Goal: Task Accomplishment & Management: Manage account settings

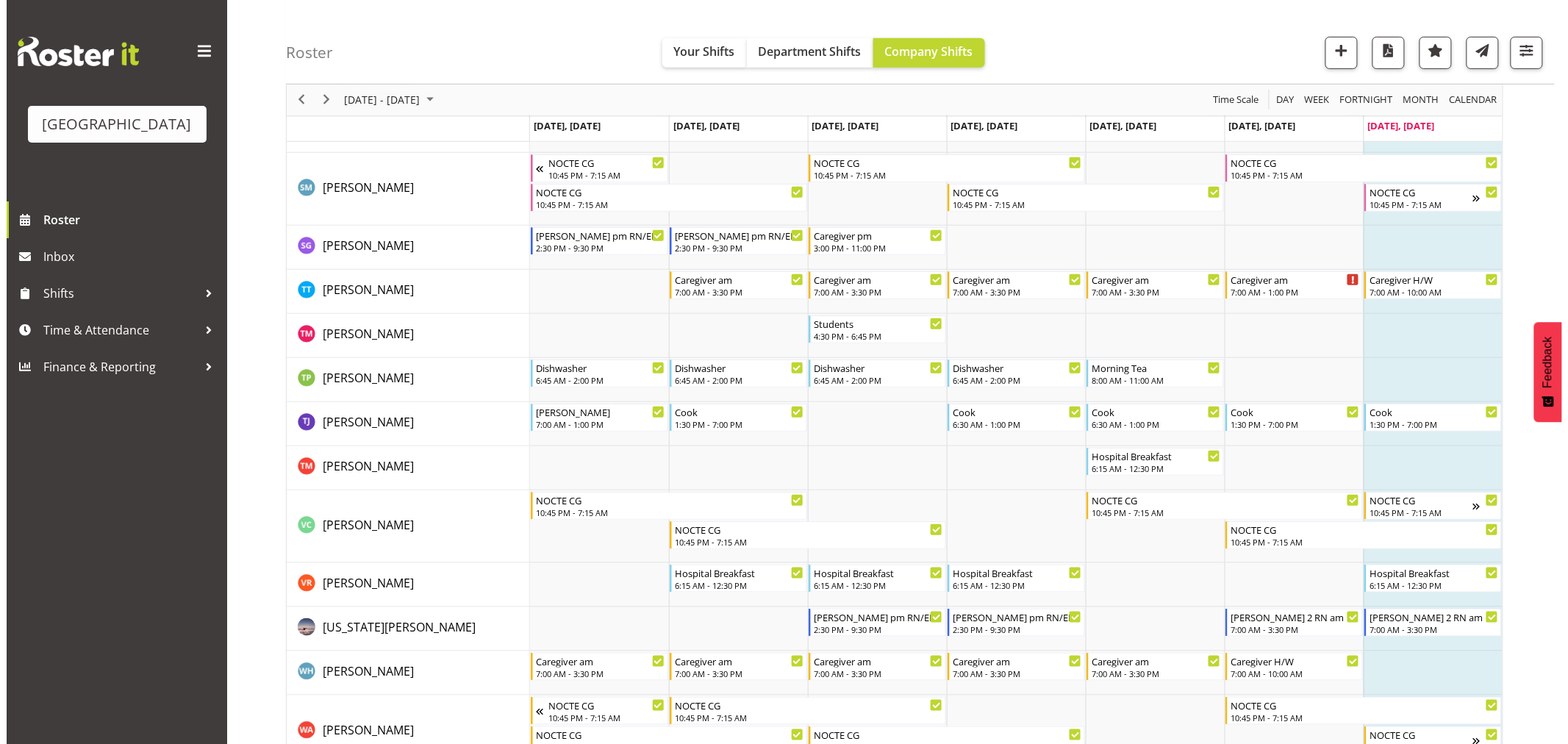
scroll to position [4821, 0]
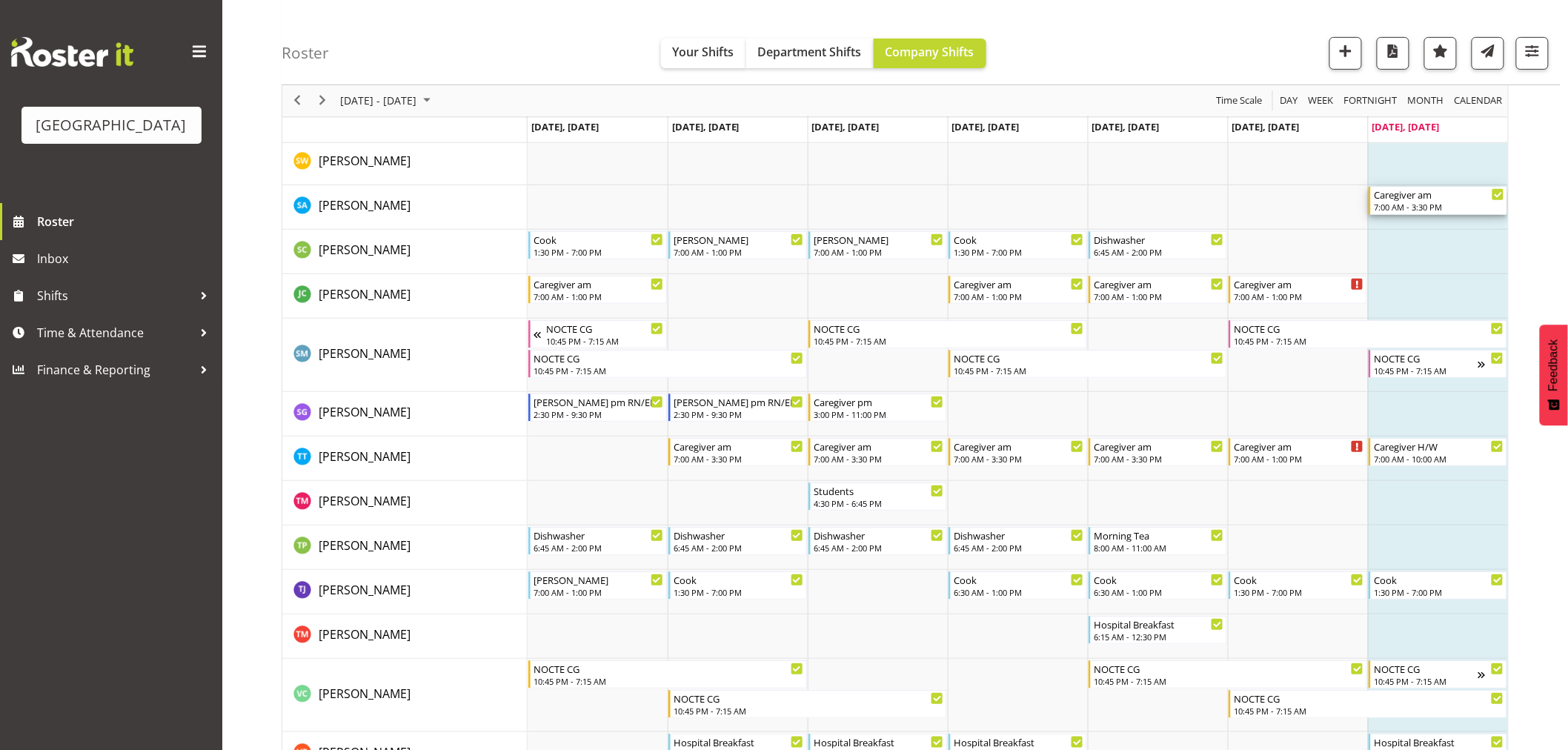
click at [1455, 200] on div "Caregiver am" at bounding box center [1439, 194] width 130 height 14
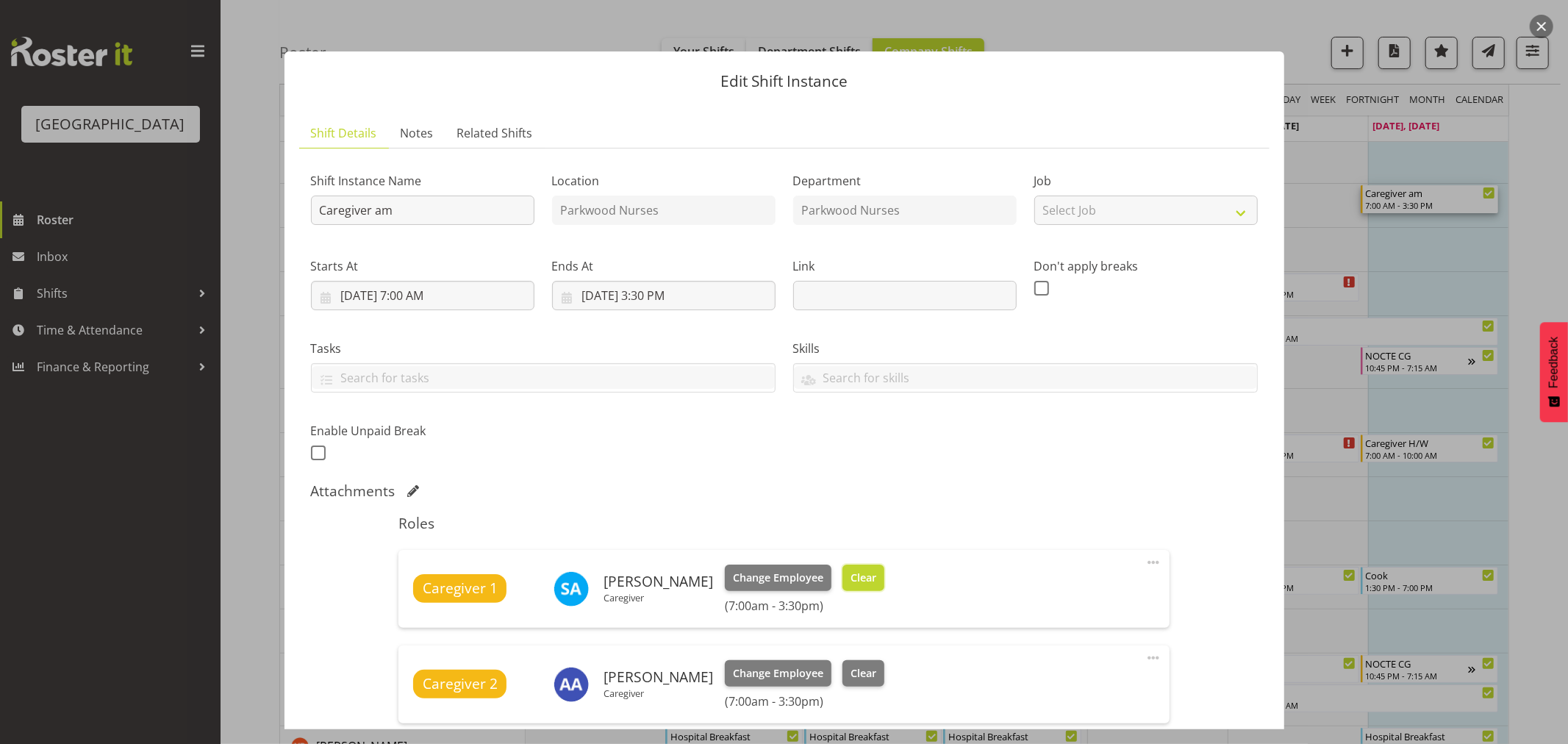
click at [854, 577] on span "Clear" at bounding box center [863, 577] width 26 height 16
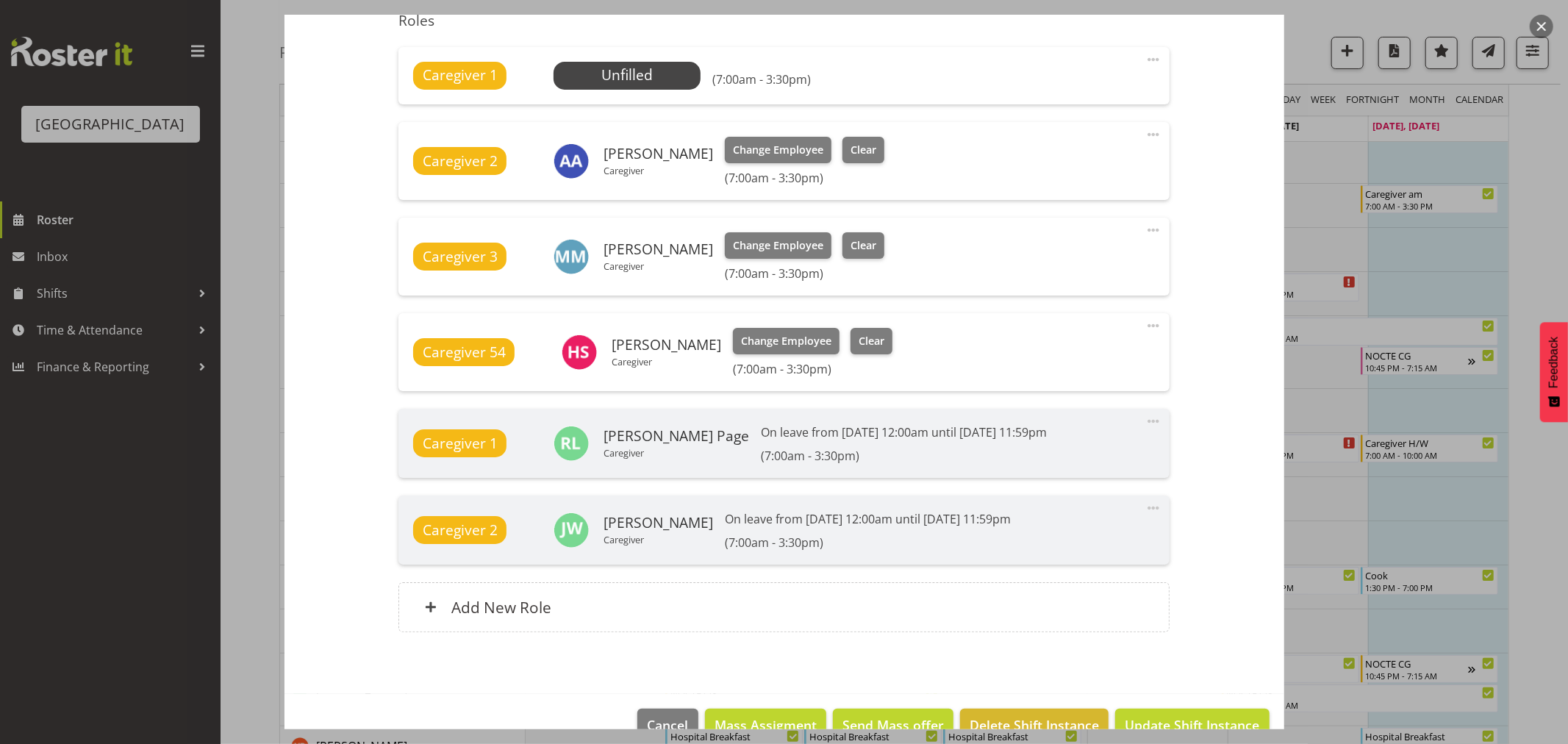
scroll to position [537, 0]
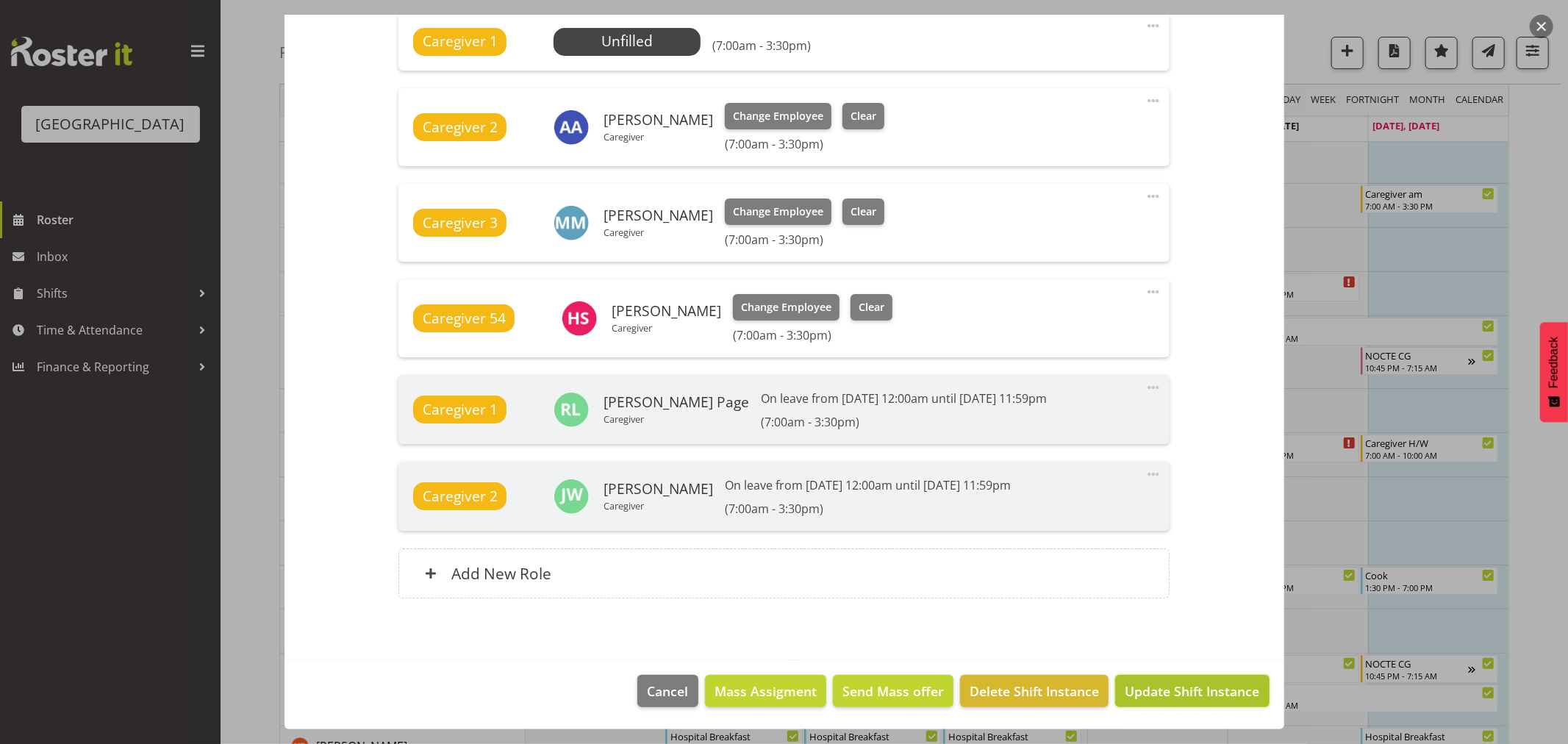
click at [1181, 689] on span "Update Shift Instance" at bounding box center [1192, 691] width 135 height 19
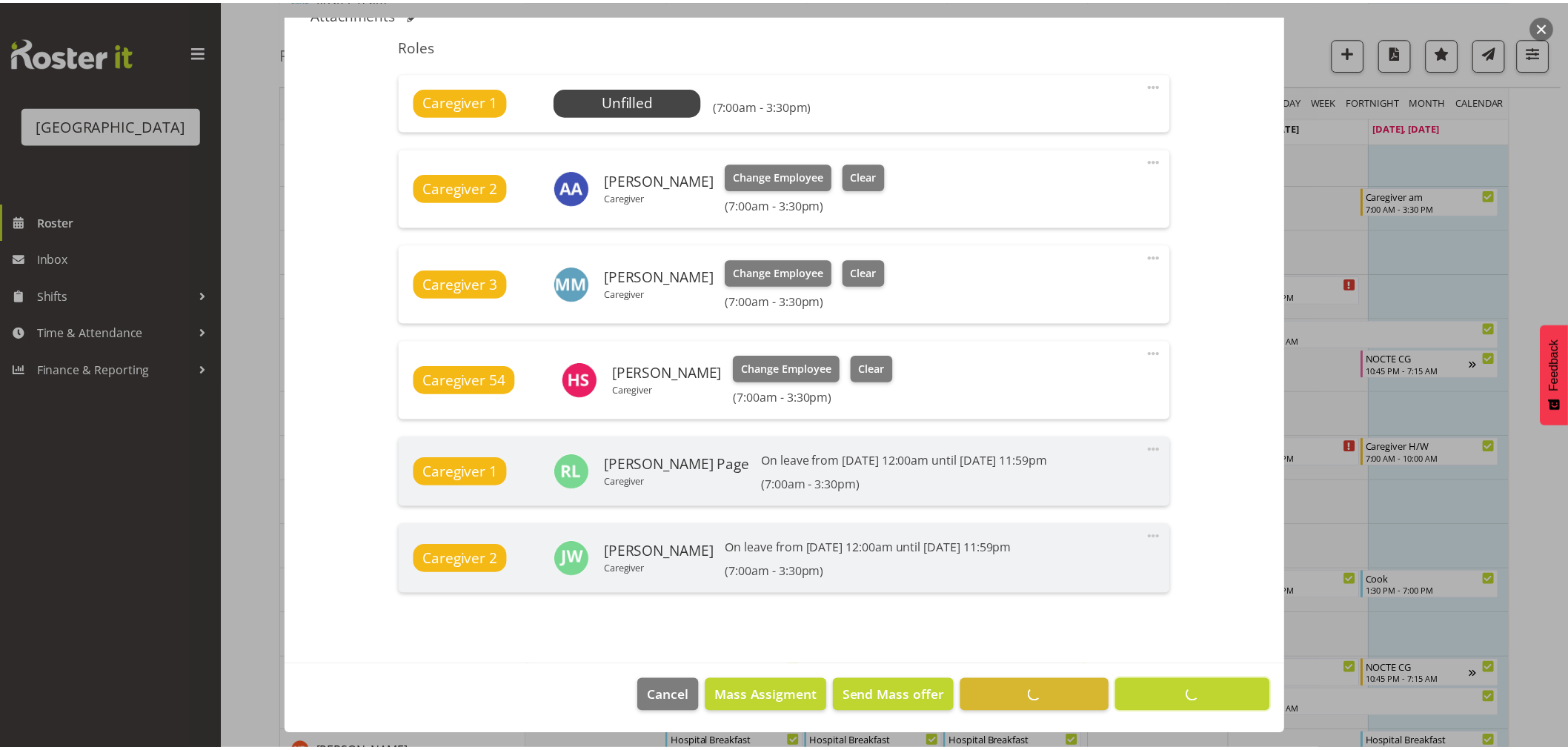
scroll to position [482, 0]
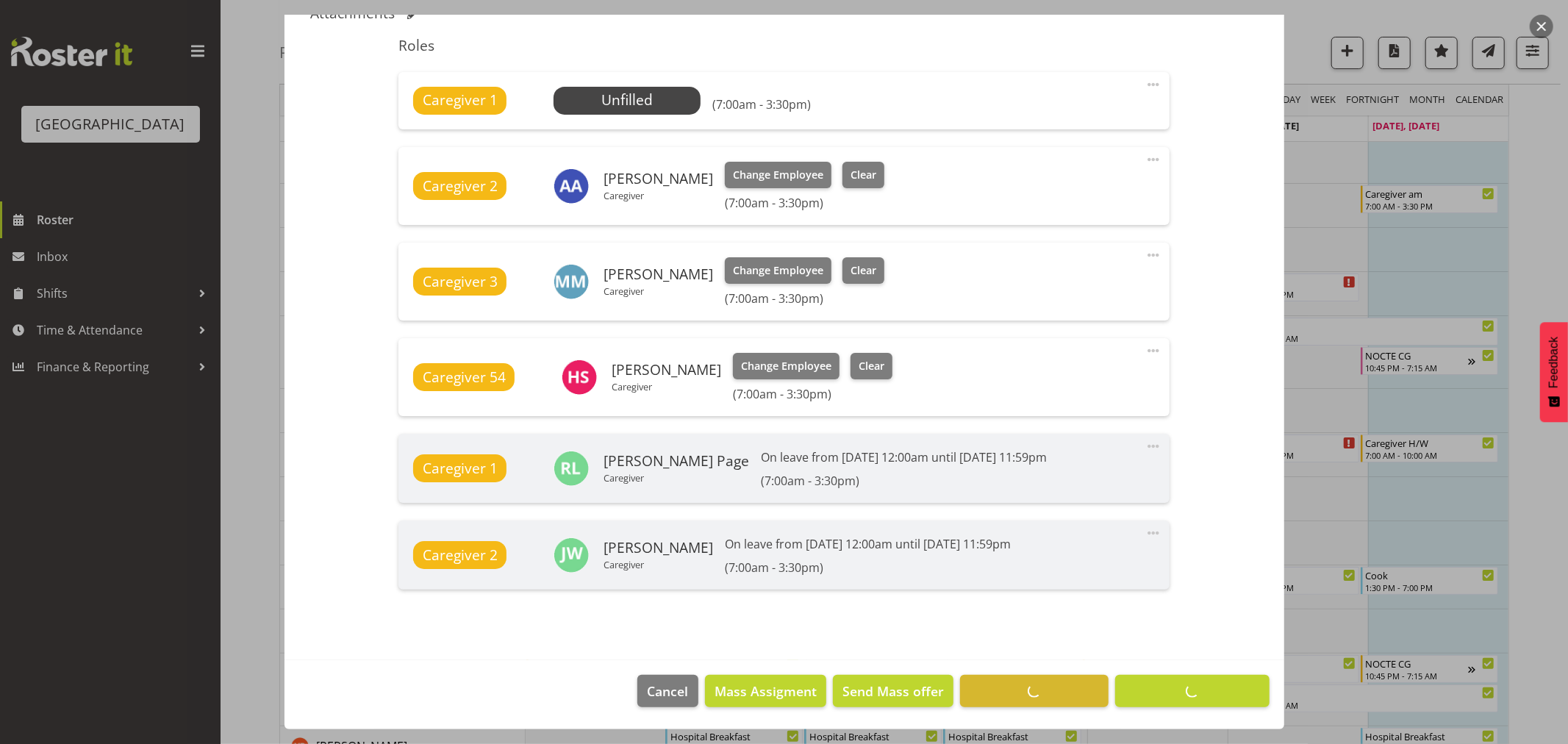
click at [1530, 165] on div at bounding box center [784, 372] width 1568 height 744
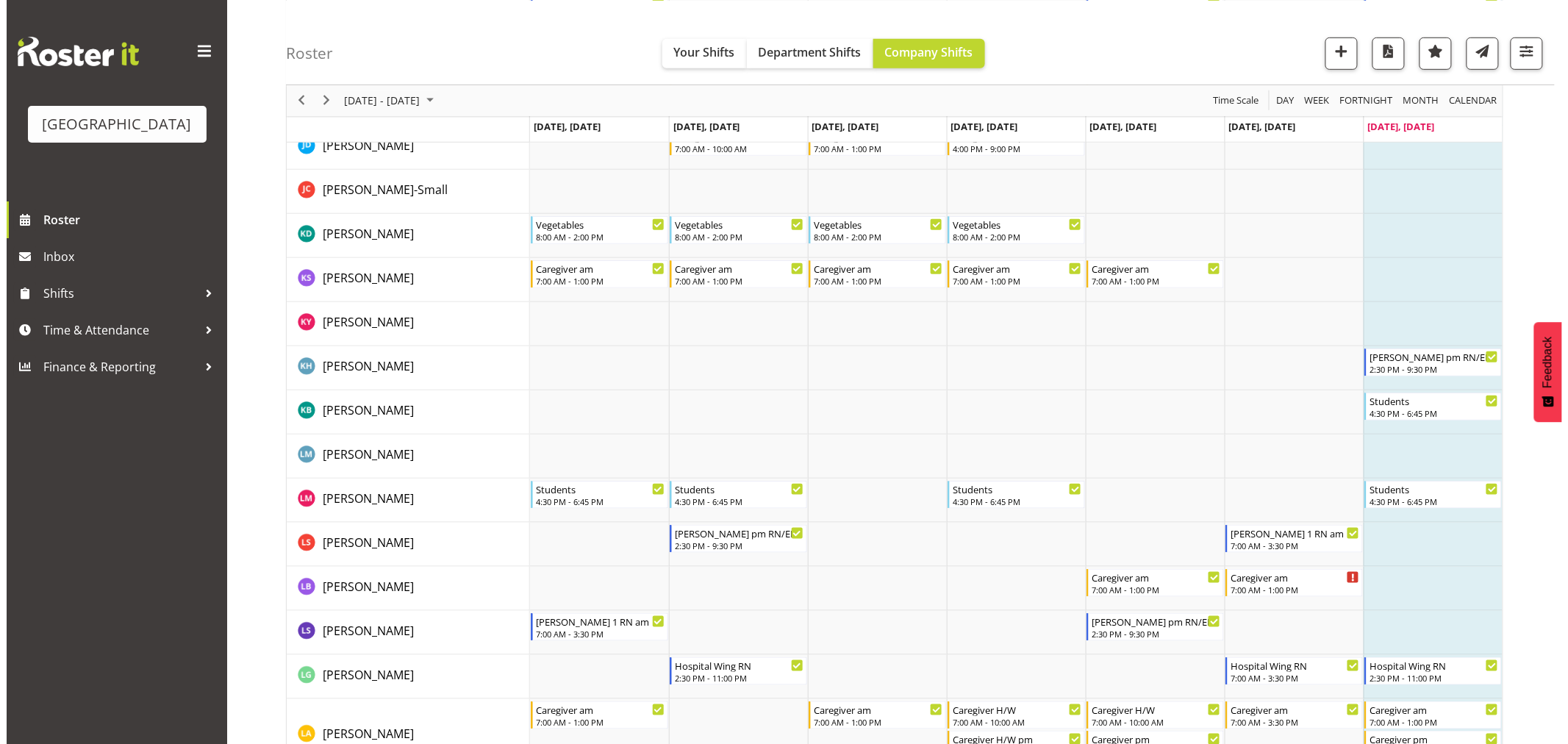
scroll to position [2859, 0]
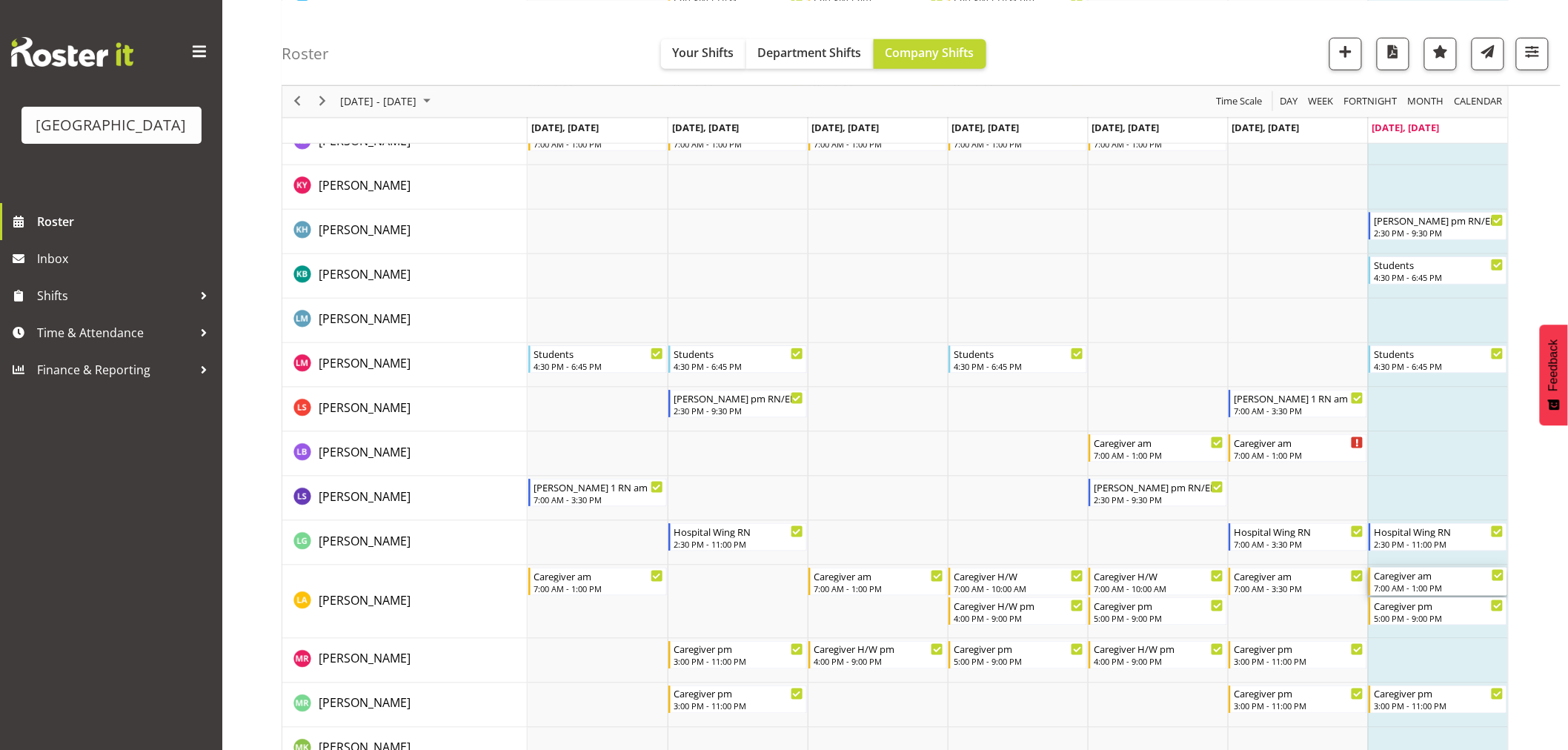
click at [1465, 582] on div "7:00 AM - 1:00 PM" at bounding box center [1439, 588] width 130 height 12
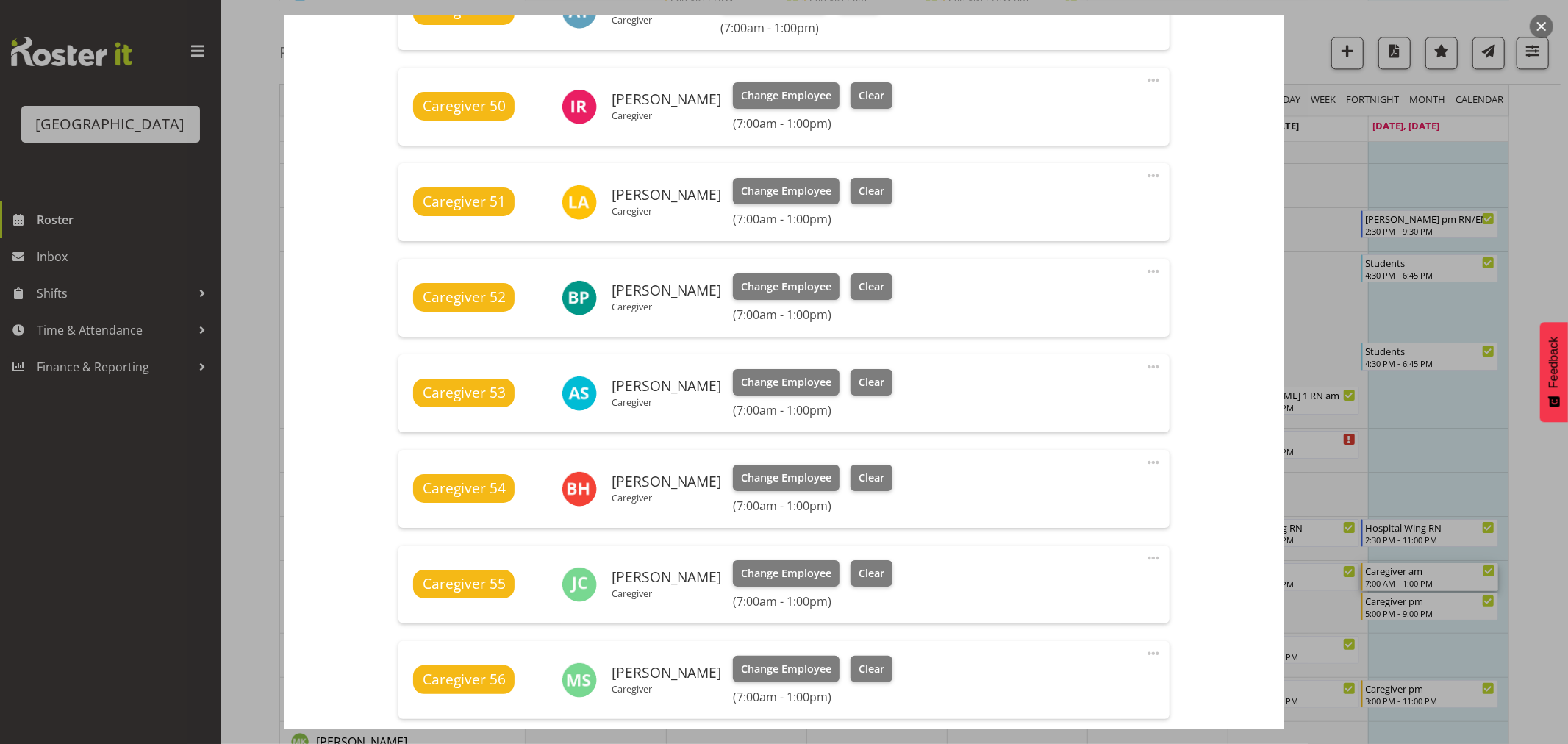
scroll to position [571, 0]
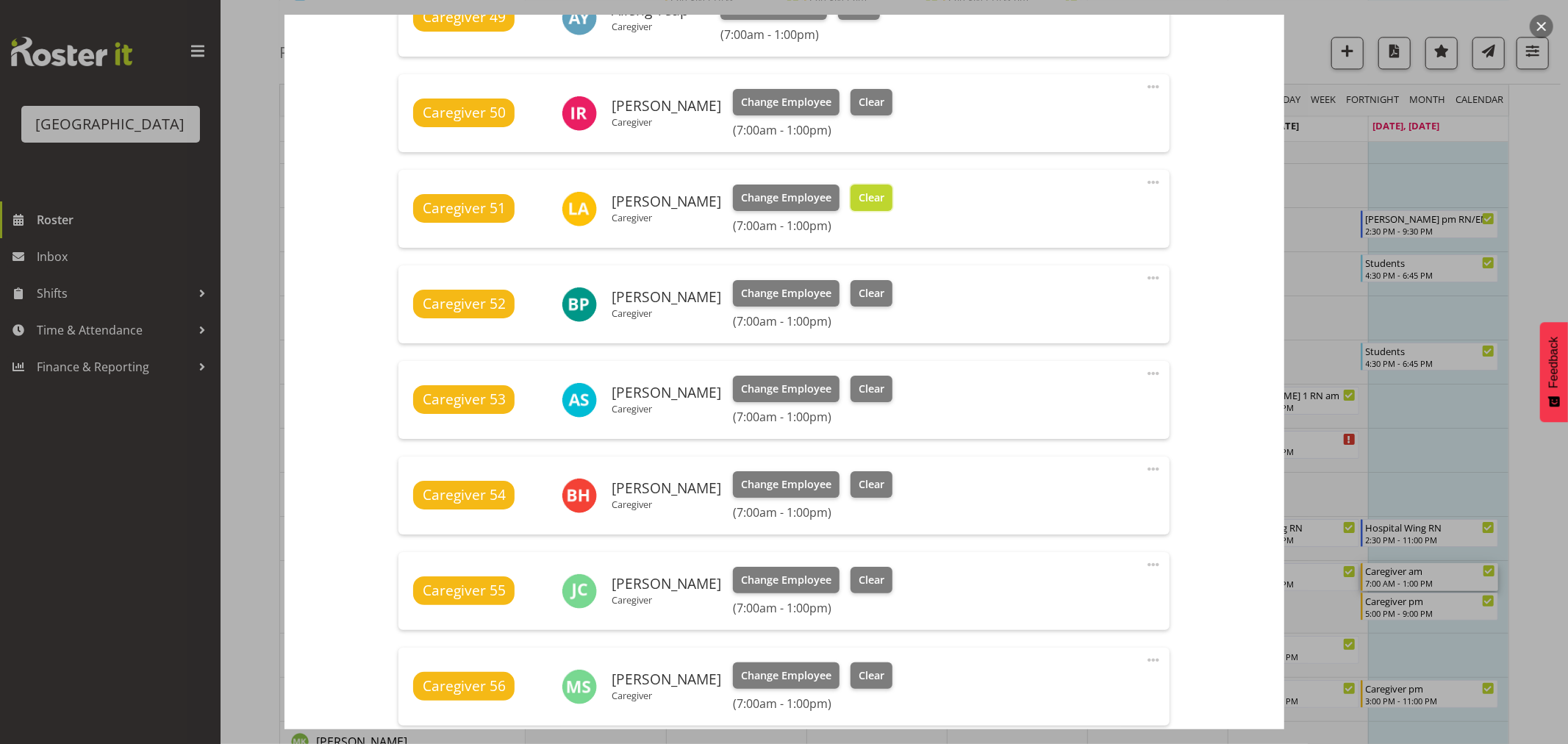
click at [863, 195] on span "Clear" at bounding box center [871, 198] width 26 height 16
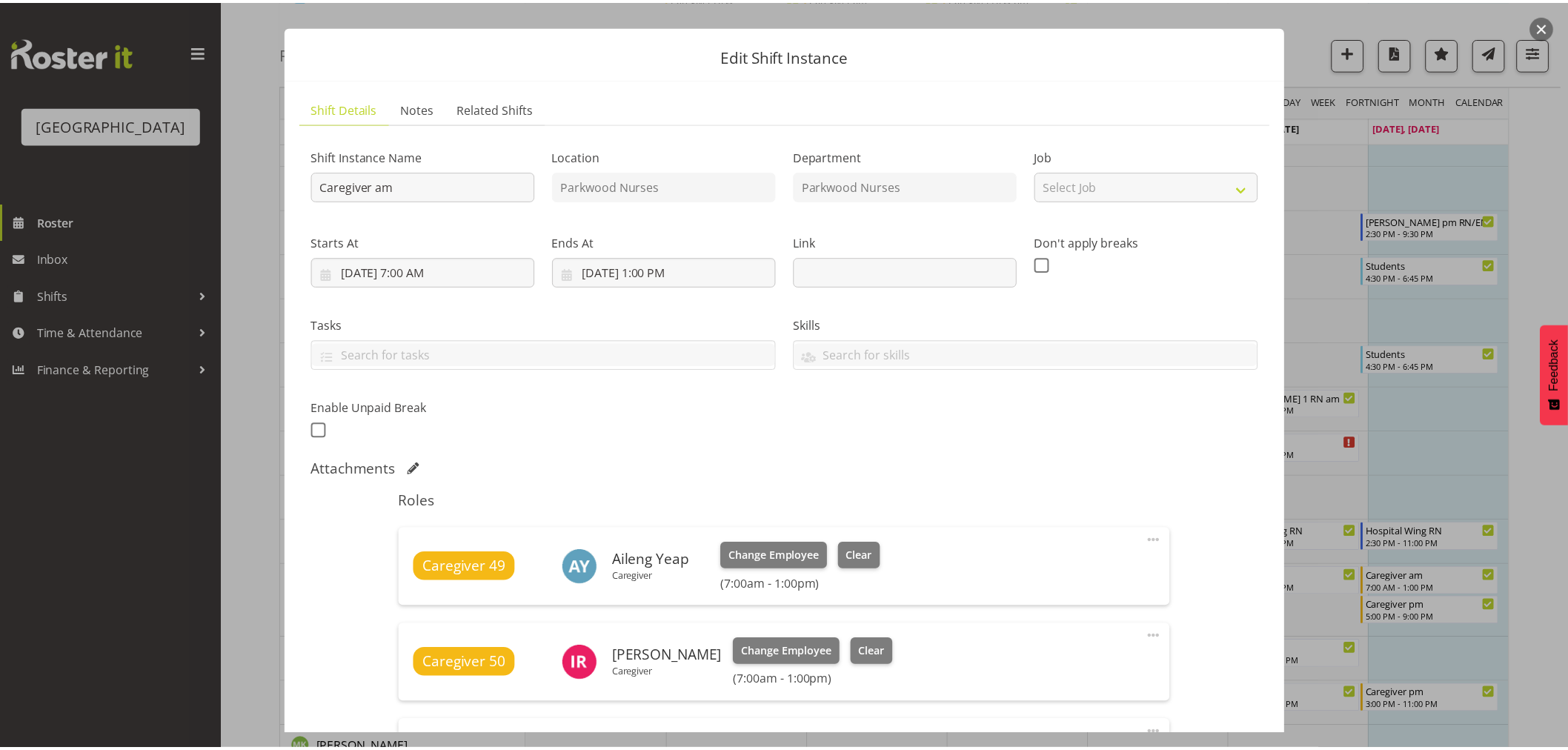
scroll to position [0, 0]
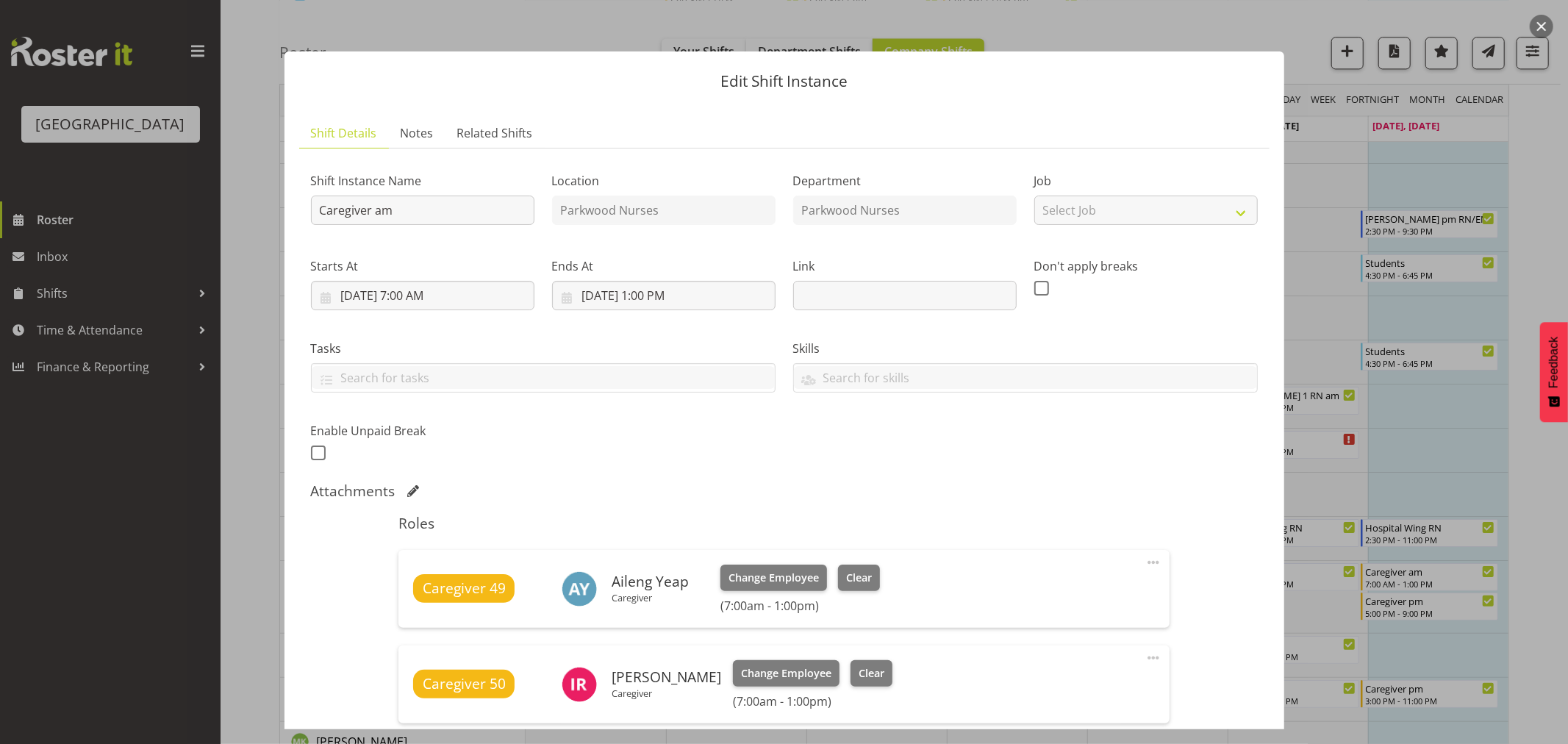
click at [1553, 234] on div at bounding box center [784, 372] width 1568 height 744
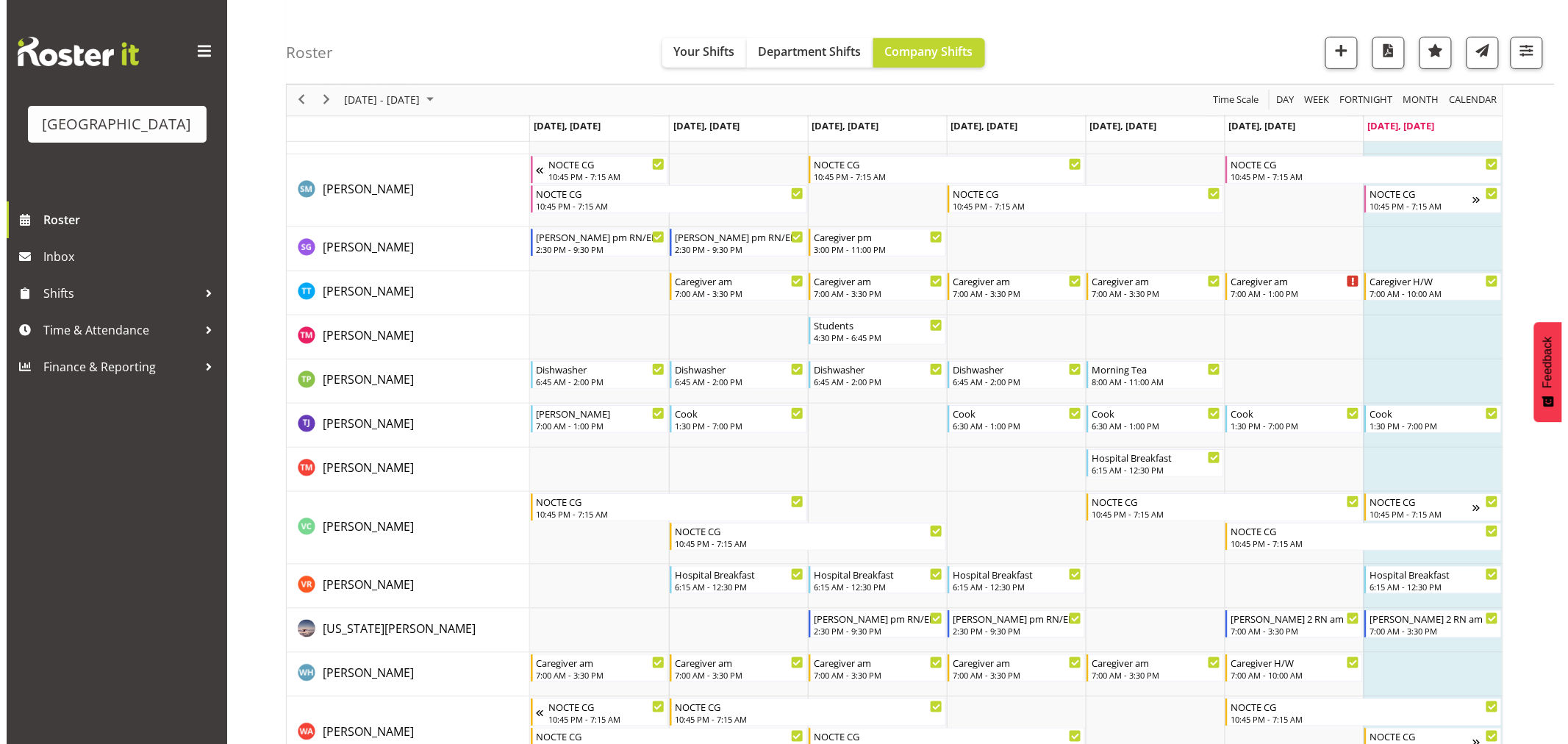
scroll to position [4820, 0]
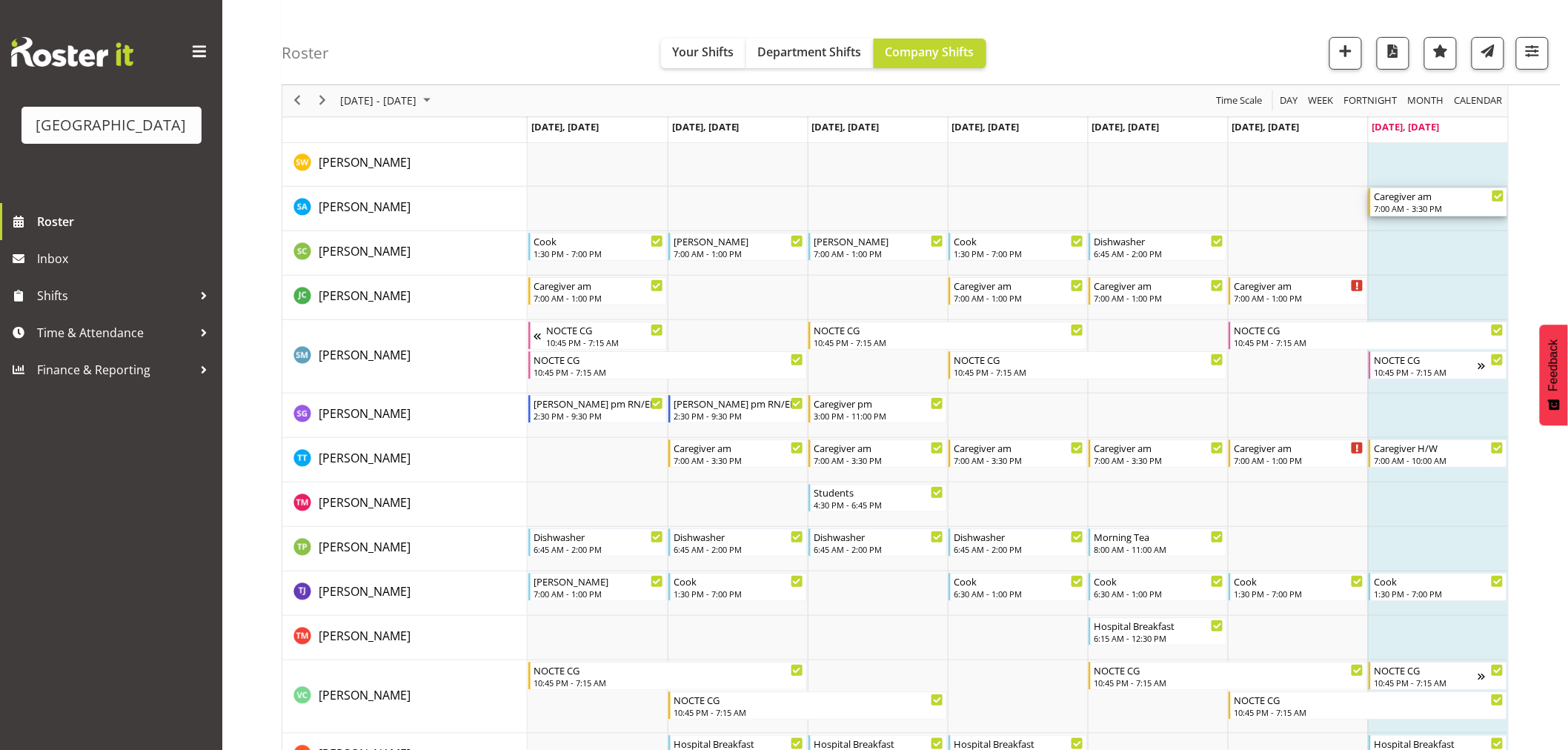
click at [1455, 204] on div "7:00 AM - 3:30 PM" at bounding box center [1439, 208] width 130 height 12
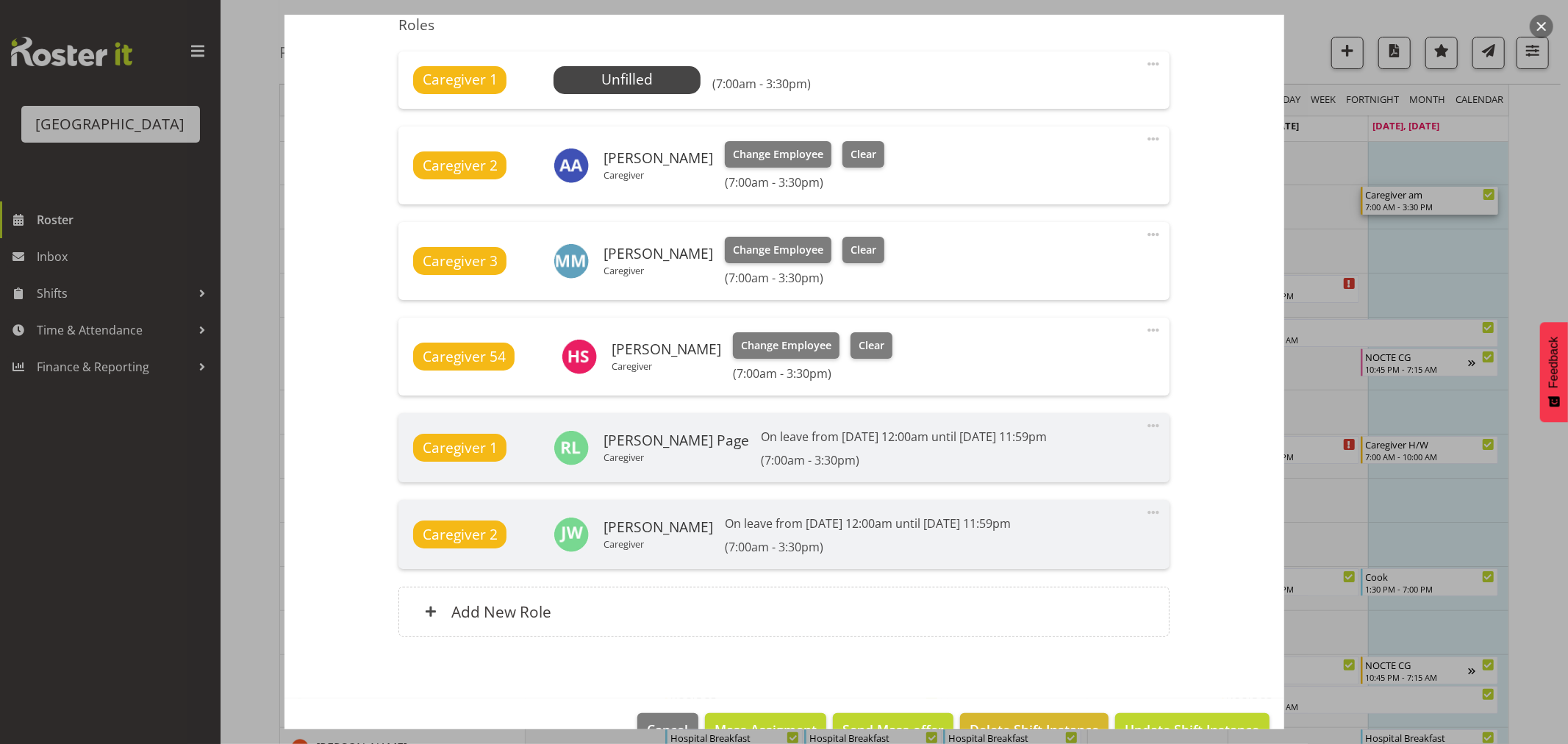
scroll to position [537, 0]
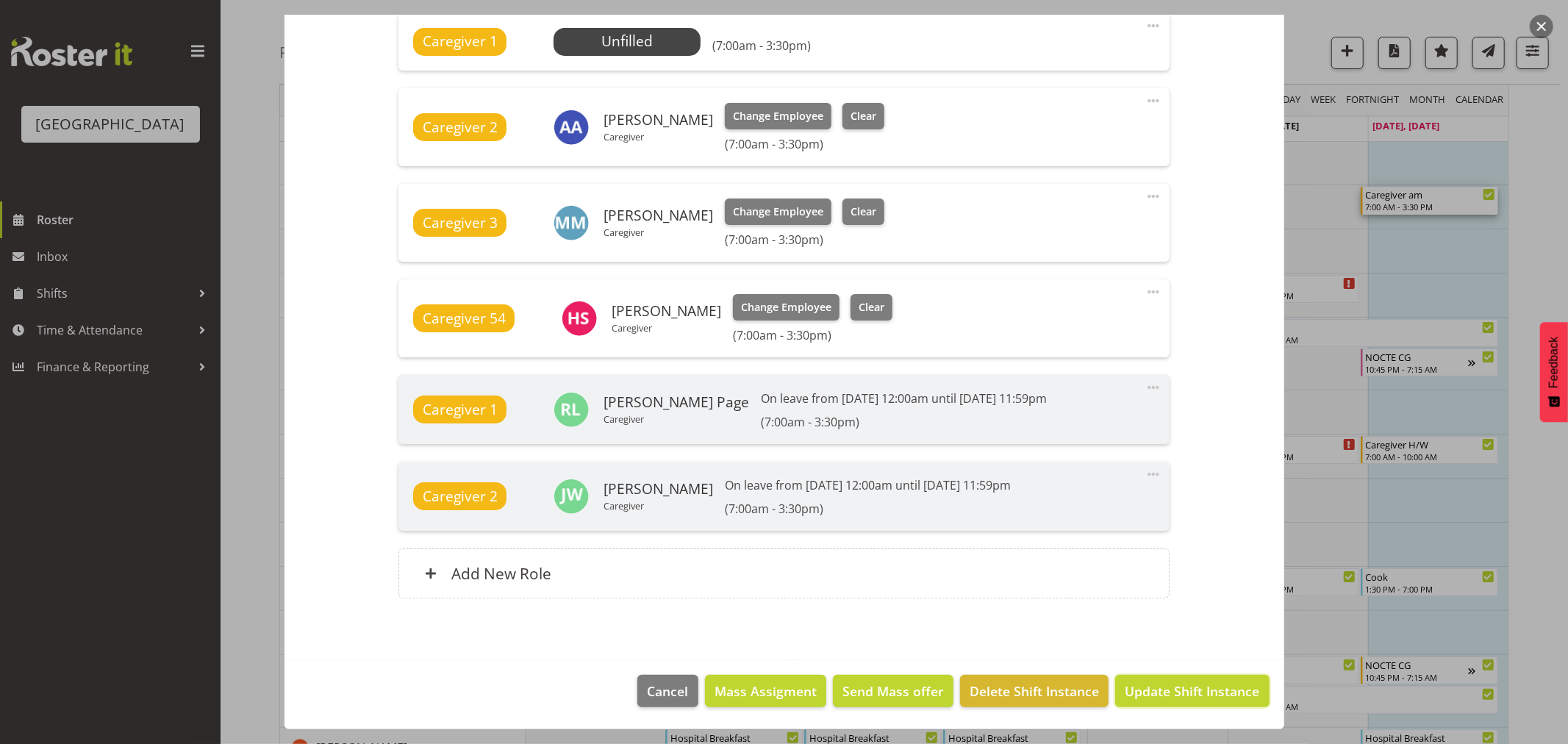
click at [1172, 689] on span "Update Shift Instance" at bounding box center [1192, 691] width 135 height 19
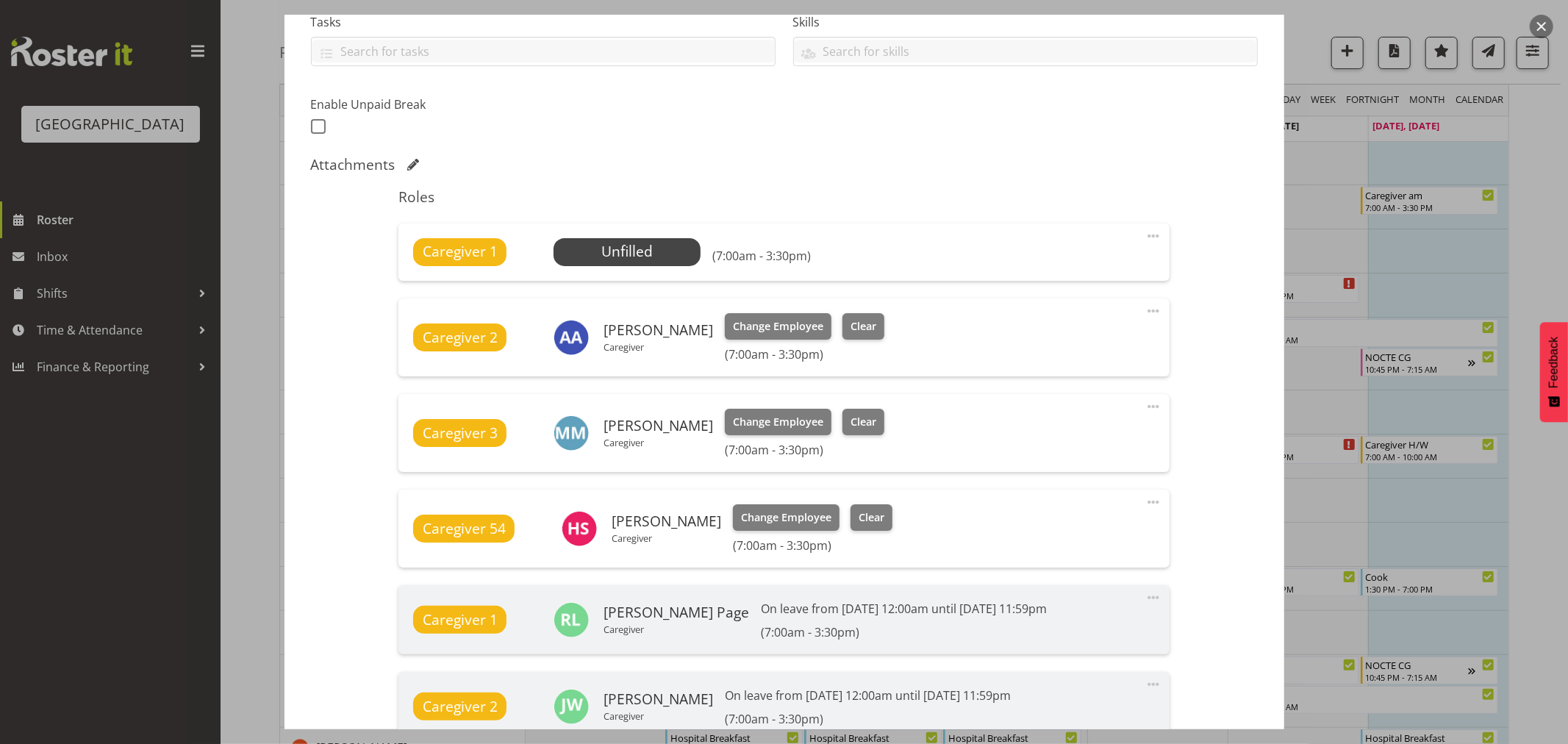
scroll to position [478, 0]
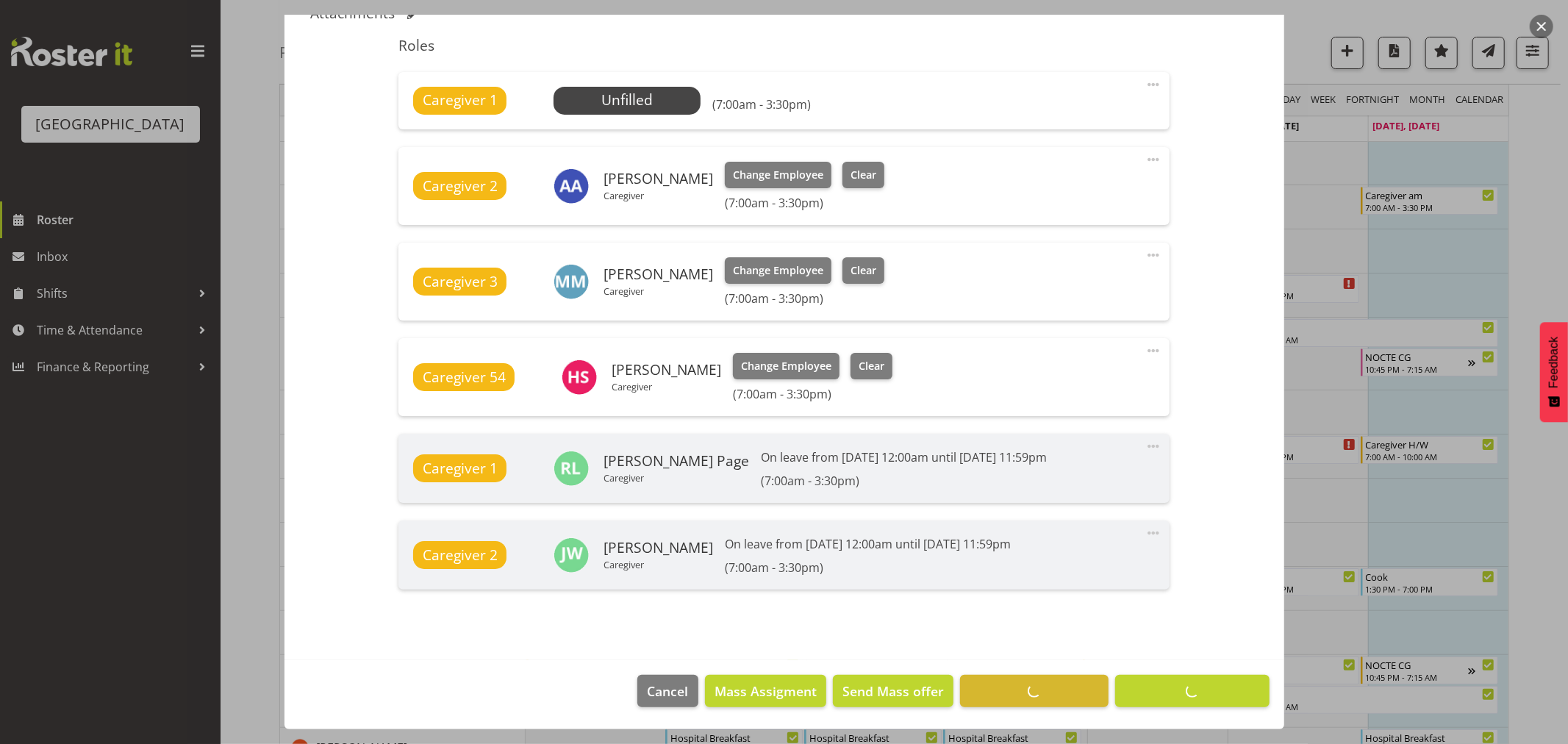
click at [1046, 653] on section "Shift Details Notes Related Shifts Shift Instance Name Caregiver am Location Pa…" at bounding box center [784, 142] width 1000 height 1035
click at [1072, 629] on section "Shift Details Notes Related Shifts Shift Instance Name Caregiver am Location Pa…" at bounding box center [784, 142] width 1000 height 1035
click at [1027, 645] on section "Shift Details Notes Related Shifts Shift Instance Name Caregiver am Location Pa…" at bounding box center [784, 142] width 1000 height 1035
click at [1028, 645] on section "Shift Details Notes Related Shifts Shift Instance Name Caregiver am Location Pa…" at bounding box center [784, 142] width 1000 height 1035
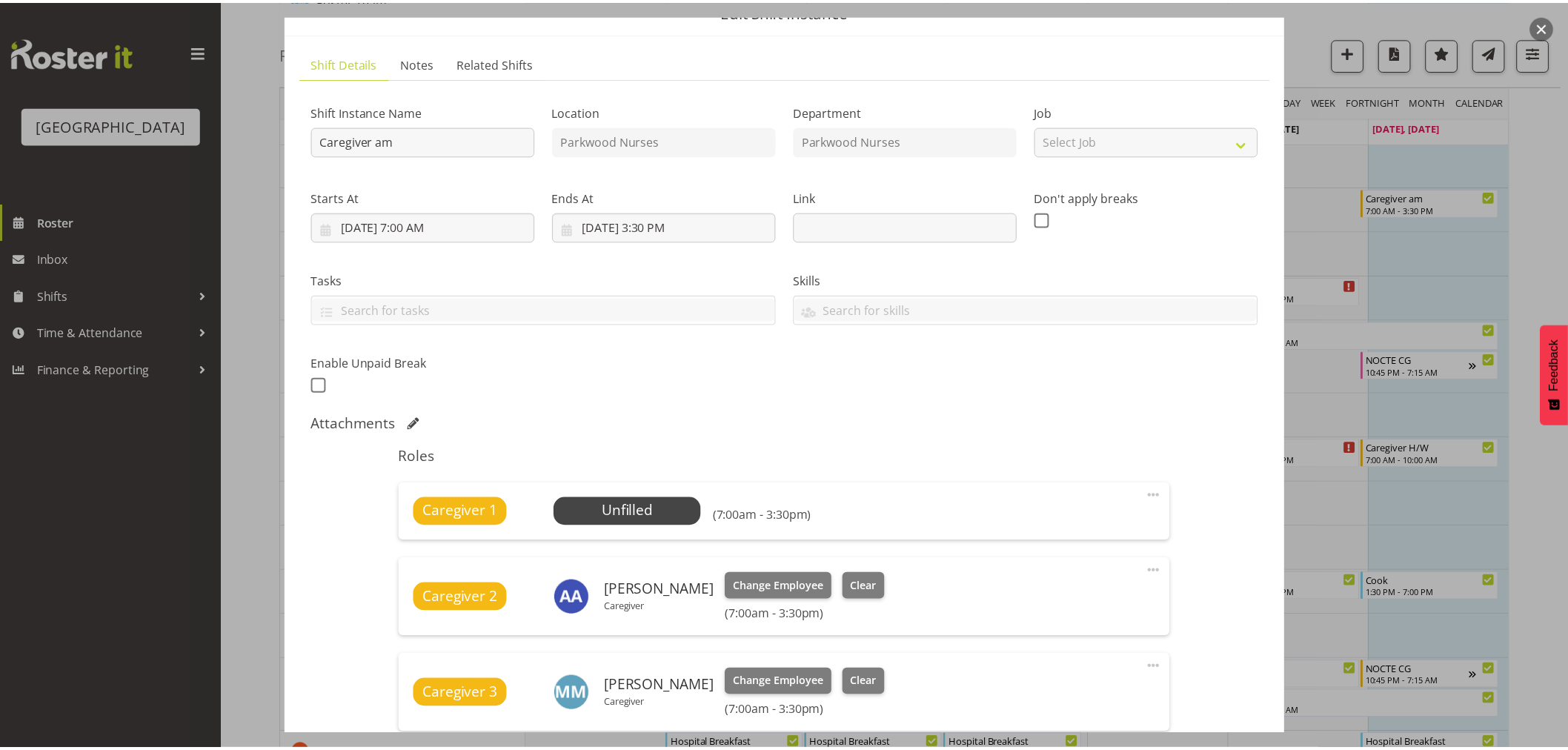
scroll to position [0, 0]
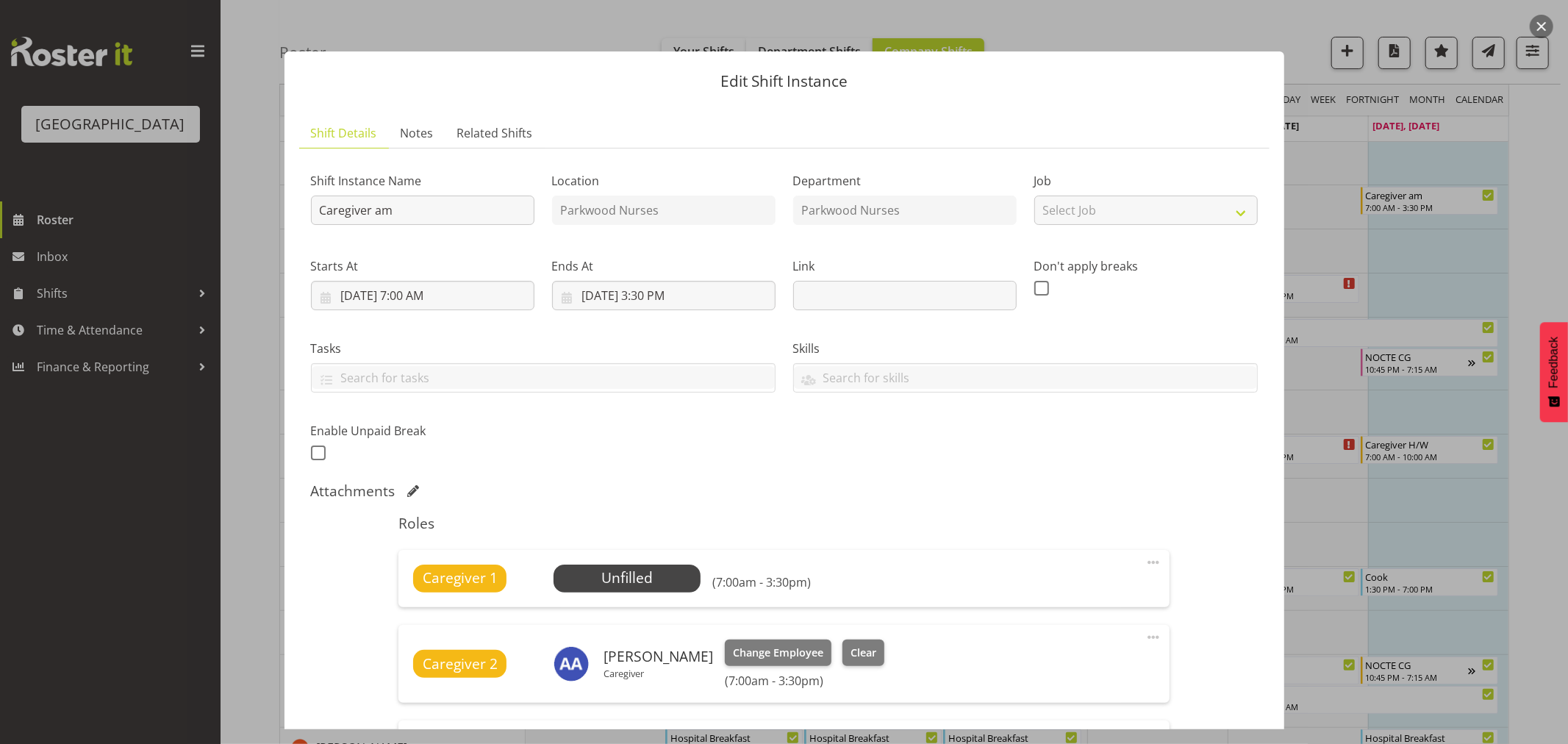
click at [1537, 238] on div at bounding box center [784, 372] width 1568 height 744
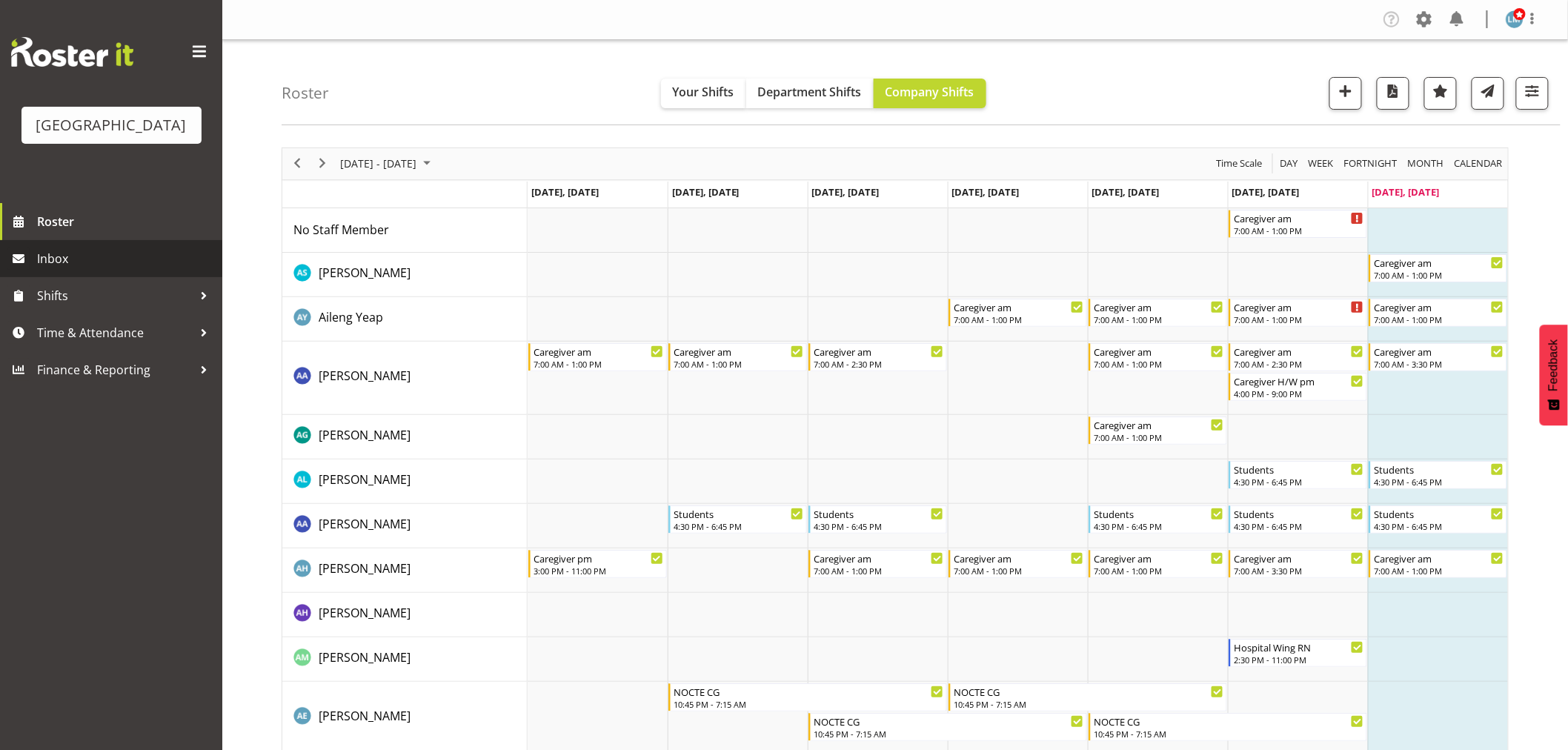
click at [114, 270] on span "Inbox" at bounding box center [126, 259] width 178 height 22
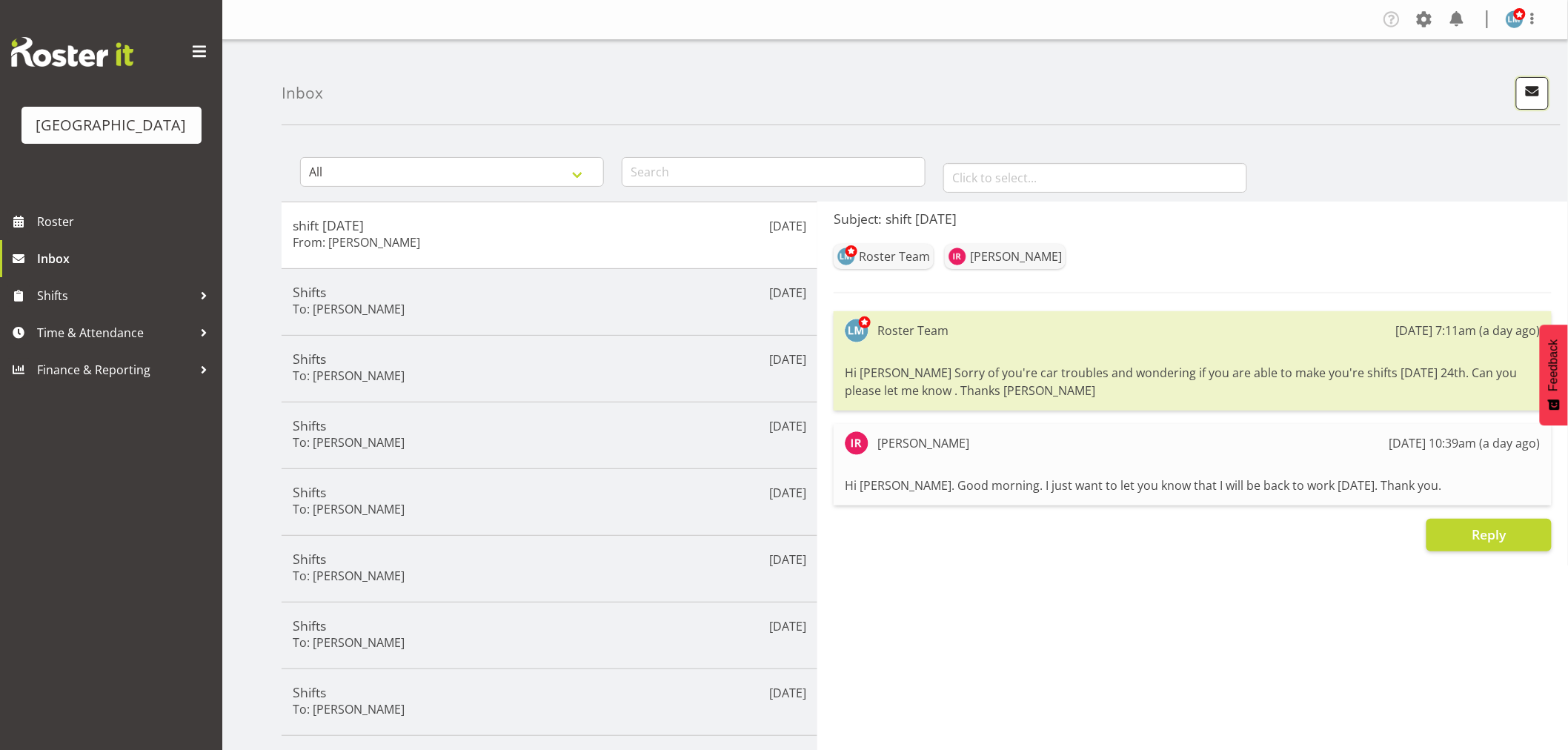
click at [1534, 94] on span "button" at bounding box center [1532, 91] width 19 height 19
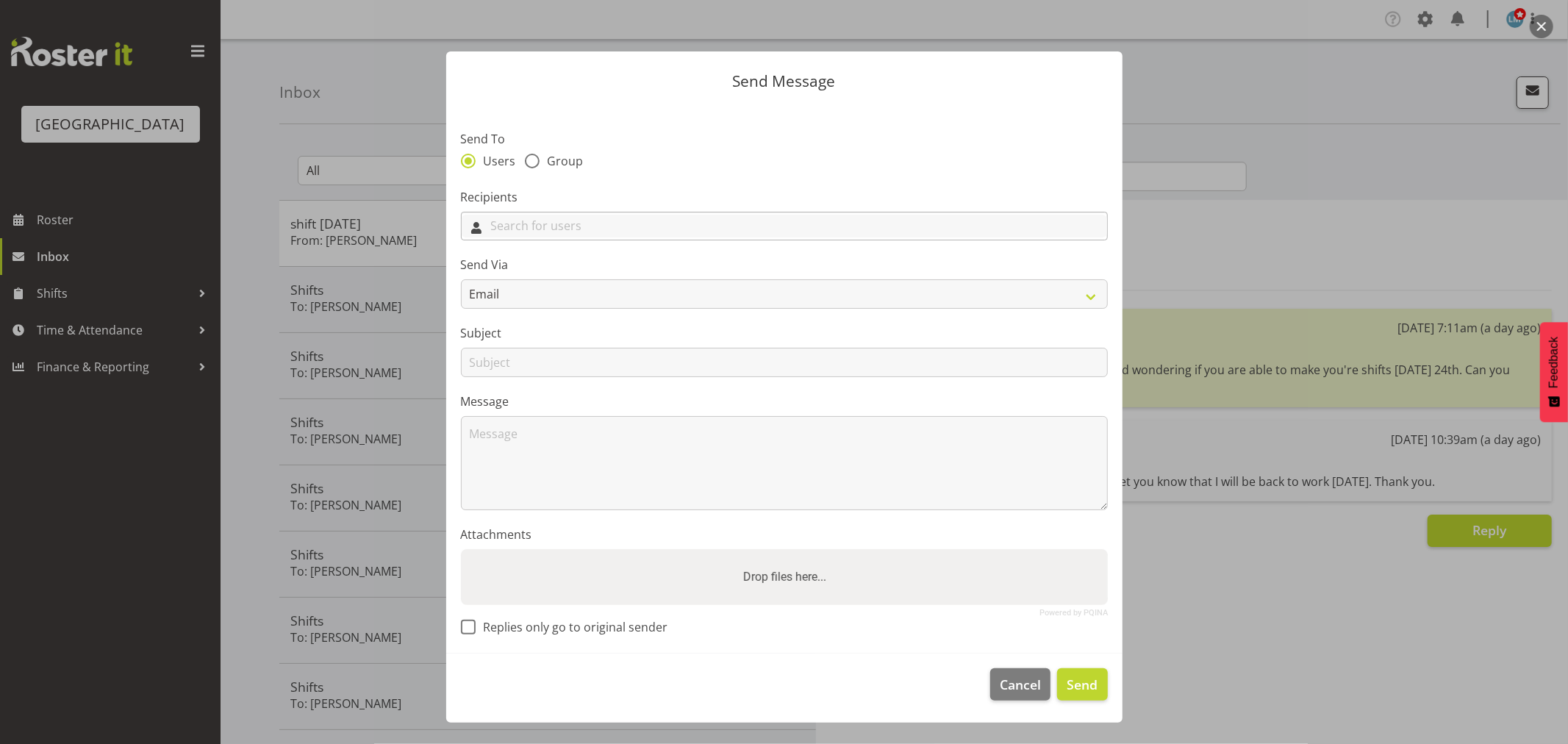
click at [619, 229] on input "text" at bounding box center [784, 226] width 645 height 23
type input "she"
click at [697, 311] on link "[PERSON_NAME]" at bounding box center [784, 314] width 645 height 26
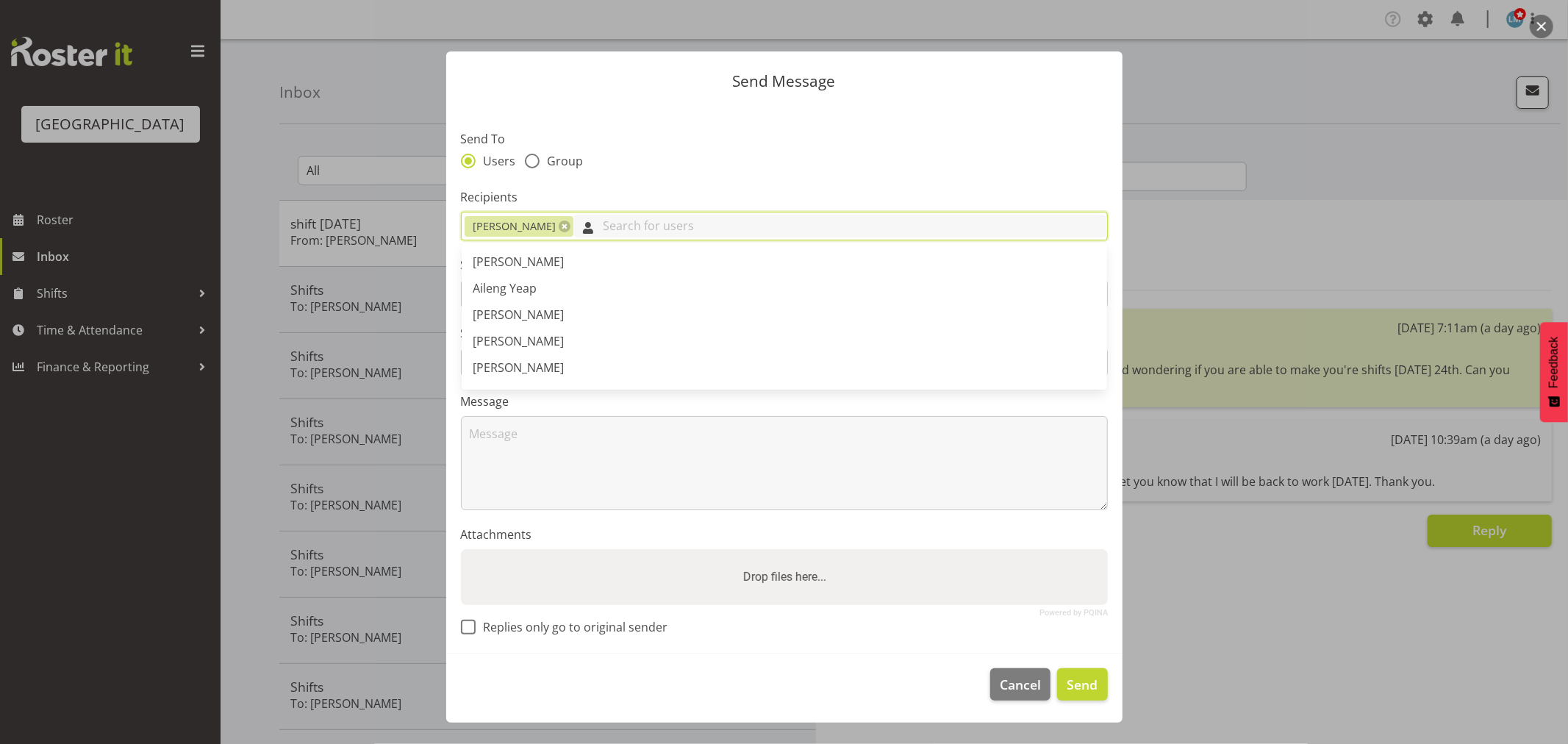
click at [642, 226] on input "text" at bounding box center [840, 226] width 533 height 23
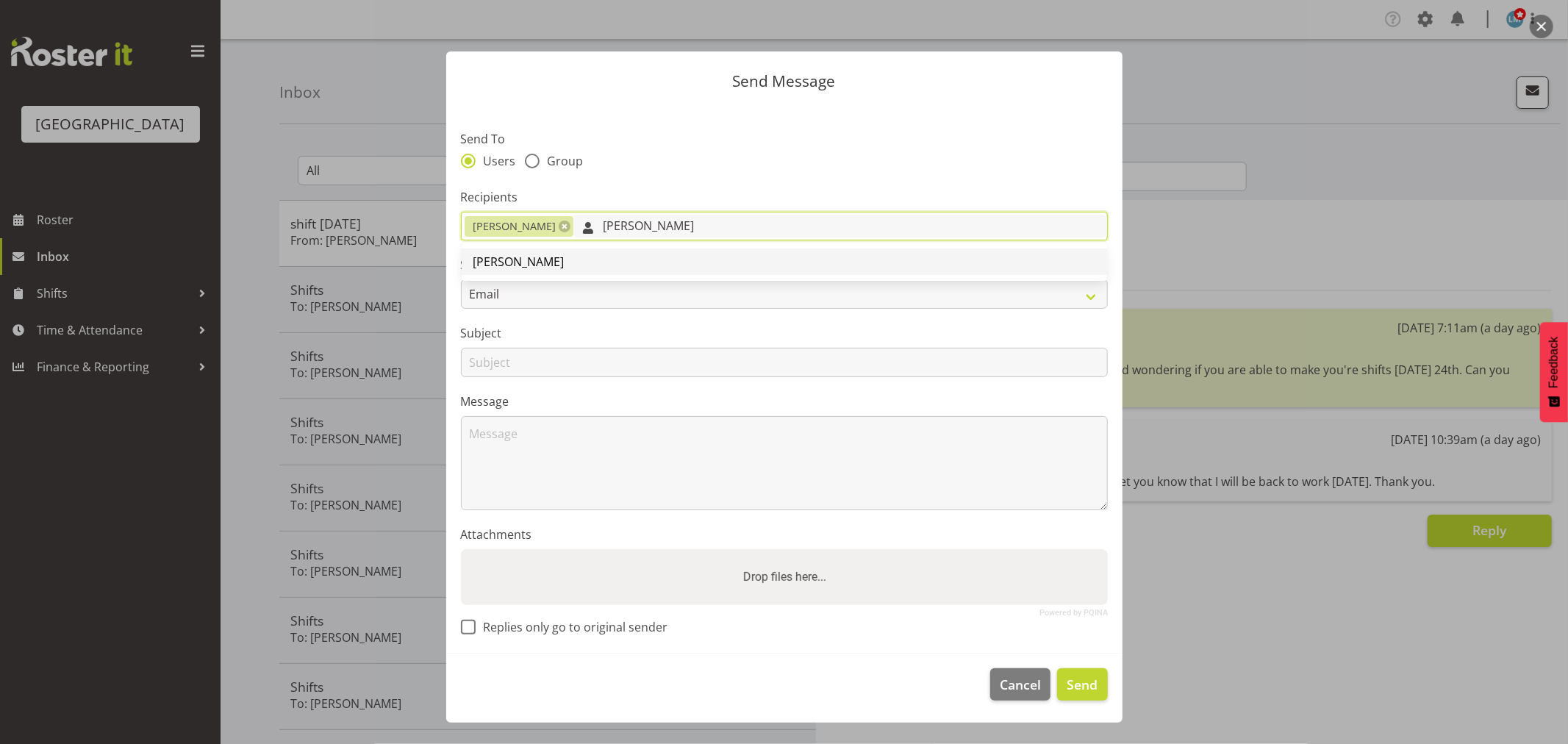
type input "ruth"
click at [612, 258] on link "[PERSON_NAME]" at bounding box center [784, 261] width 645 height 26
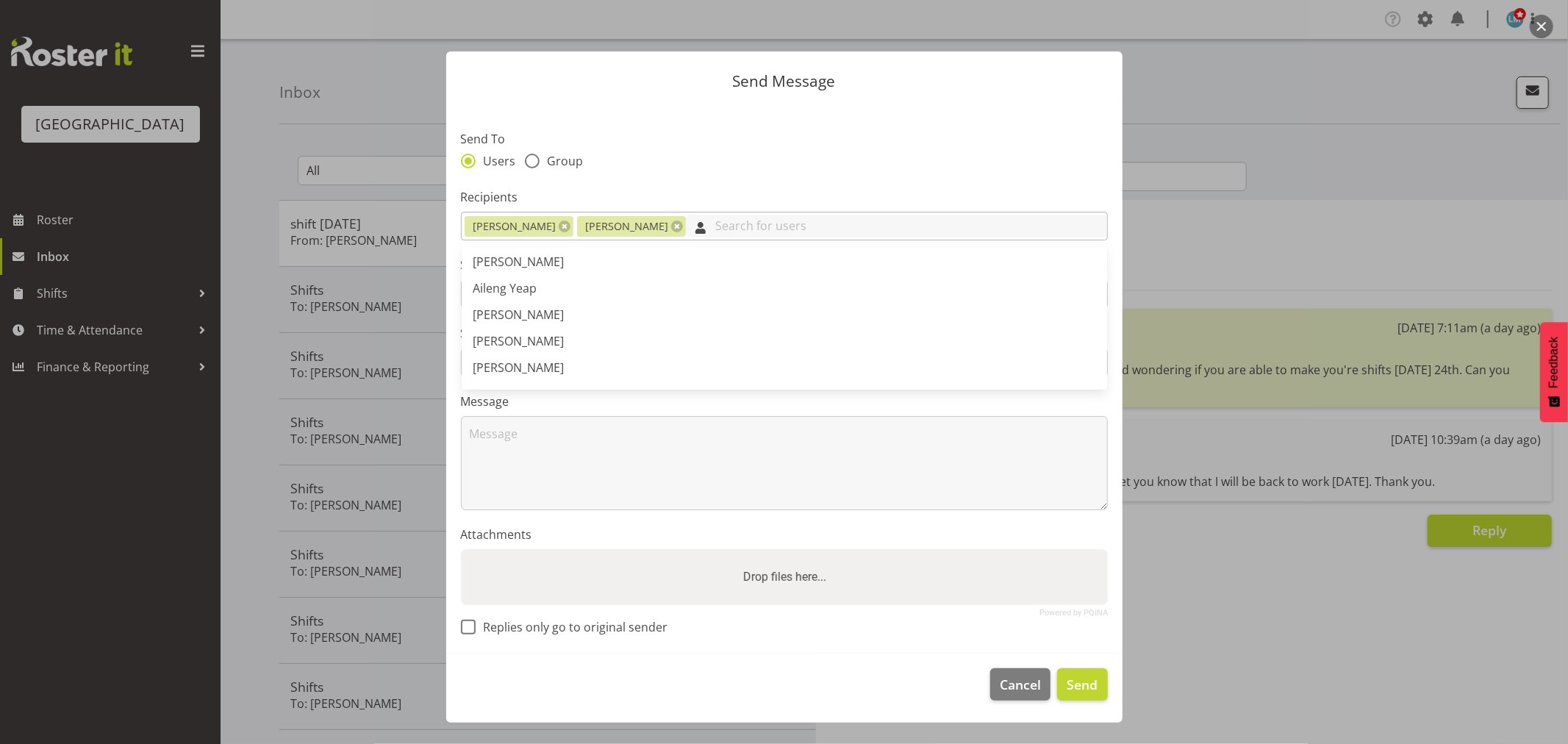
click at [686, 222] on input "text" at bounding box center [896, 226] width 421 height 23
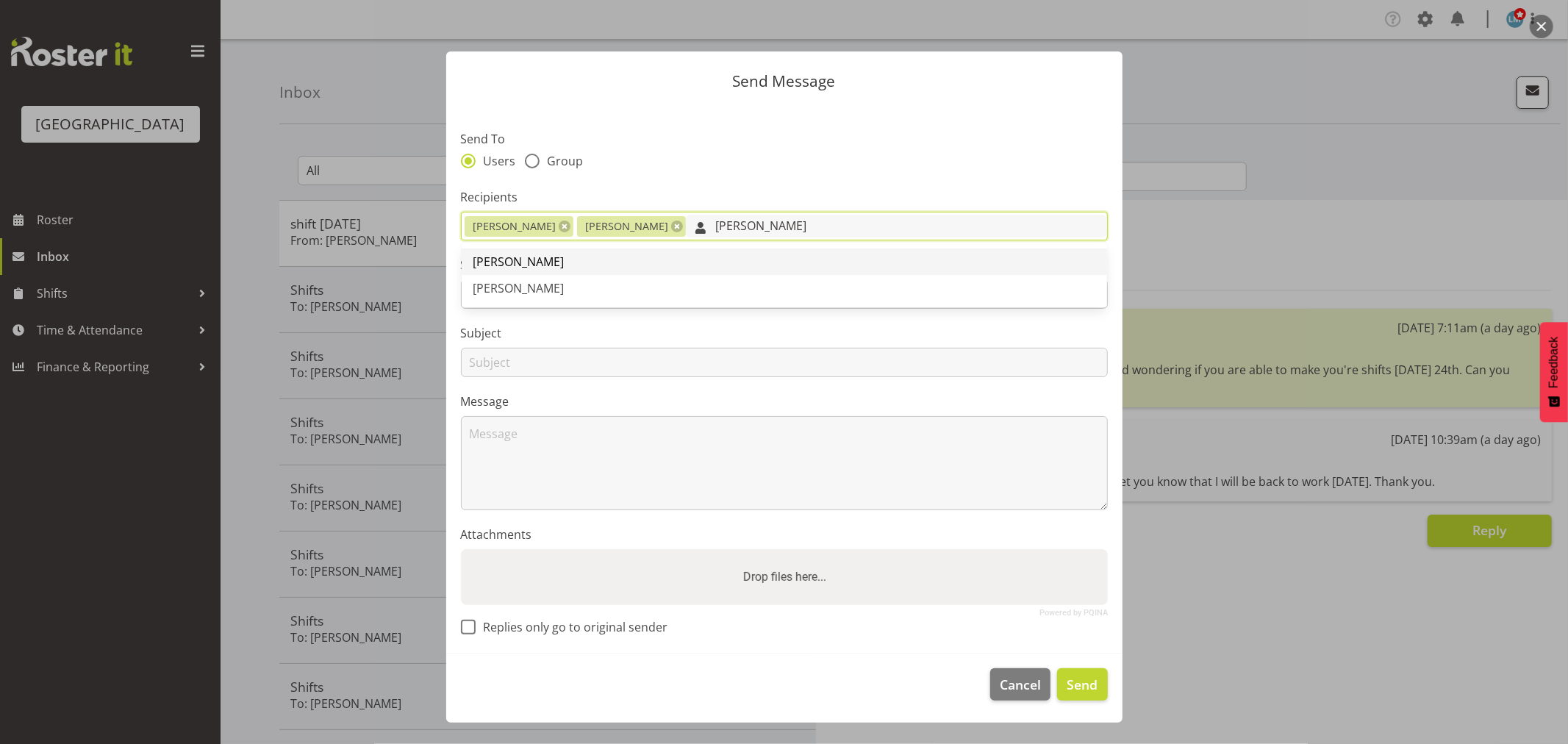
type input "alex"
click at [688, 258] on link "[PERSON_NAME]" at bounding box center [784, 261] width 645 height 26
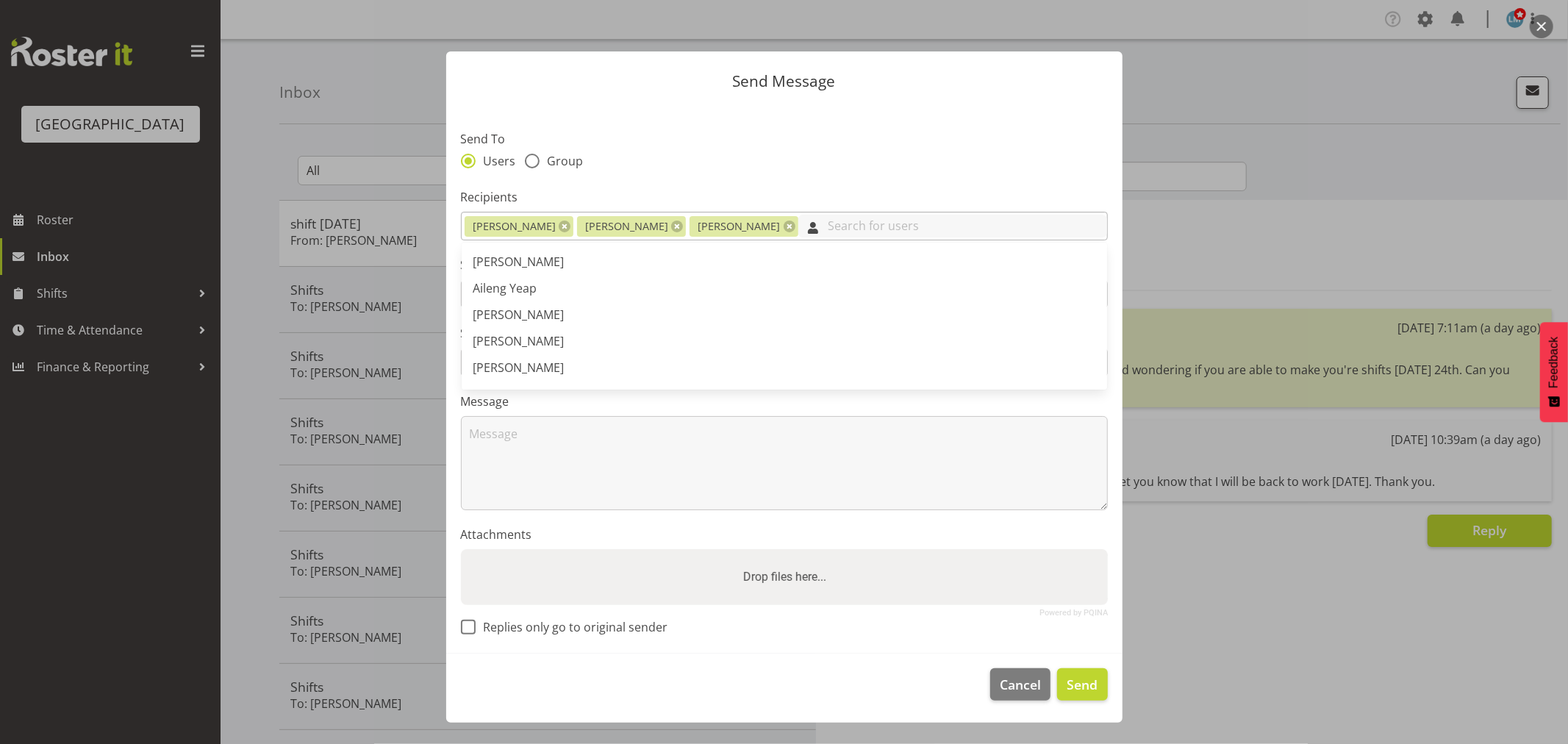
click at [798, 231] on input "text" at bounding box center [952, 226] width 308 height 23
type input "r"
type input ";"
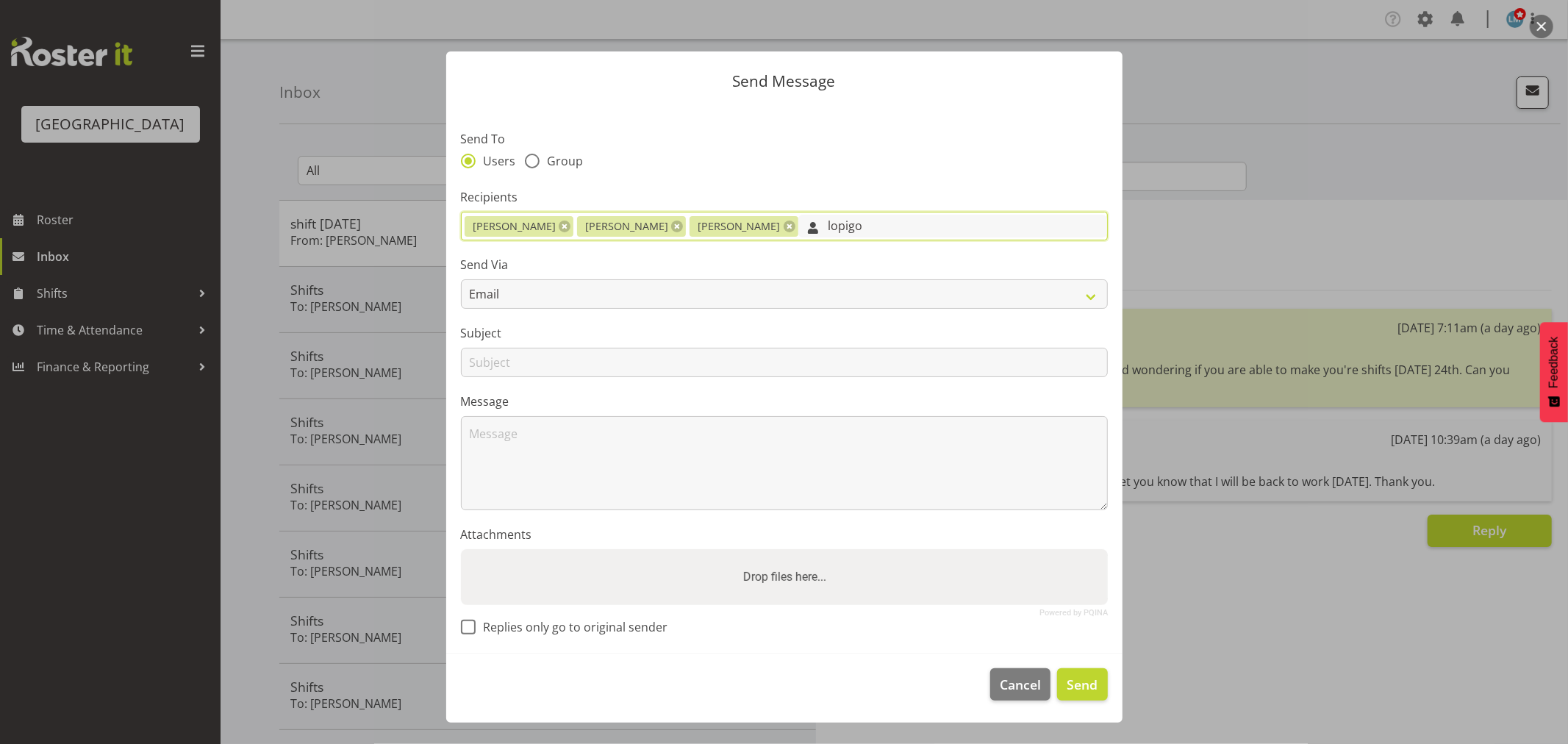
click at [836, 231] on input "lopigo" at bounding box center [952, 226] width 308 height 23
click at [798, 223] on input "lopigo" at bounding box center [952, 226] width 308 height 23
type input "o"
type input "rol"
click at [714, 315] on link "[PERSON_NAME]" at bounding box center [784, 314] width 645 height 26
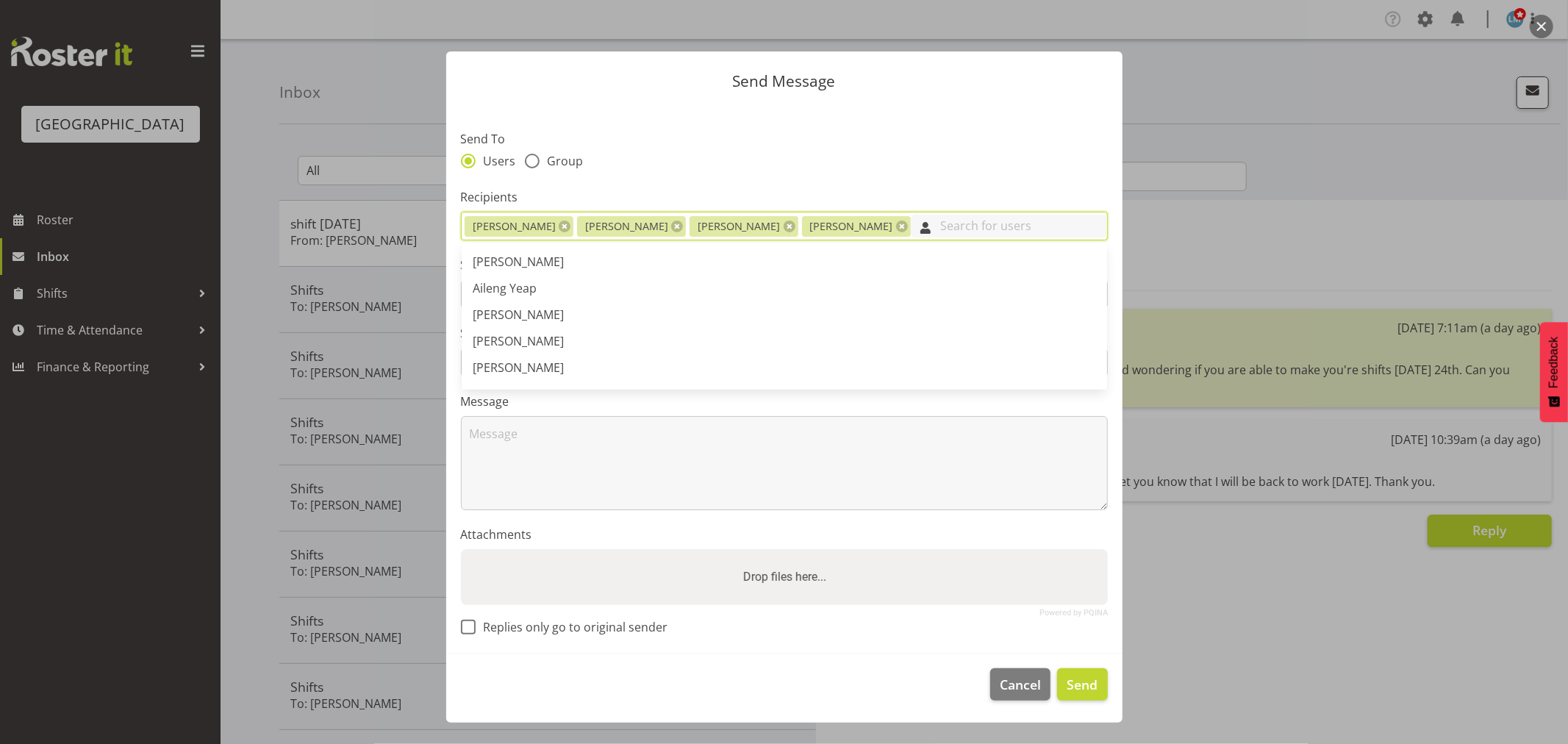
click at [911, 232] on input "text" at bounding box center [1008, 226] width 195 height 23
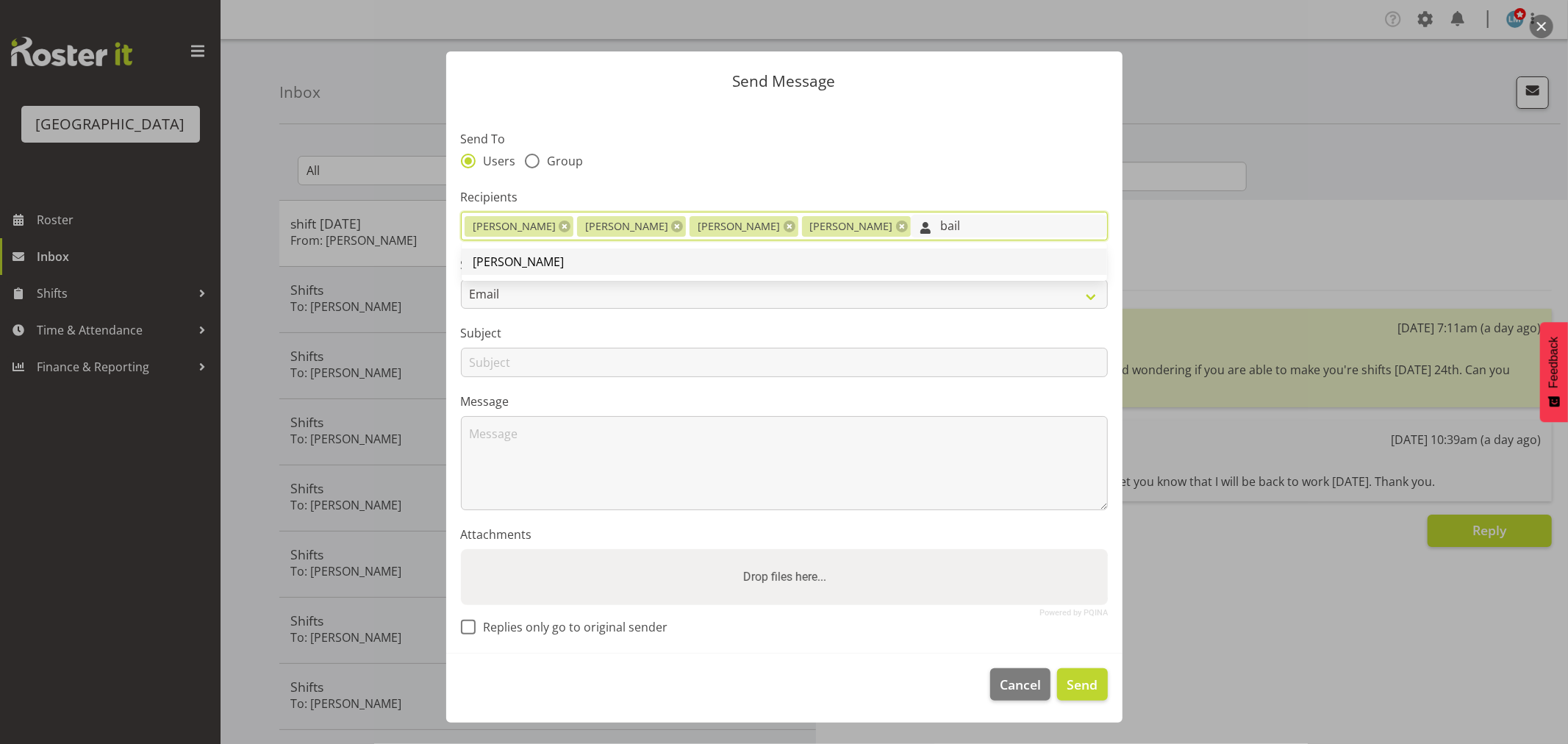
type input "bail"
click at [755, 266] on link "[PERSON_NAME]" at bounding box center [784, 261] width 645 height 26
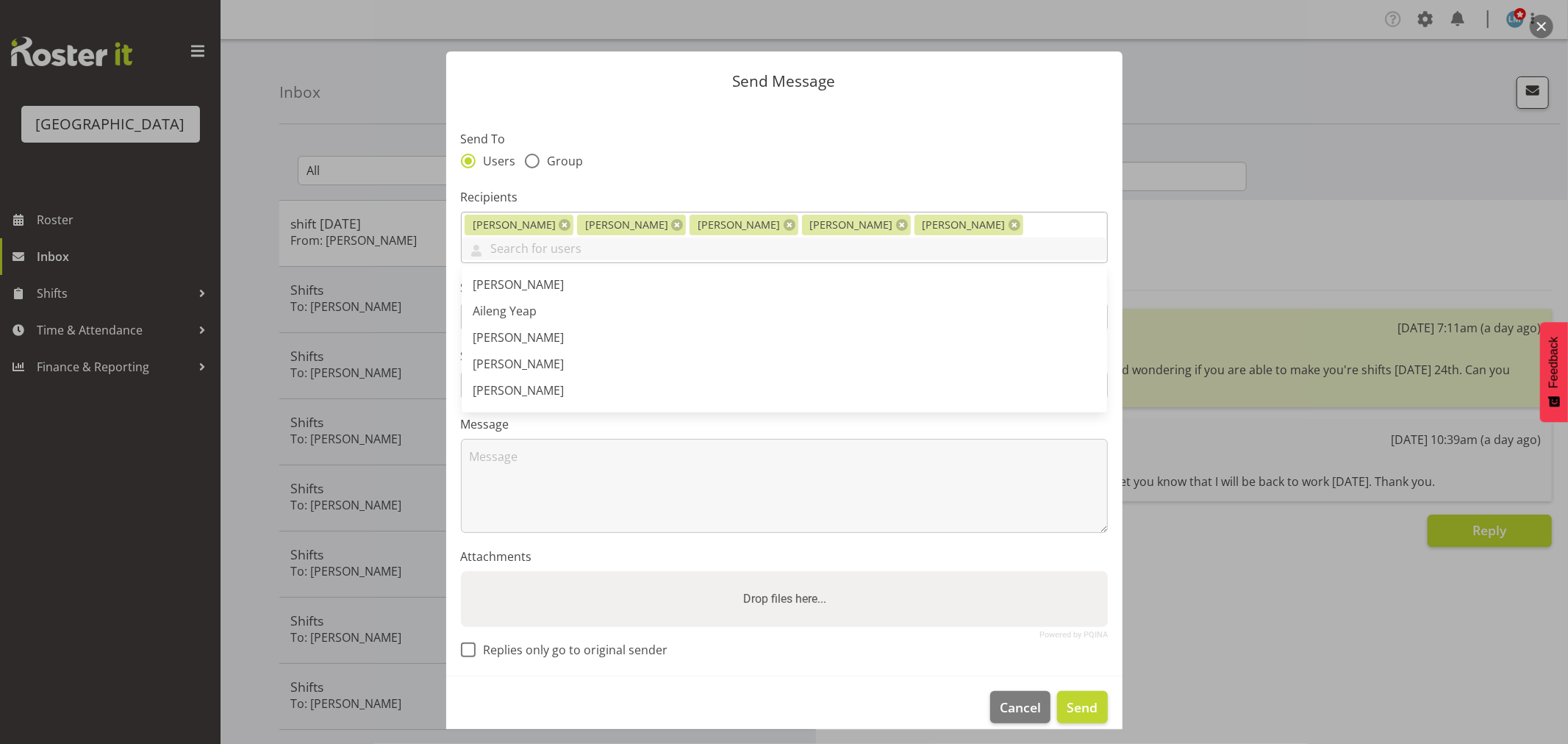
click at [954, 239] on div at bounding box center [784, 250] width 645 height 25
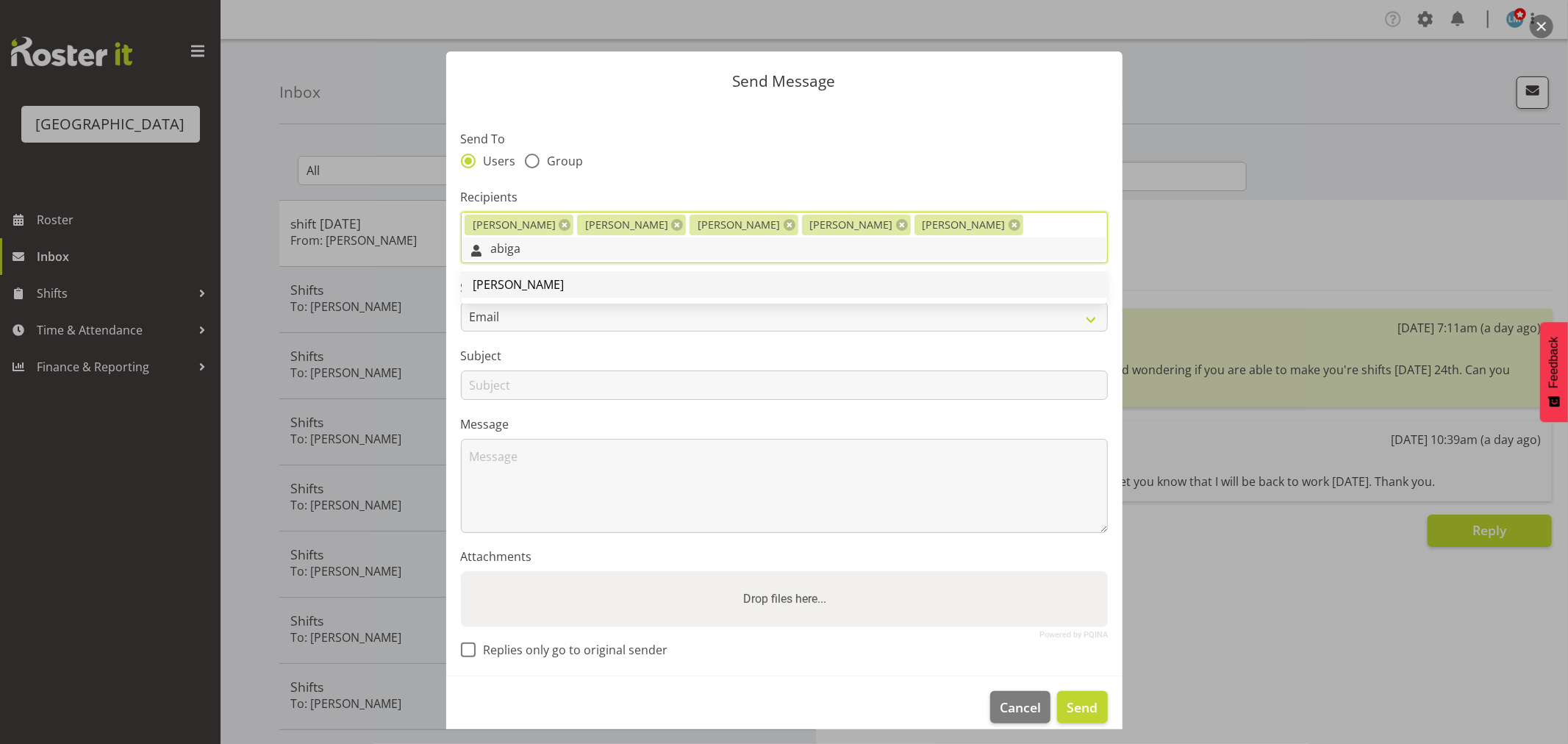
type input "abiga"
click at [696, 272] on link "[PERSON_NAME]" at bounding box center [784, 285] width 645 height 26
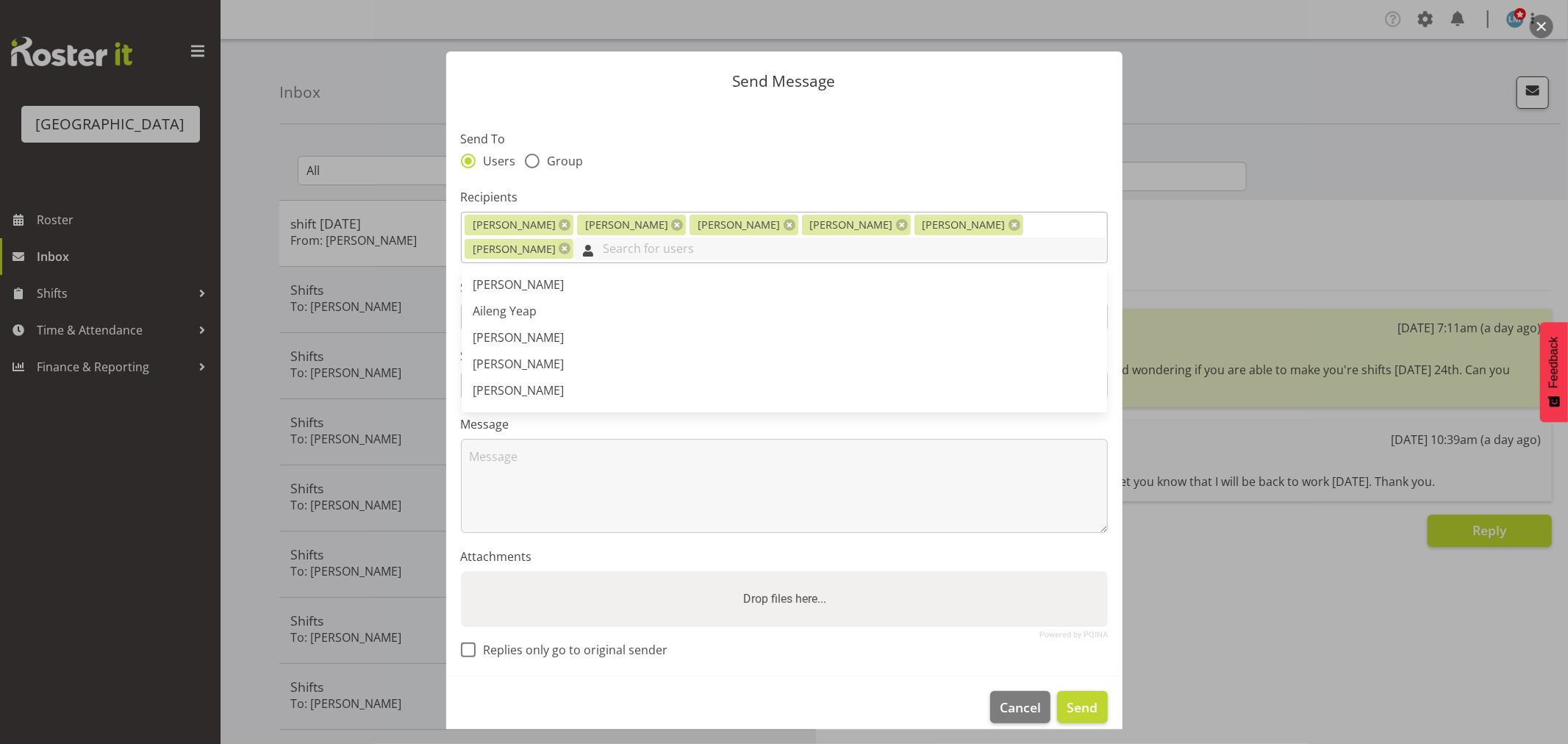
click at [573, 251] on input "text" at bounding box center [840, 249] width 533 height 23
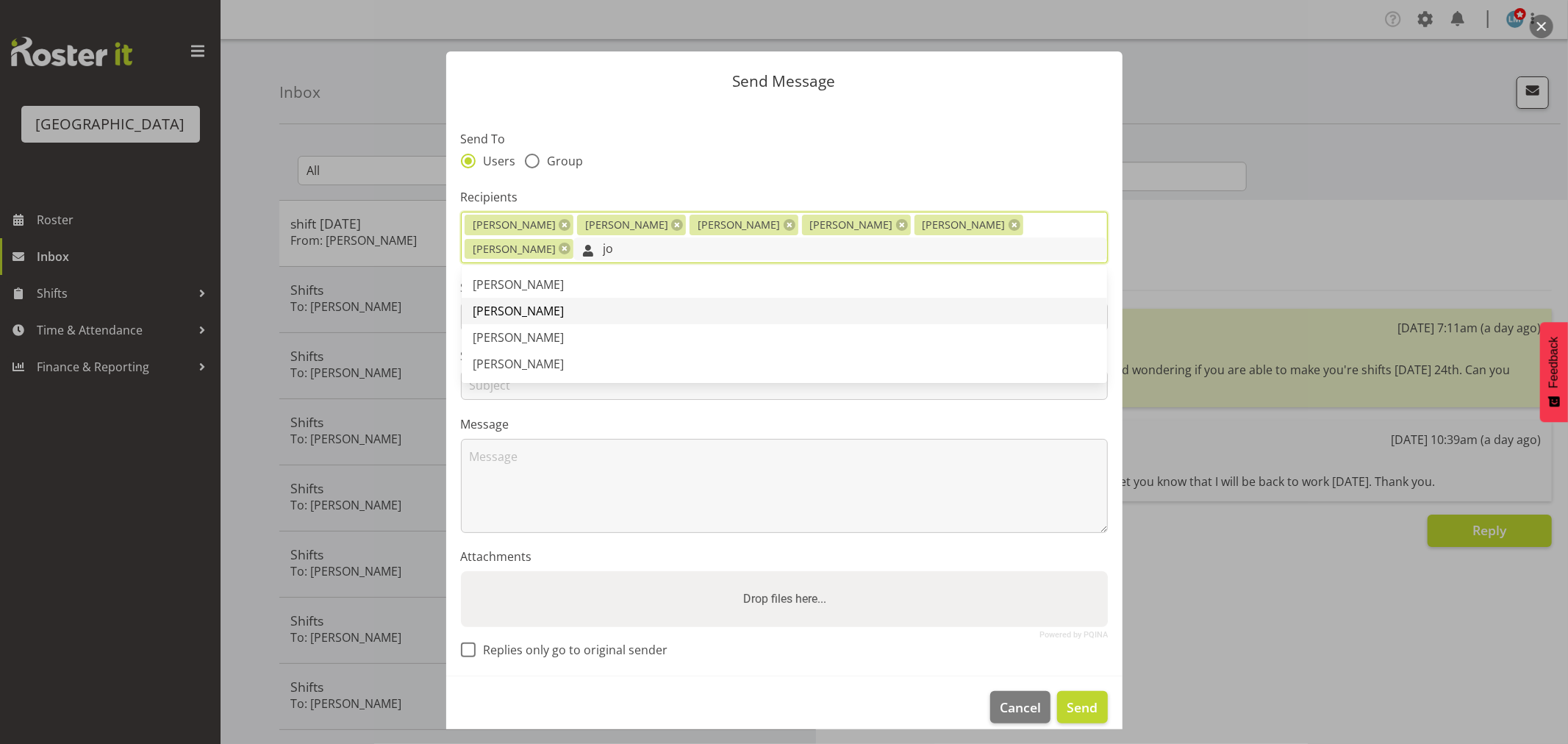
type input "jo"
click at [567, 310] on link "[PERSON_NAME]" at bounding box center [784, 311] width 645 height 26
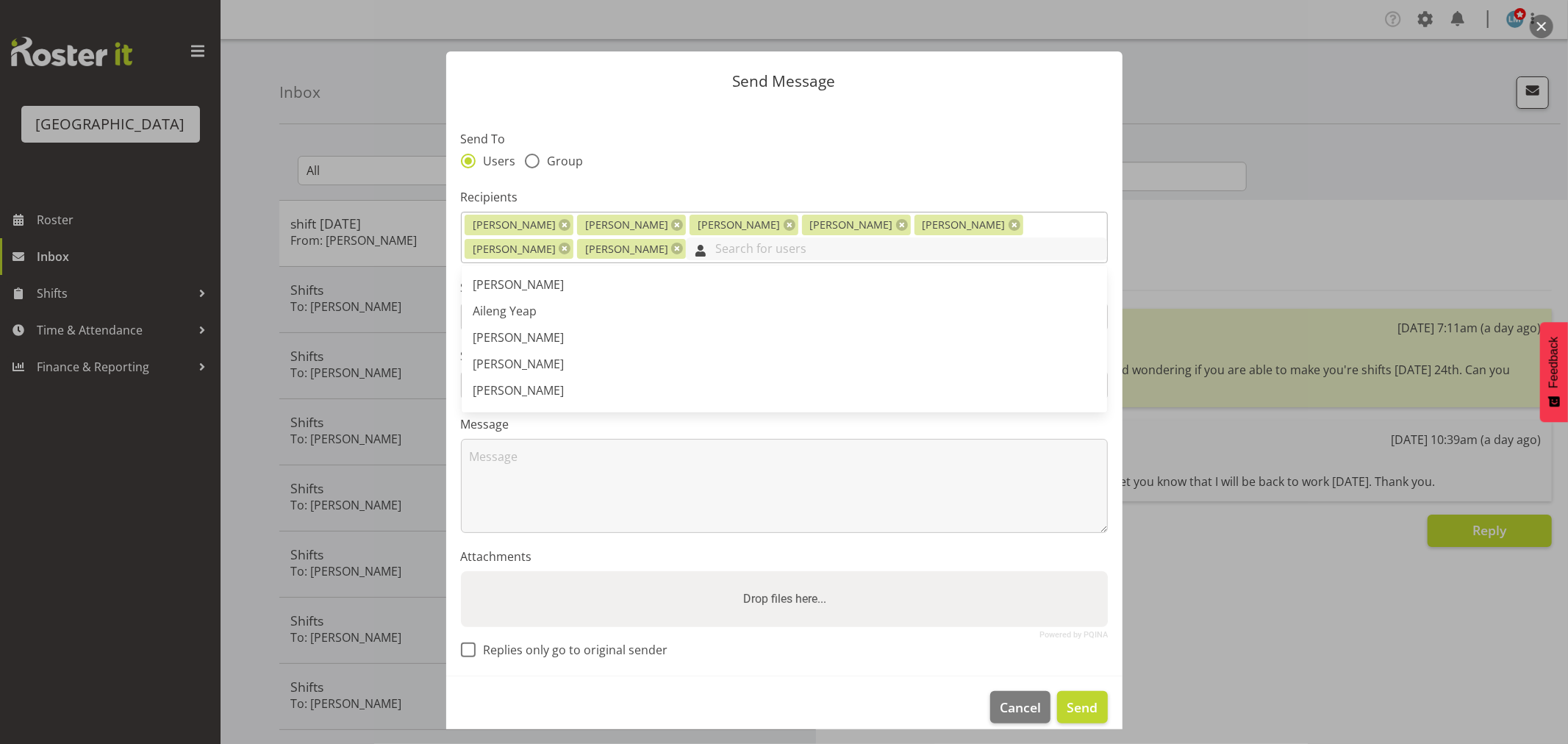
click at [686, 255] on input "text" at bounding box center [896, 249] width 421 height 23
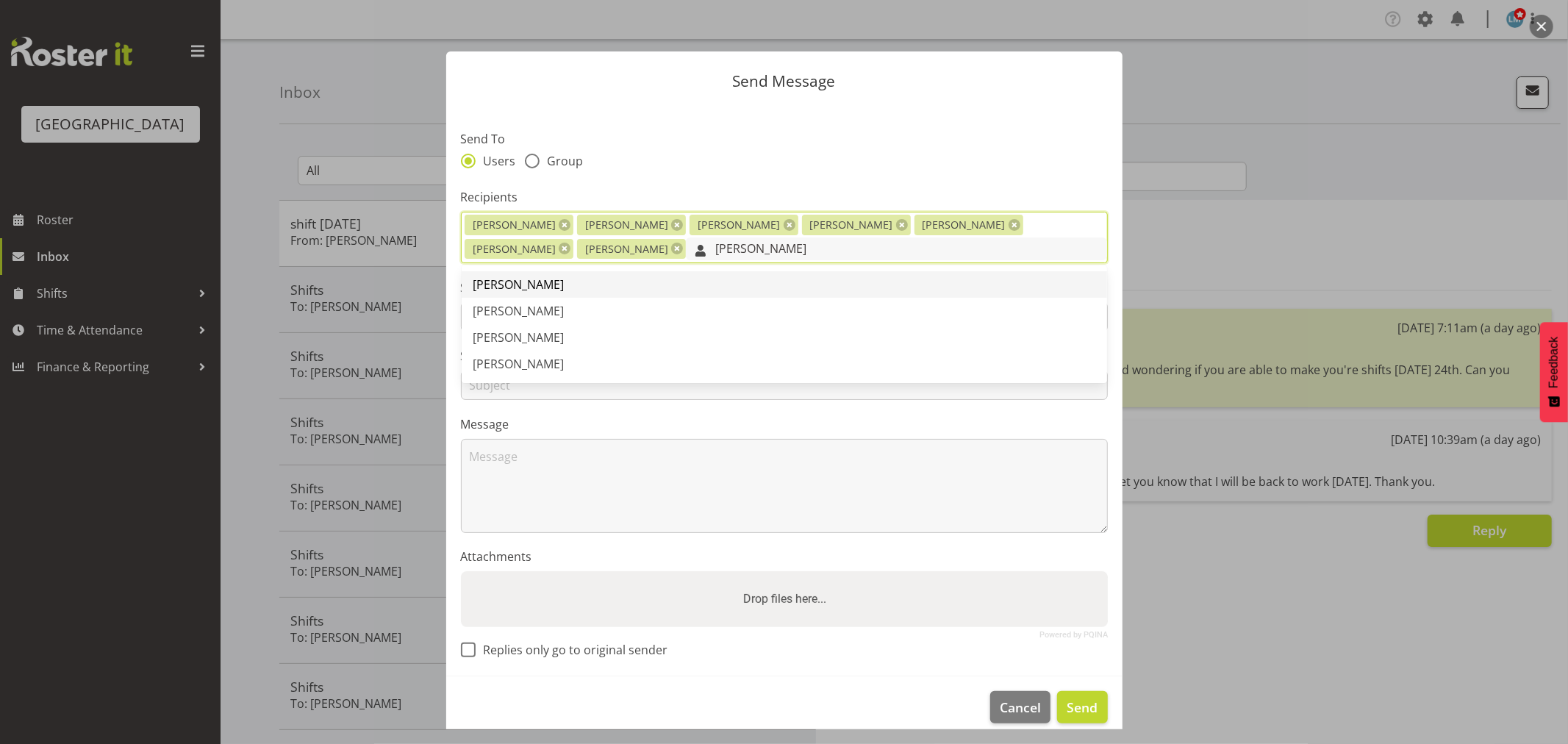
type input "mary"
click at [658, 274] on link "[PERSON_NAME]" at bounding box center [784, 285] width 645 height 26
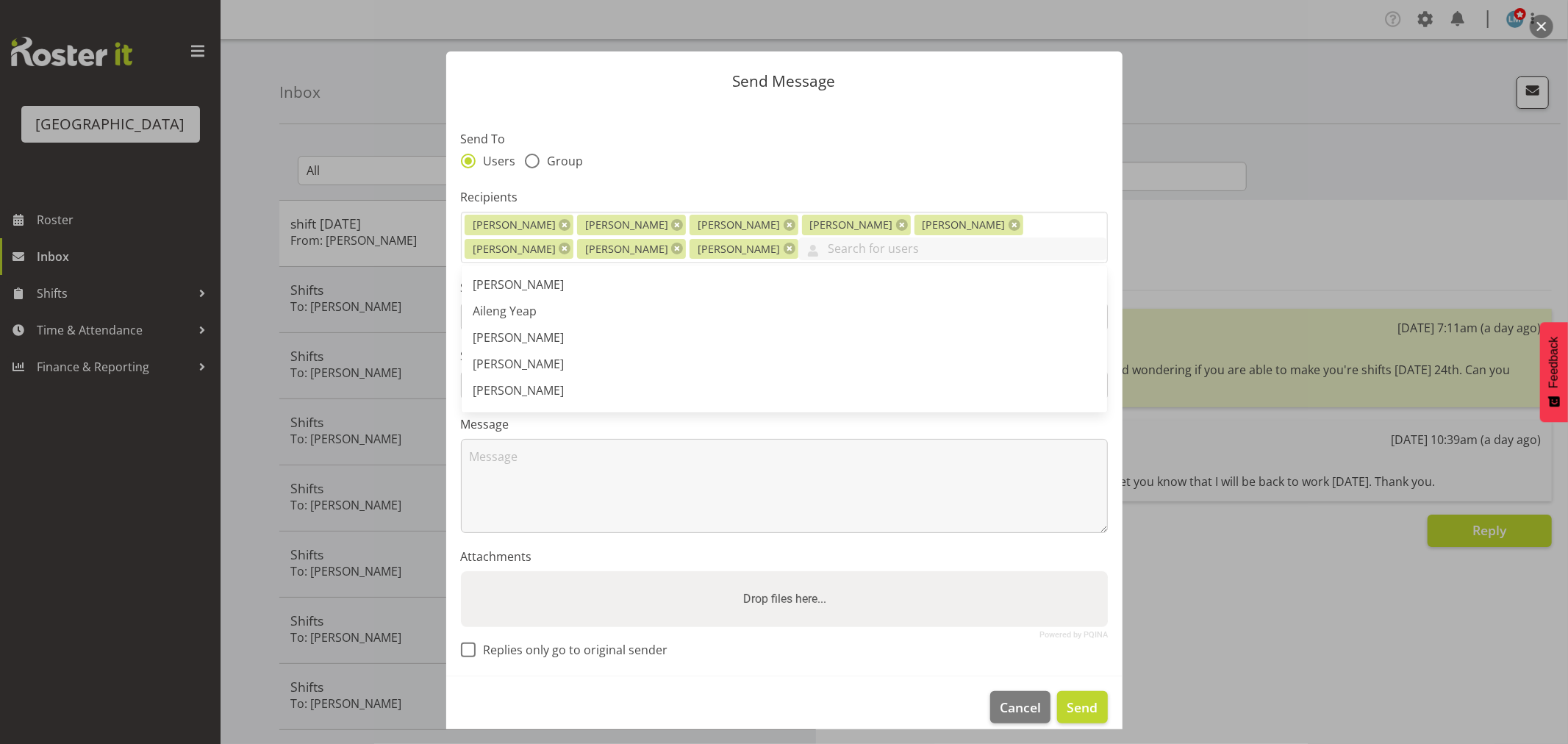
click at [888, 101] on header "Send Message" at bounding box center [784, 77] width 676 height 52
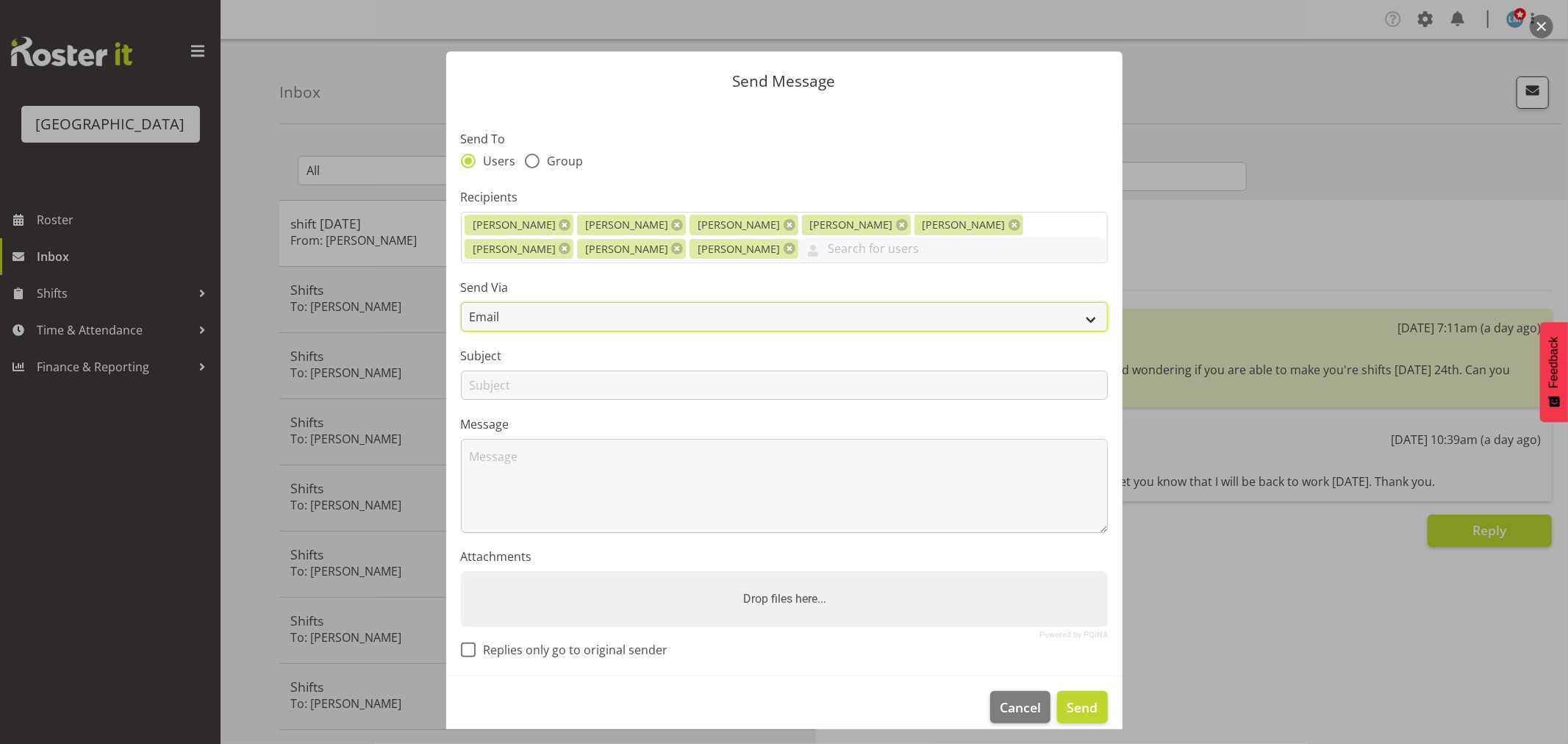
click at [629, 316] on select "Email SMS" at bounding box center [784, 316] width 647 height 30
select select "sms"
click at [461, 302] on select "Email SMS" at bounding box center [784, 316] width 647 height 30
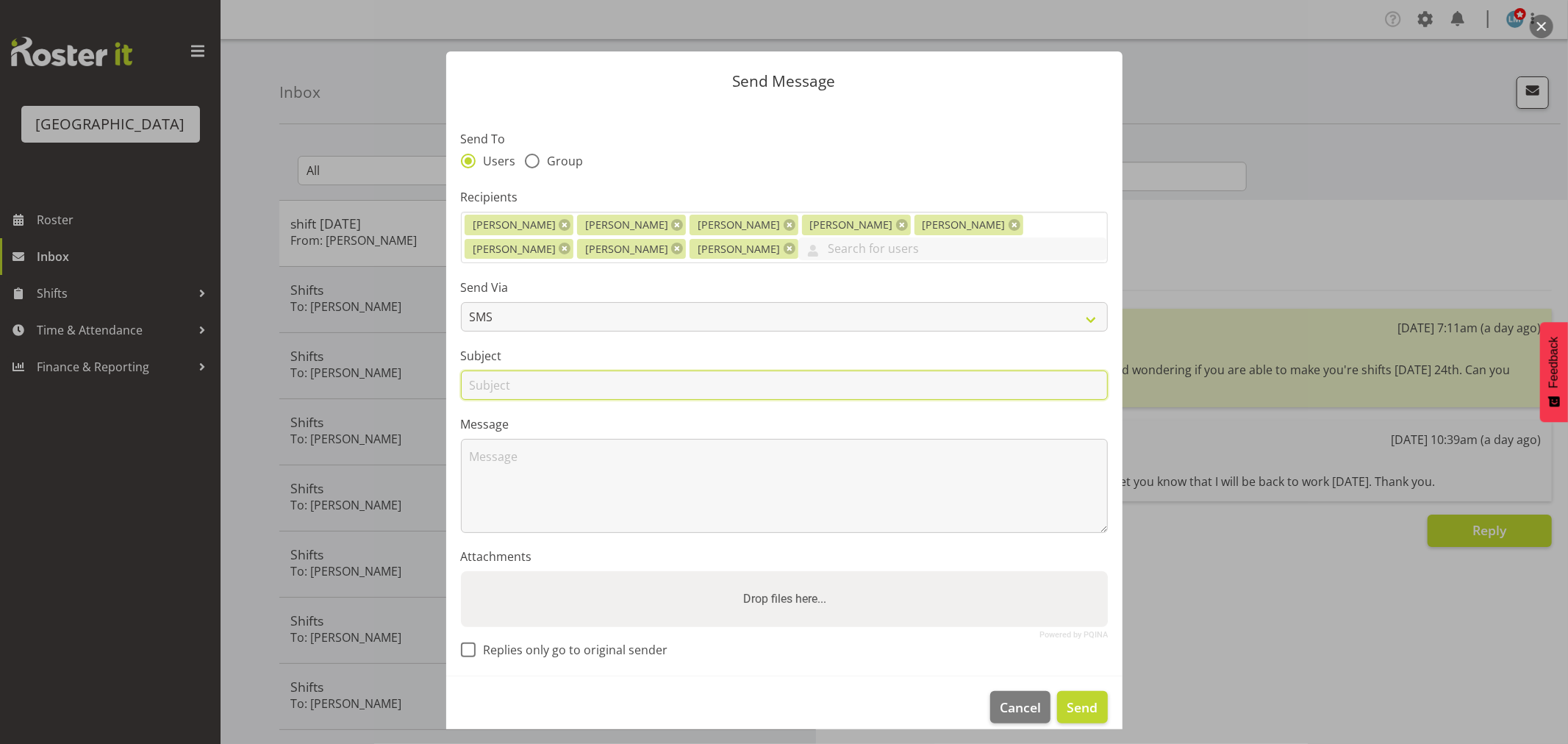
click at [618, 381] on input "text" at bounding box center [784, 385] width 647 height 30
type input "shift"
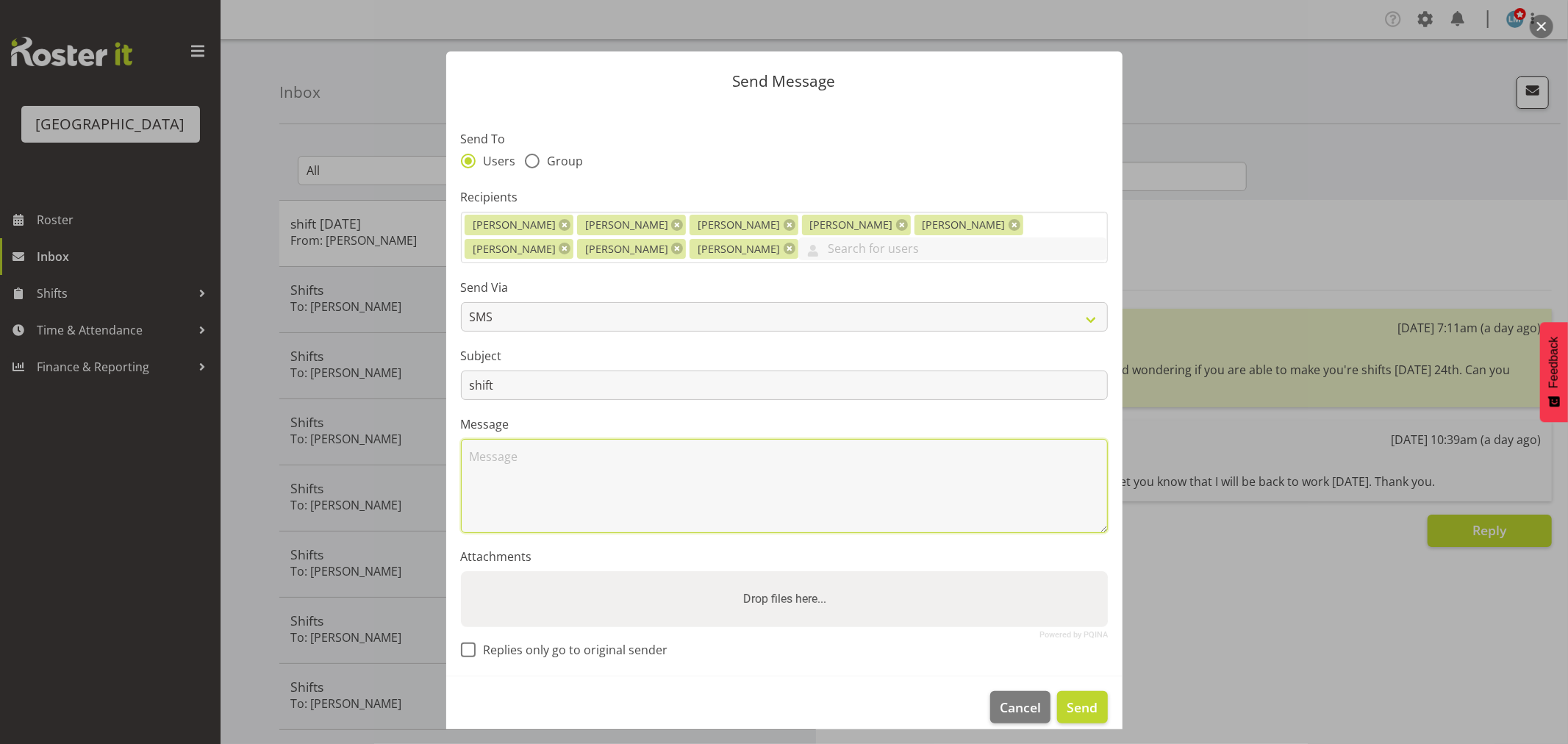
click at [578, 463] on textarea at bounding box center [784, 486] width 647 height 94
type textarea "4-9 available tonight. Please let me know if you can help. Thanks, Catherine."
click at [476, 655] on span "Replies only go to original sender" at bounding box center [572, 649] width 193 height 14
click at [470, 655] on input "Replies only go to original sender" at bounding box center [465, 650] width 10 height 10
checkbox input "true"
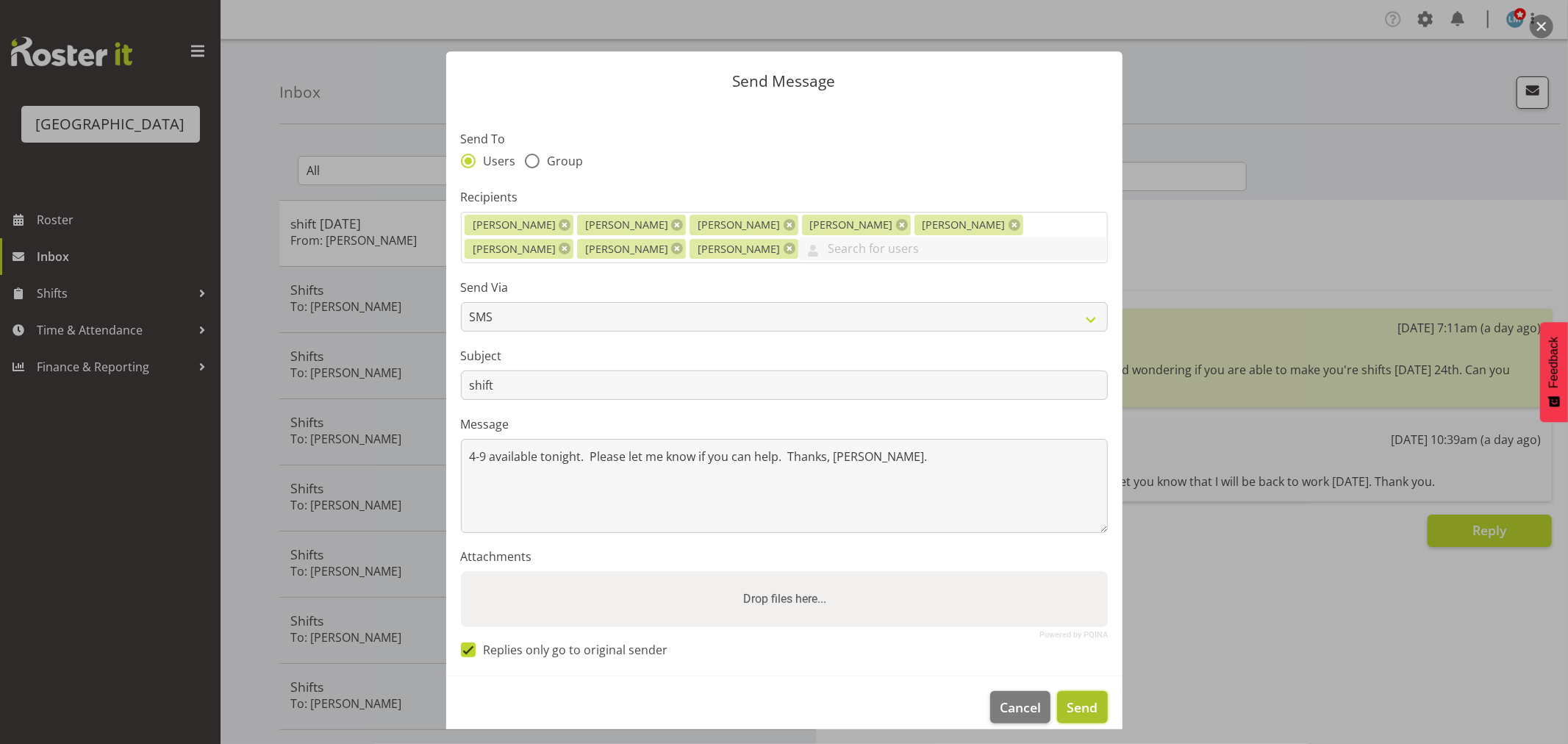
click at [1071, 707] on span "Send" at bounding box center [1082, 707] width 31 height 19
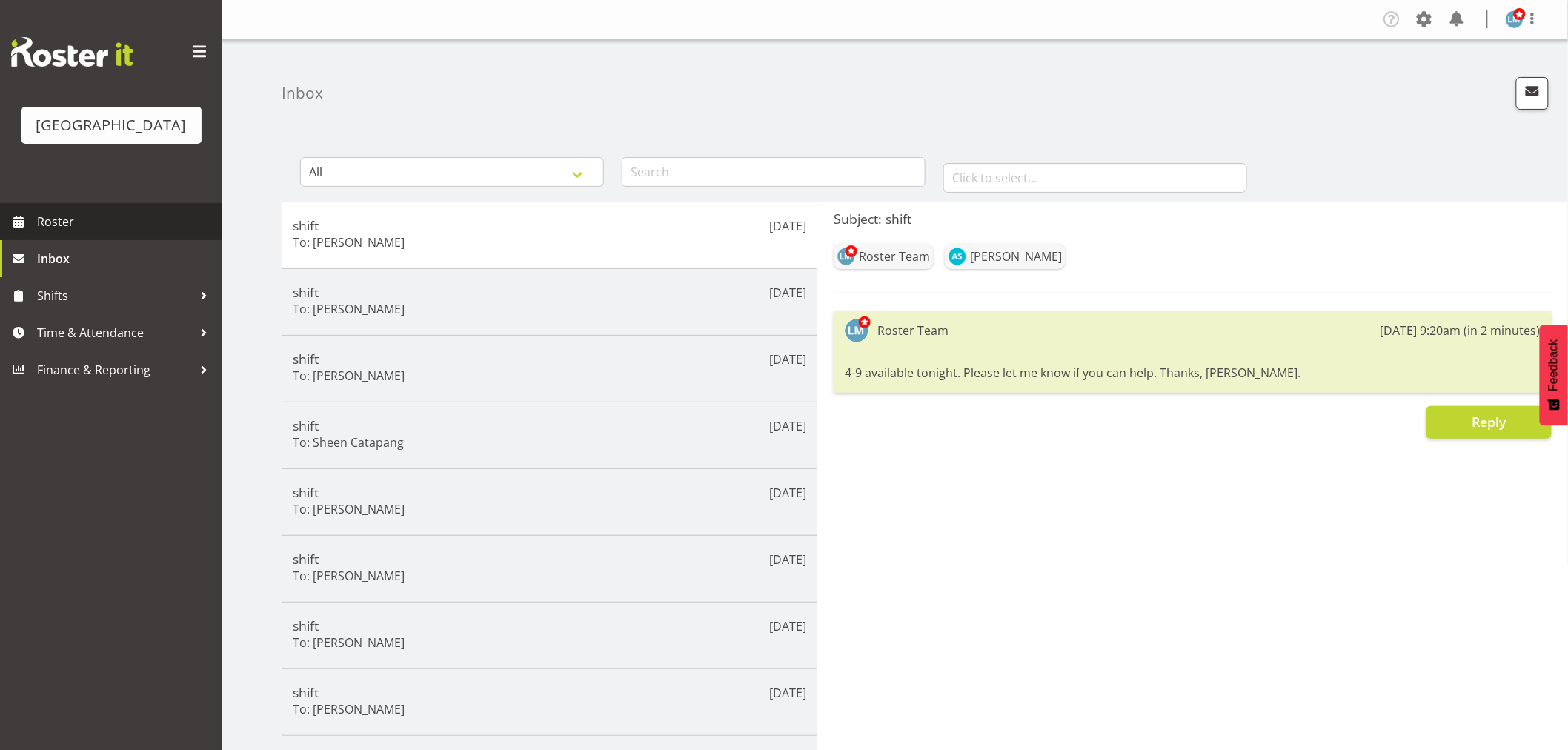
click at [90, 233] on span "Roster" at bounding box center [126, 221] width 178 height 22
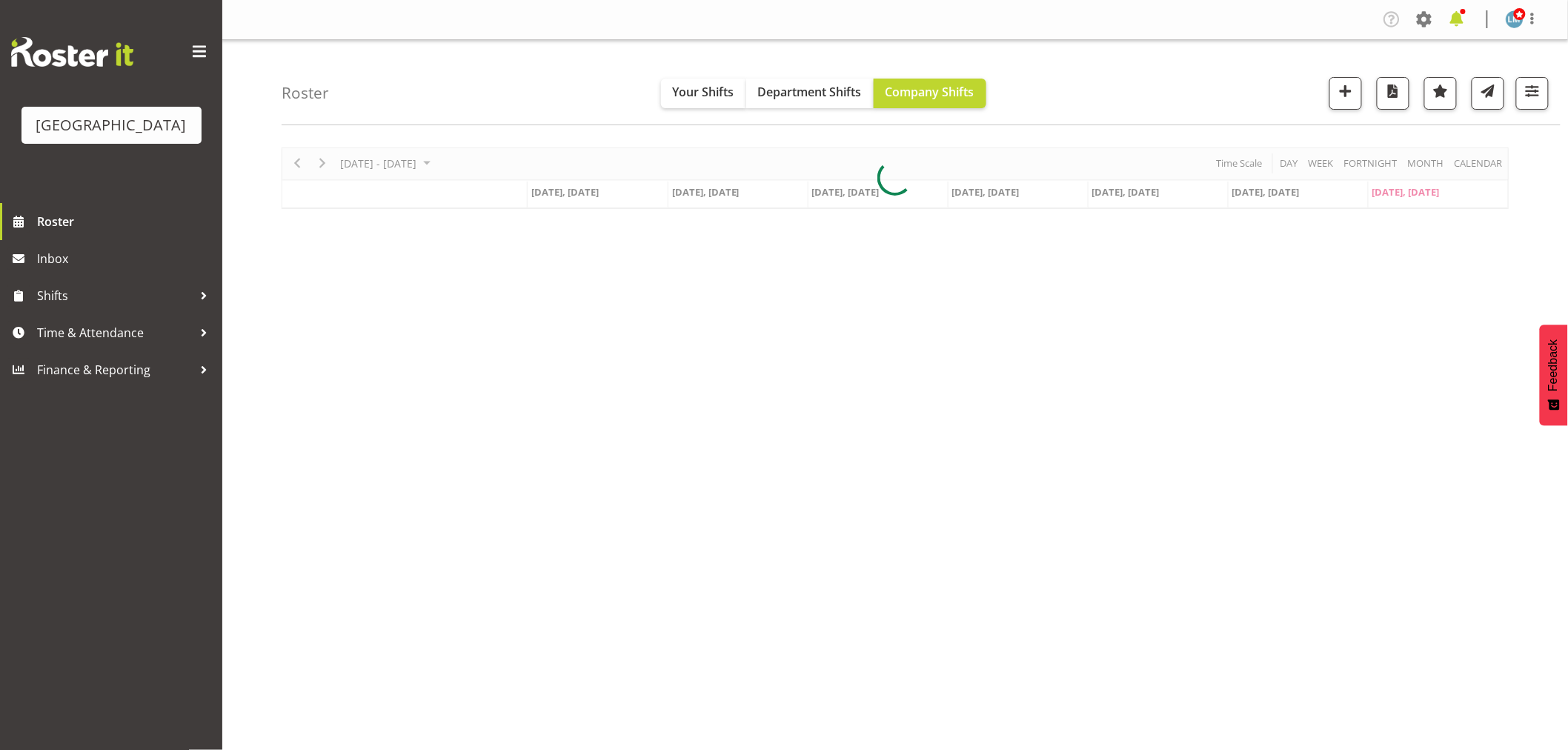
click at [1460, 22] on span at bounding box center [1457, 19] width 24 height 24
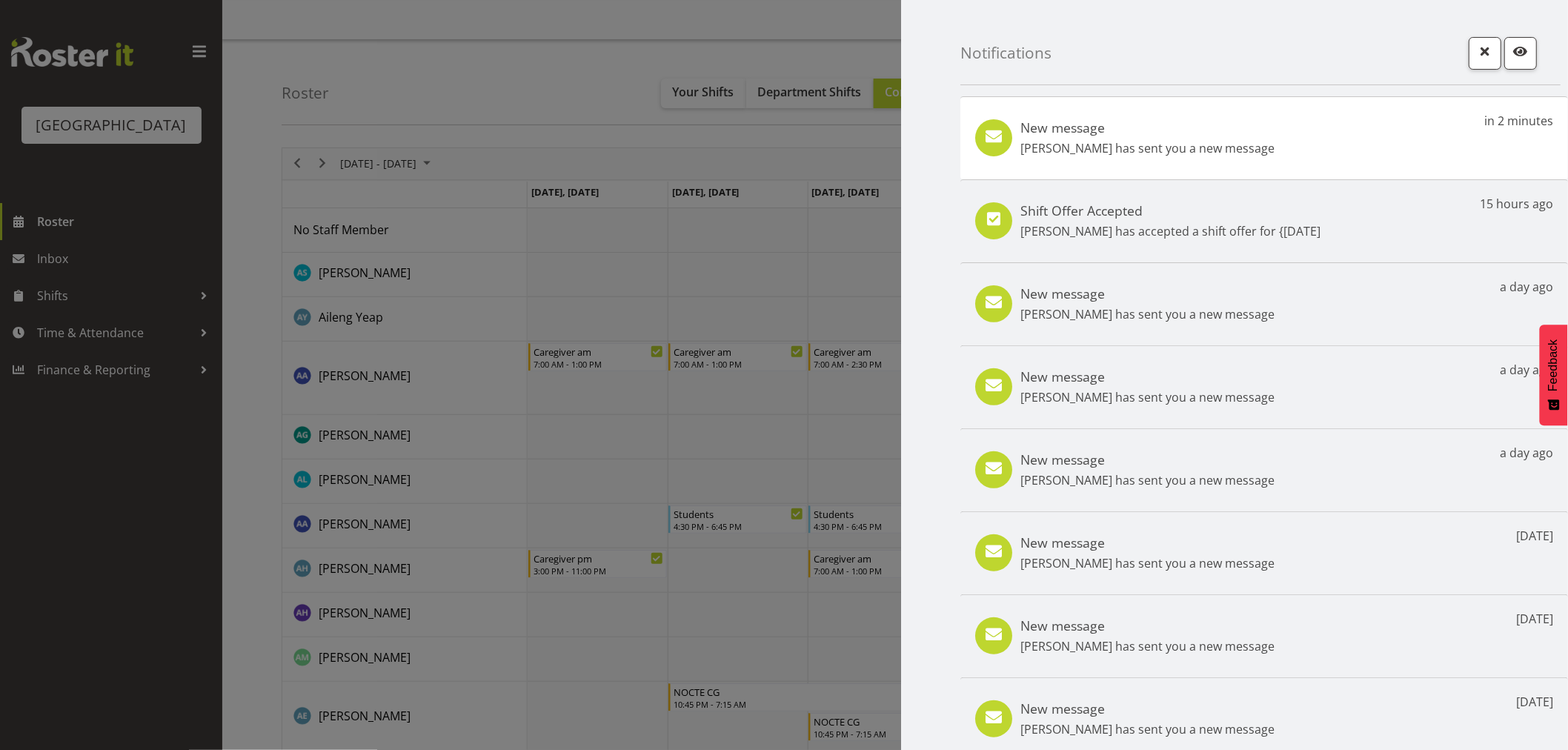
click at [1374, 139] on div "New message Roldan R Lopiga has sent you a new message in 2 minutes" at bounding box center [1264, 137] width 608 height 83
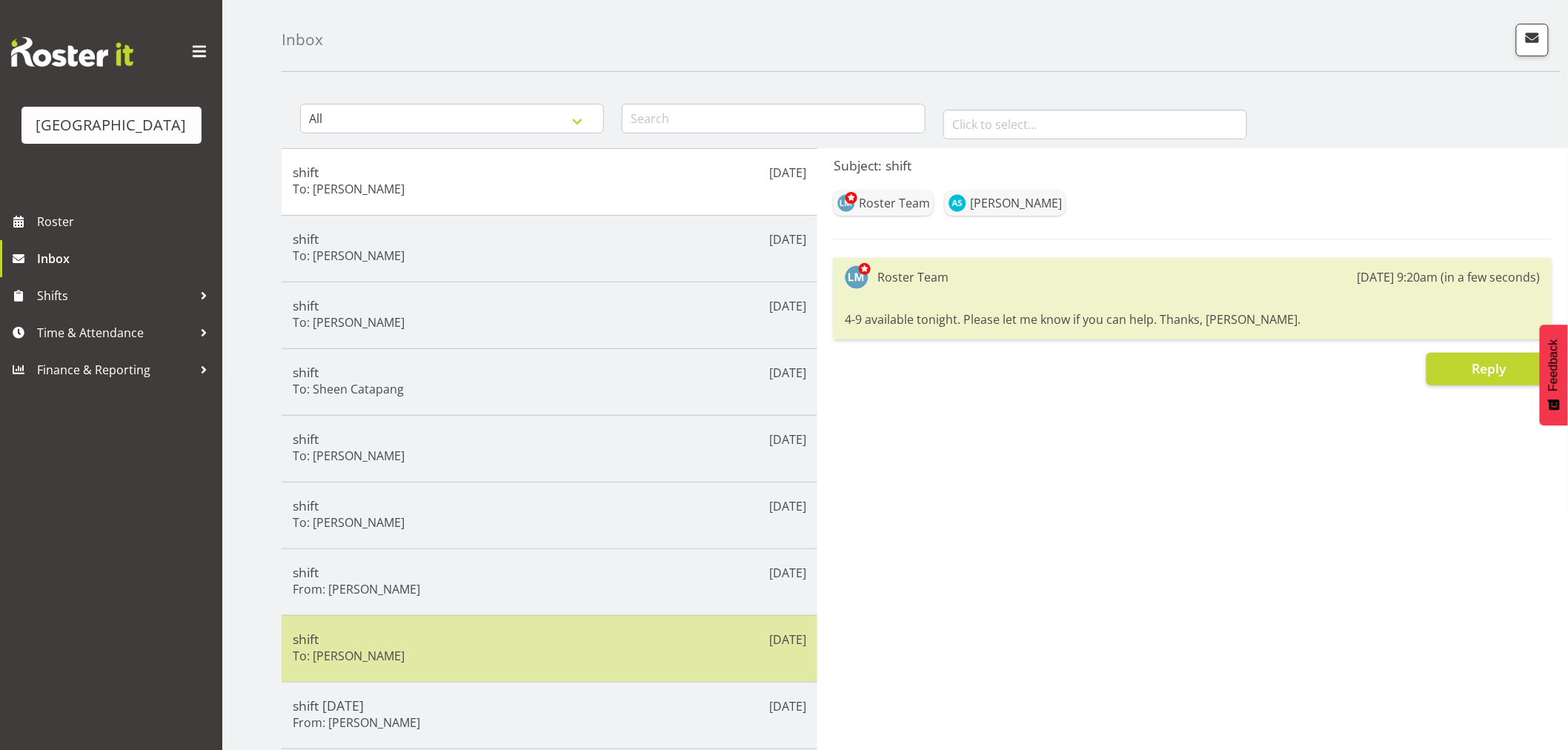
scroll to position [82, 0]
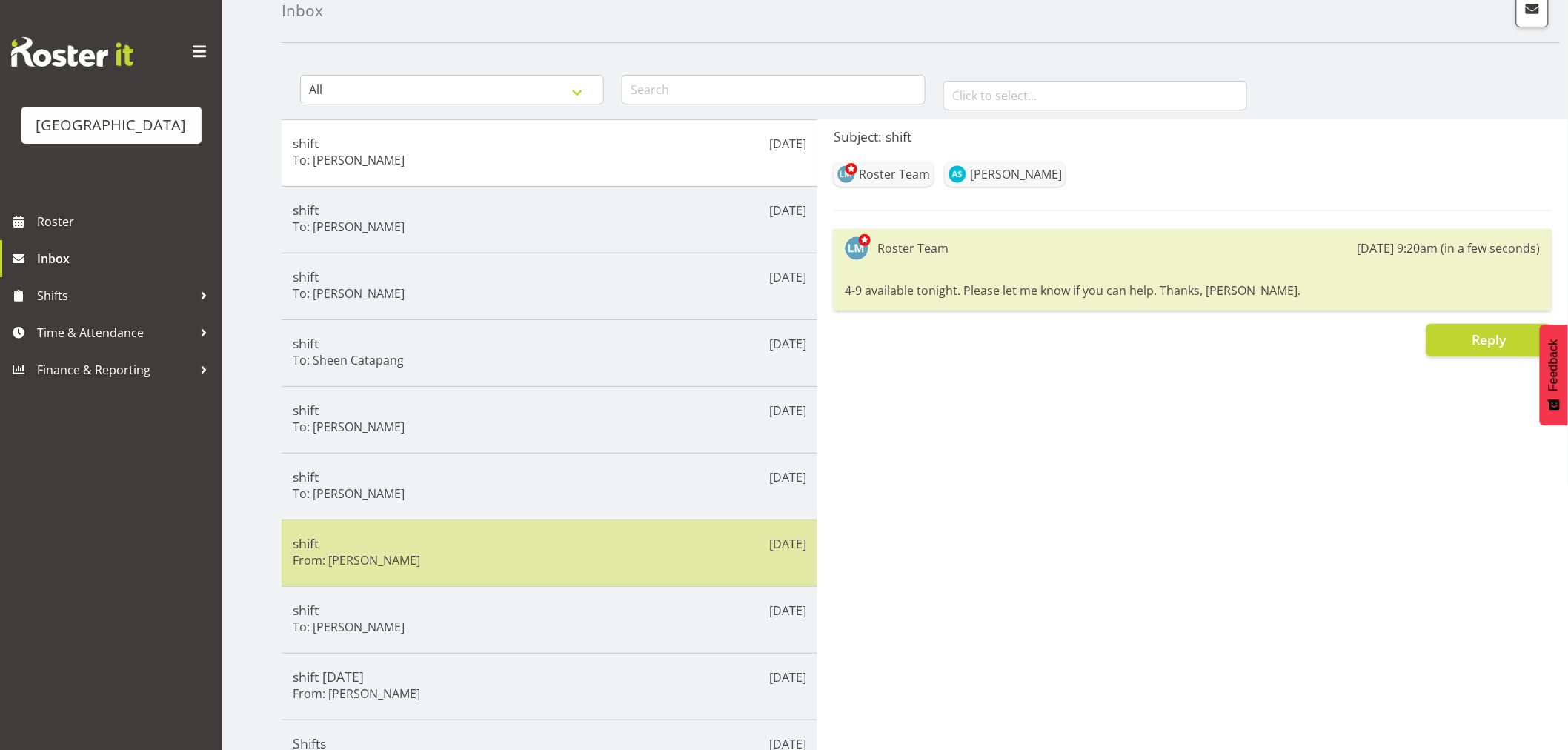
click at [598, 562] on div "shift From: Roldan R Lopiga" at bounding box center [549, 554] width 513 height 37
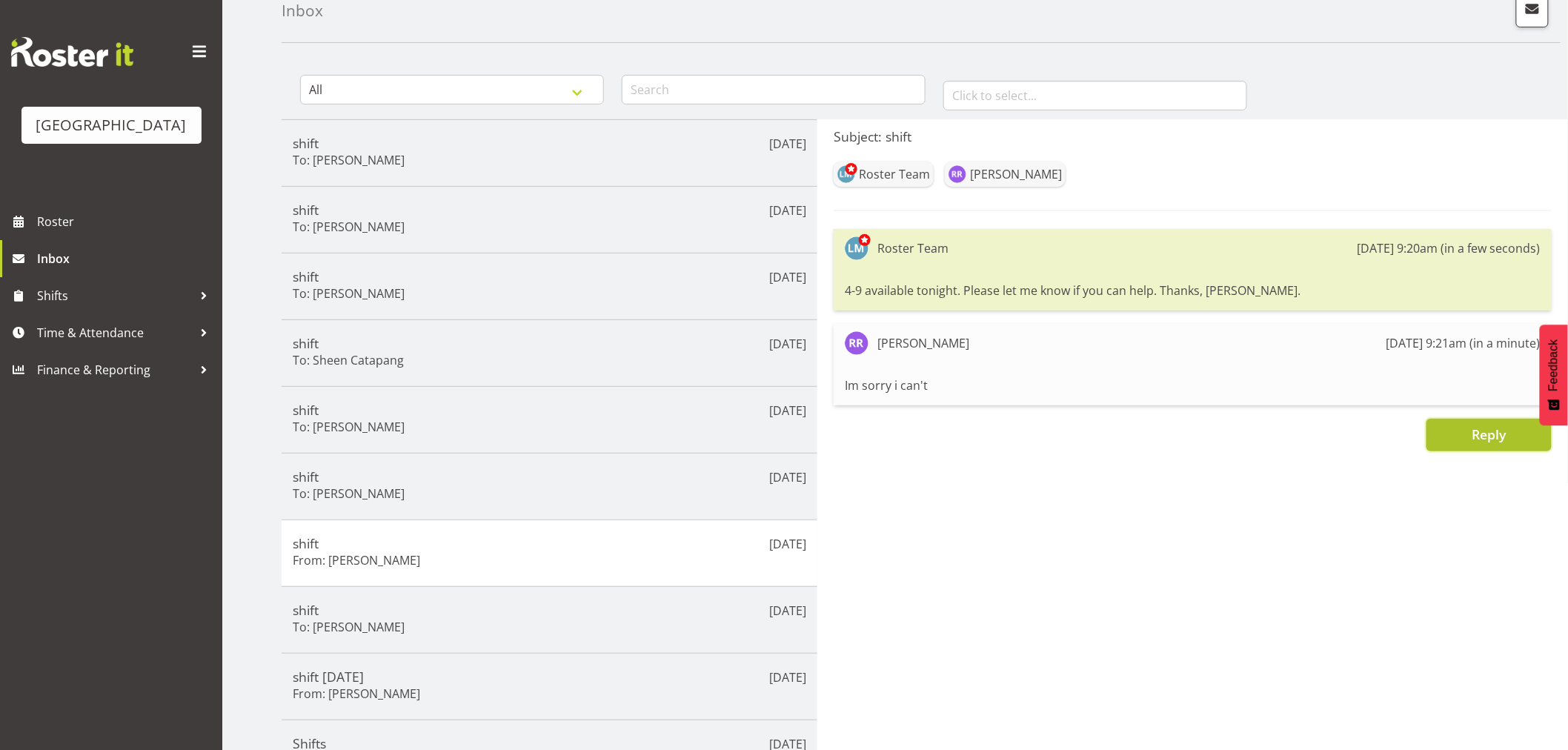
click at [1488, 430] on span "Reply" at bounding box center [1489, 434] width 34 height 18
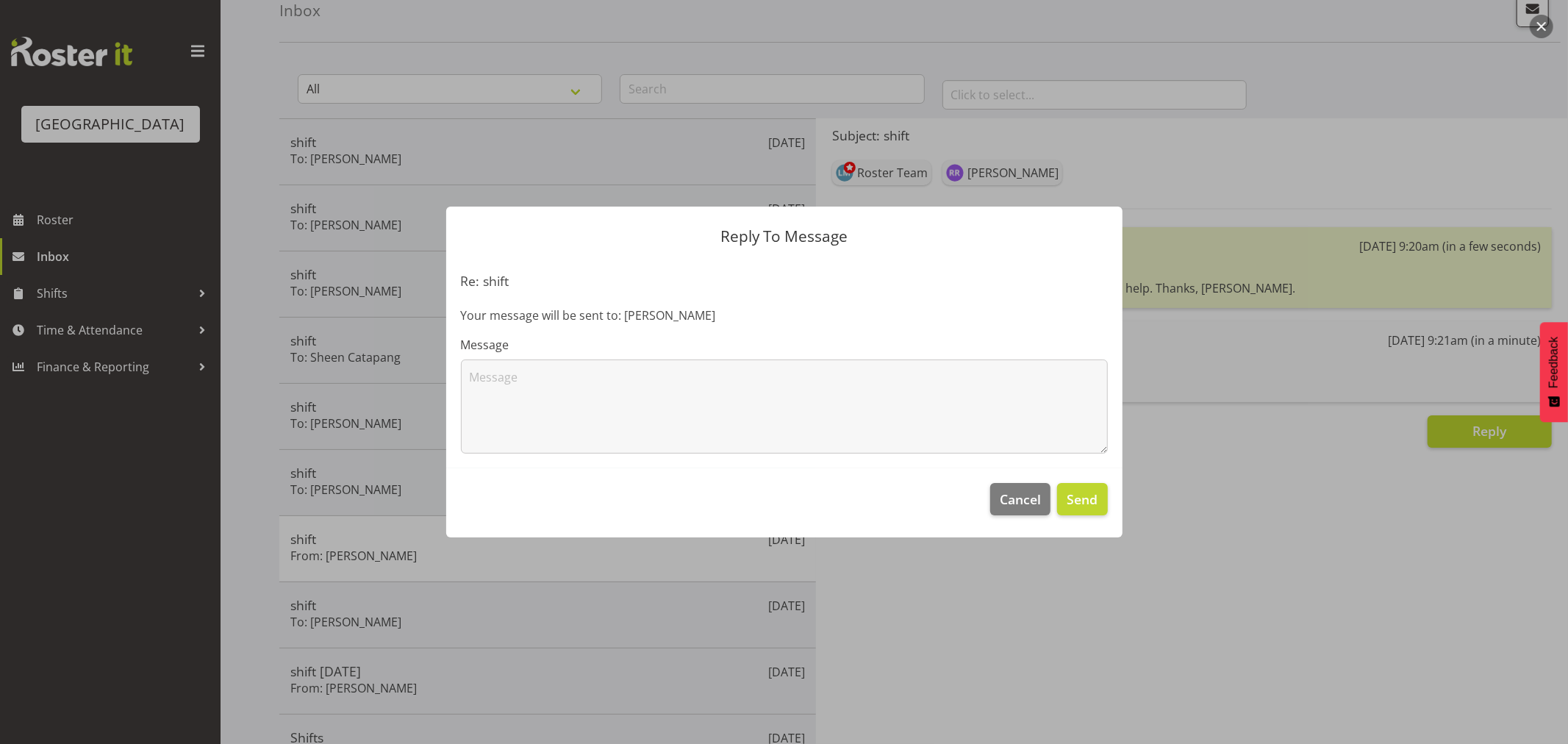
click at [630, 355] on div "Message" at bounding box center [784, 394] width 647 height 117
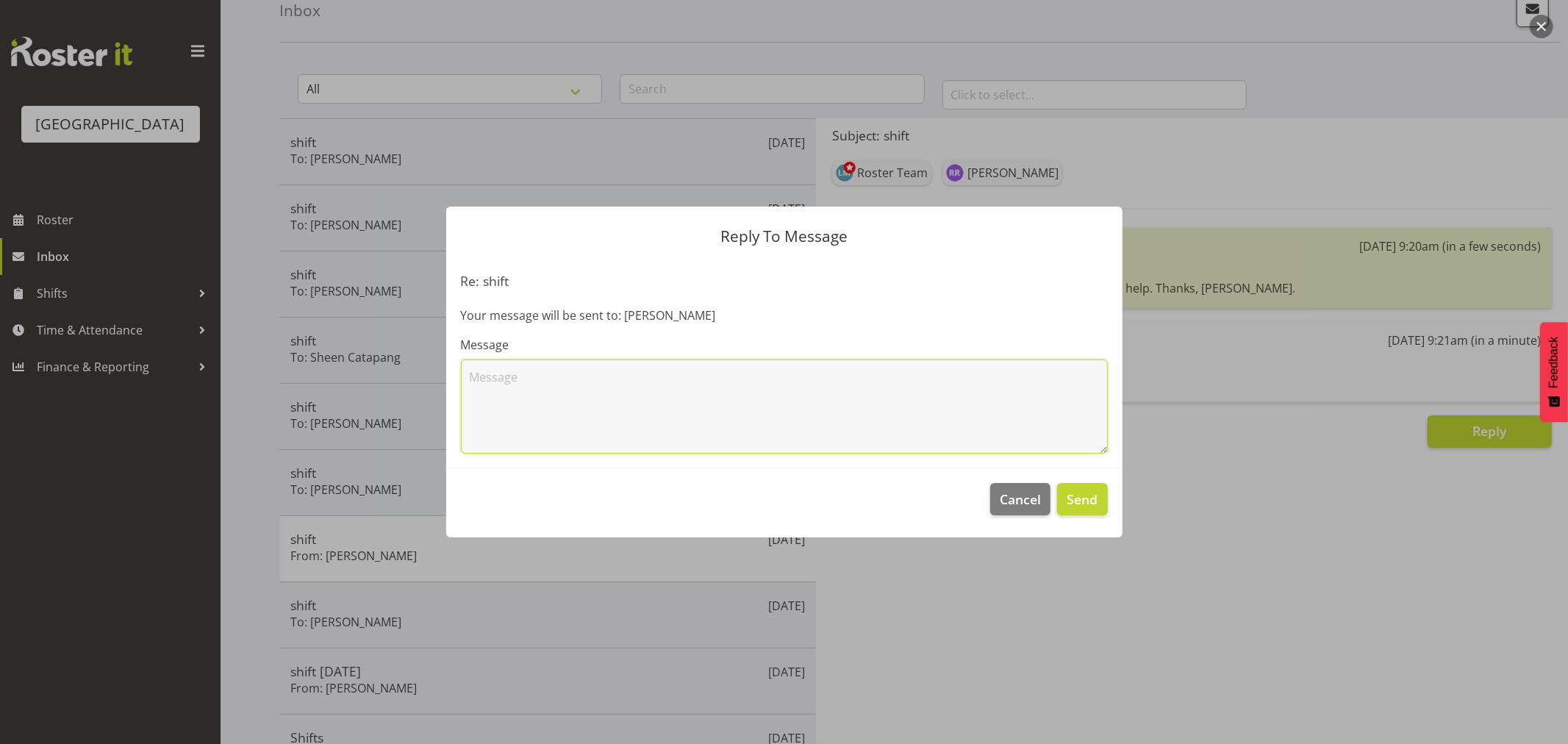
click at [546, 379] on textarea at bounding box center [784, 406] width 647 height 94
click at [496, 378] on textarea at bounding box center [784, 406] width 647 height 94
type textarea "Ok, thanks for letting me know."
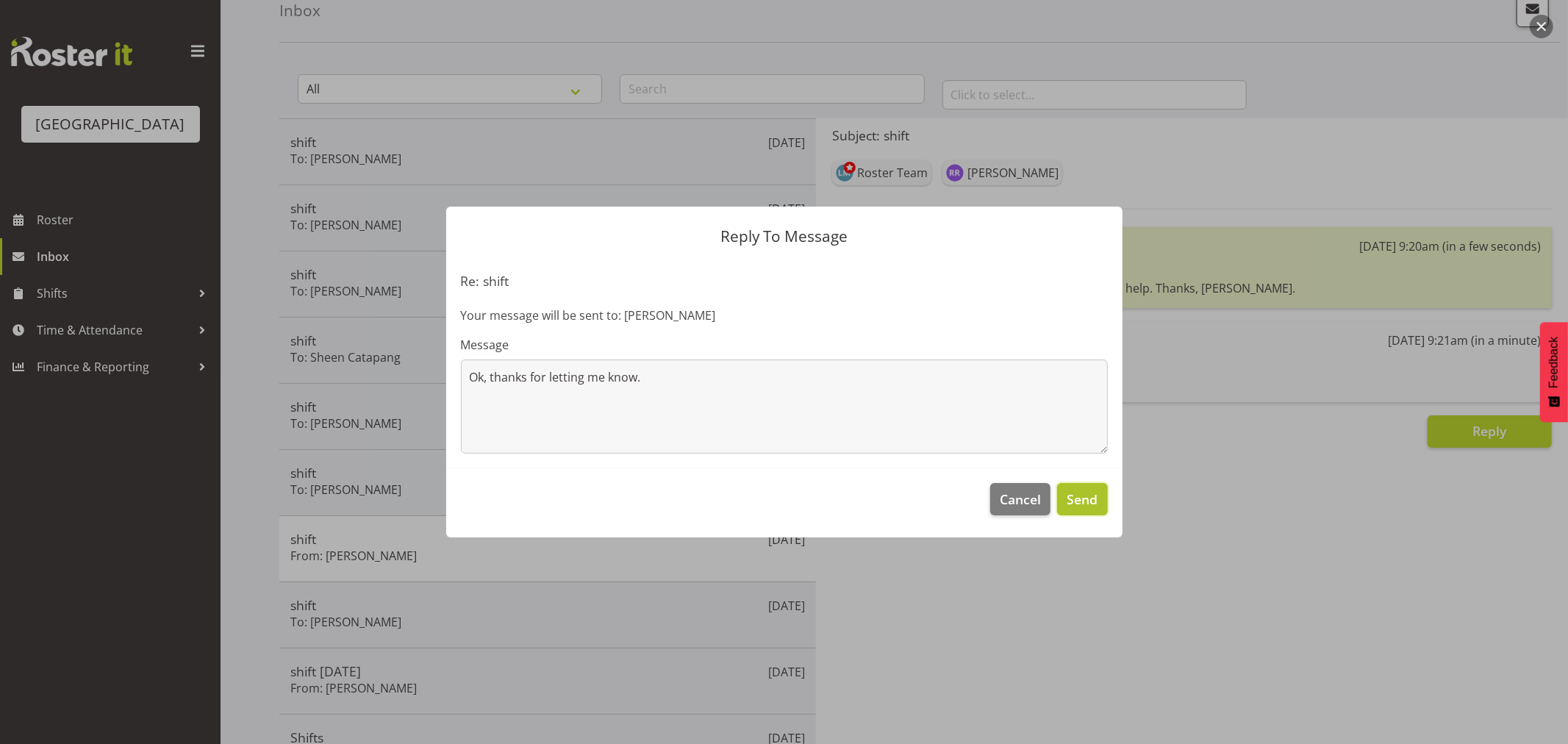
click at [1084, 499] on span "Send" at bounding box center [1082, 499] width 31 height 19
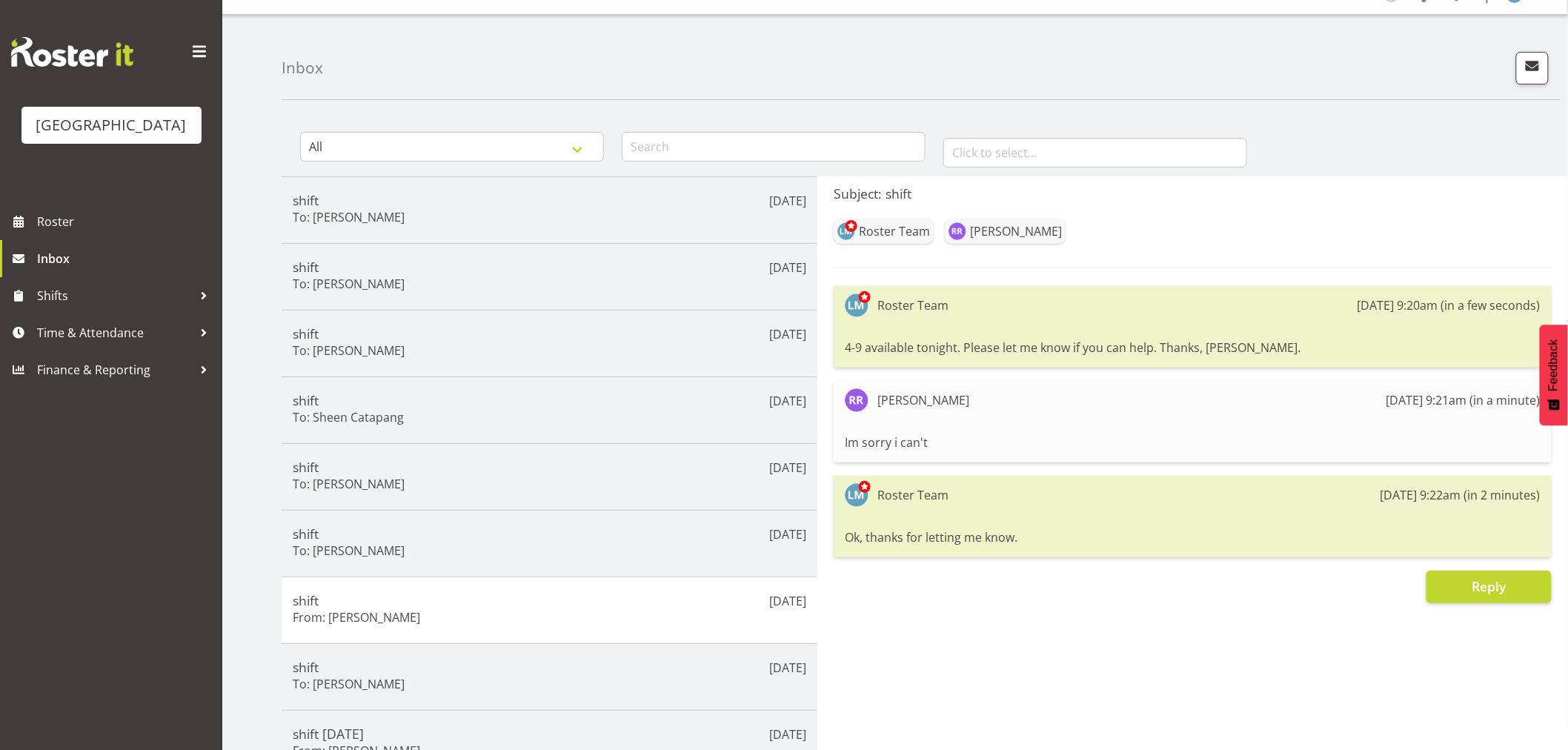
scroll to position [0, 0]
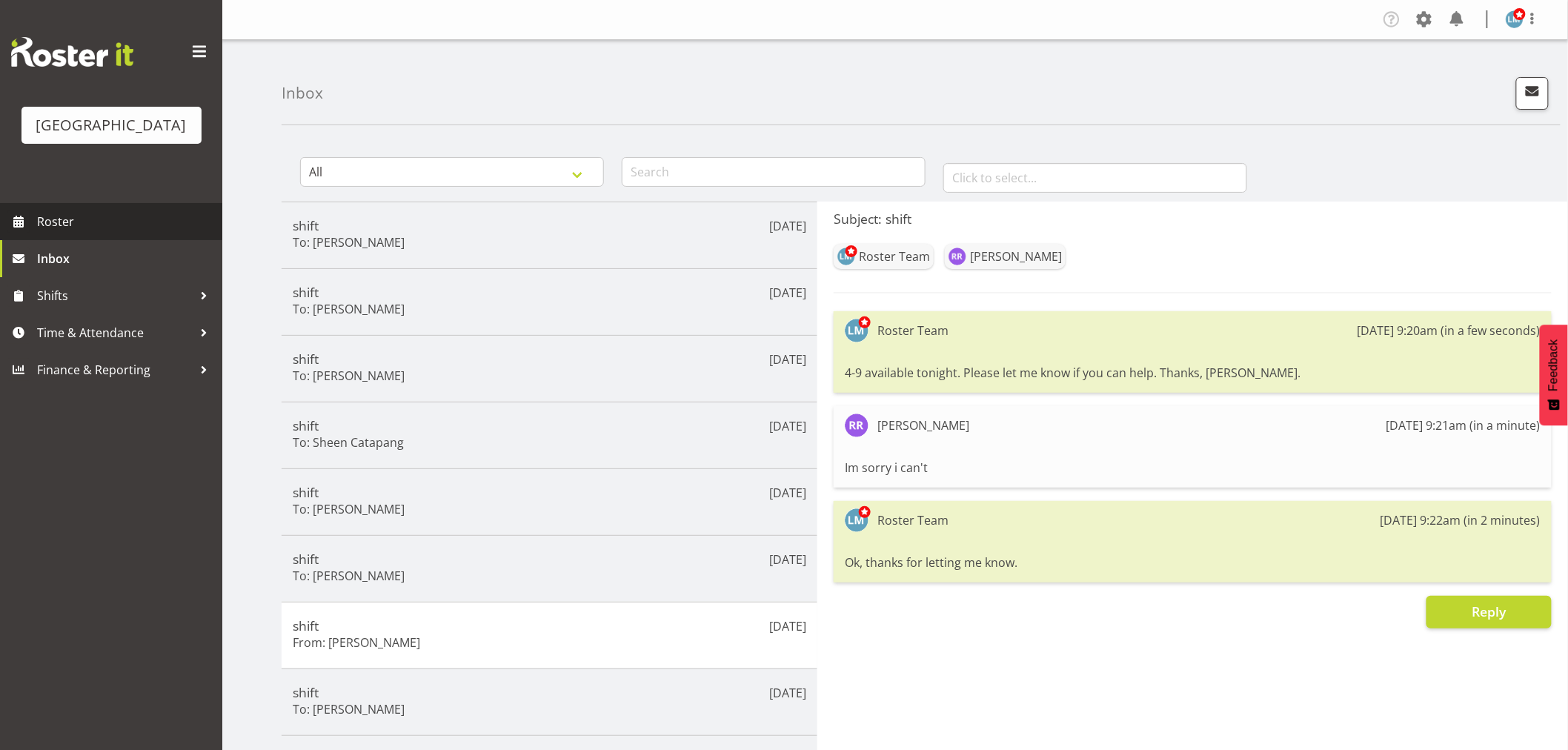
click at [66, 233] on span "Roster" at bounding box center [126, 221] width 178 height 22
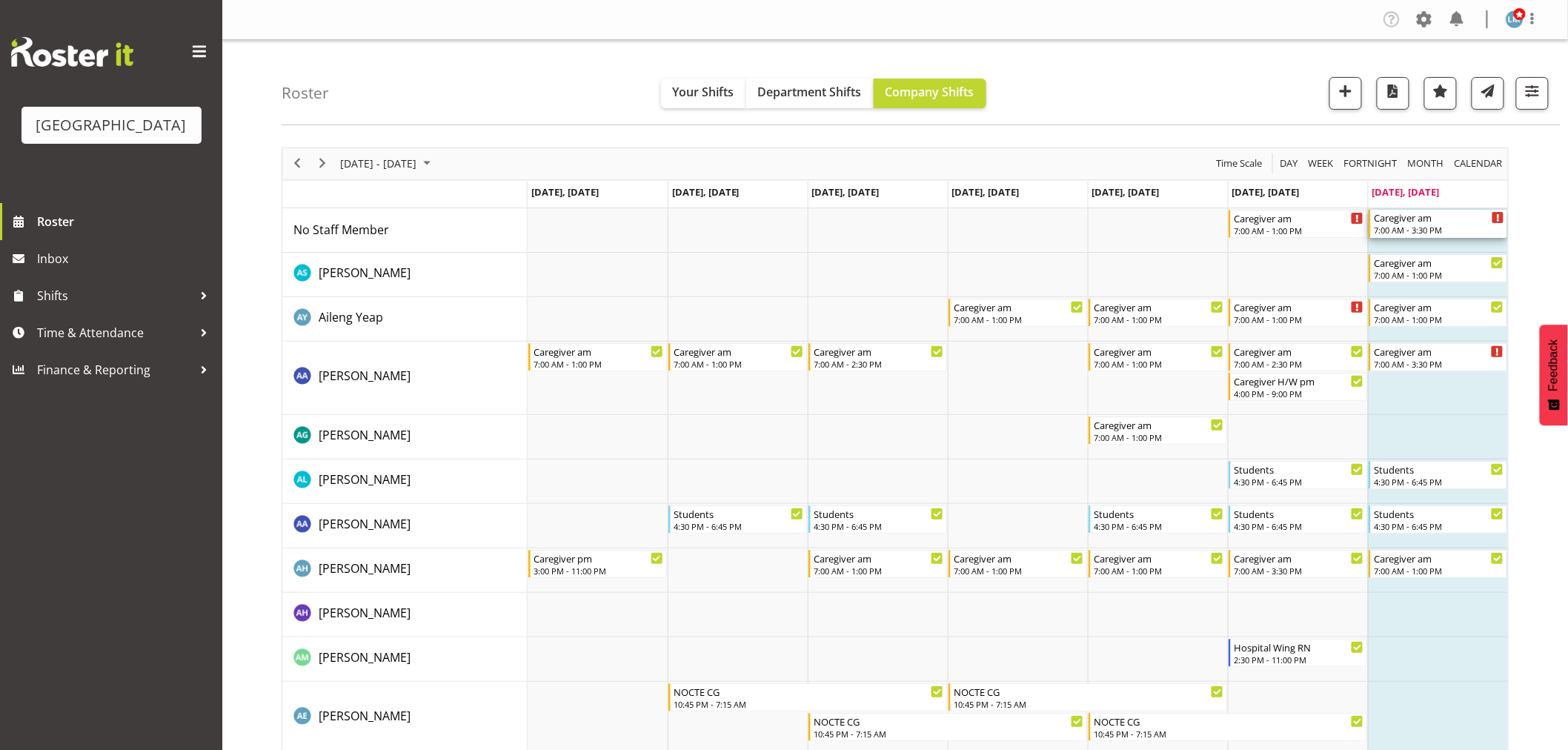
click at [1457, 226] on div "7:00 AM - 3:30 PM" at bounding box center [1439, 230] width 130 height 12
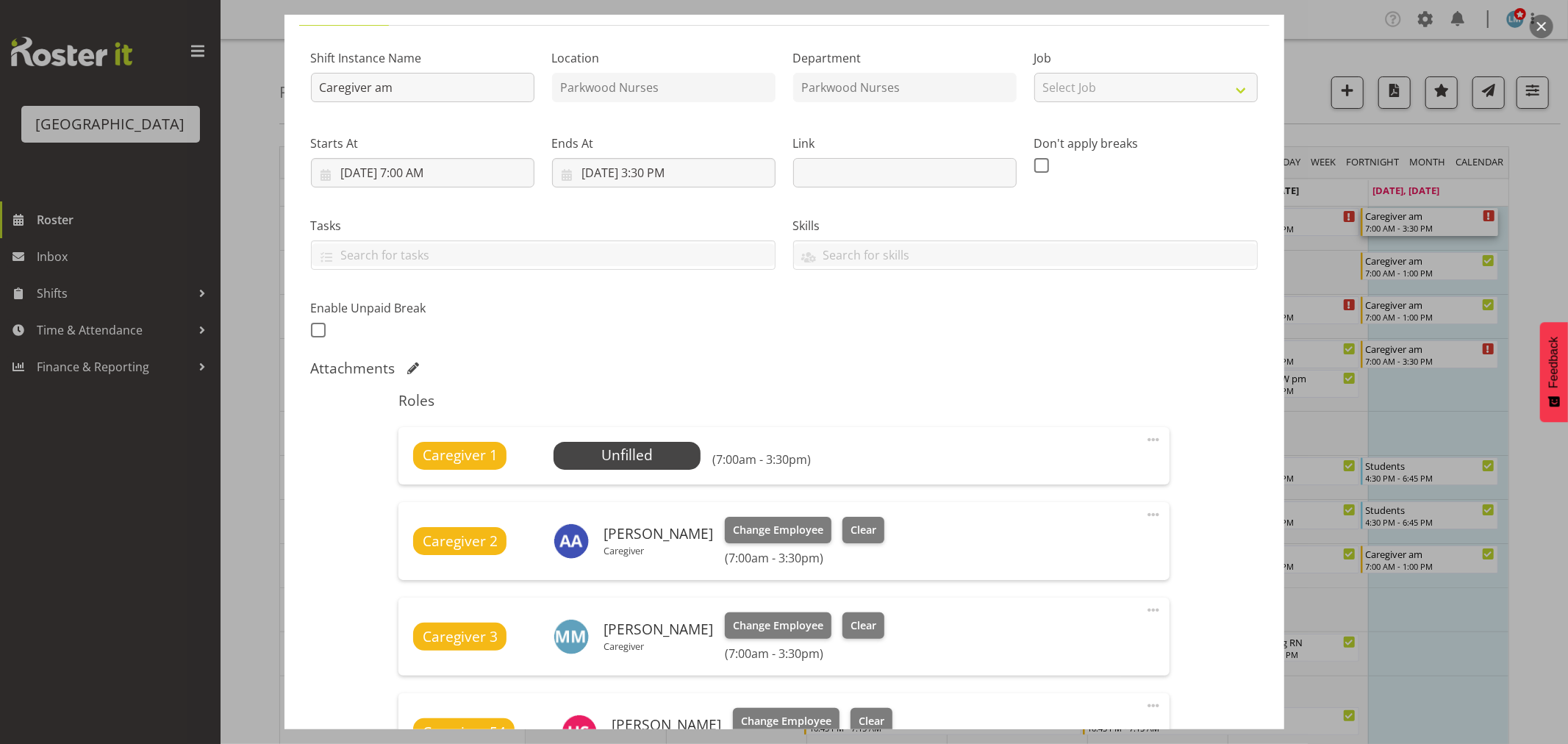
scroll to position [245, 0]
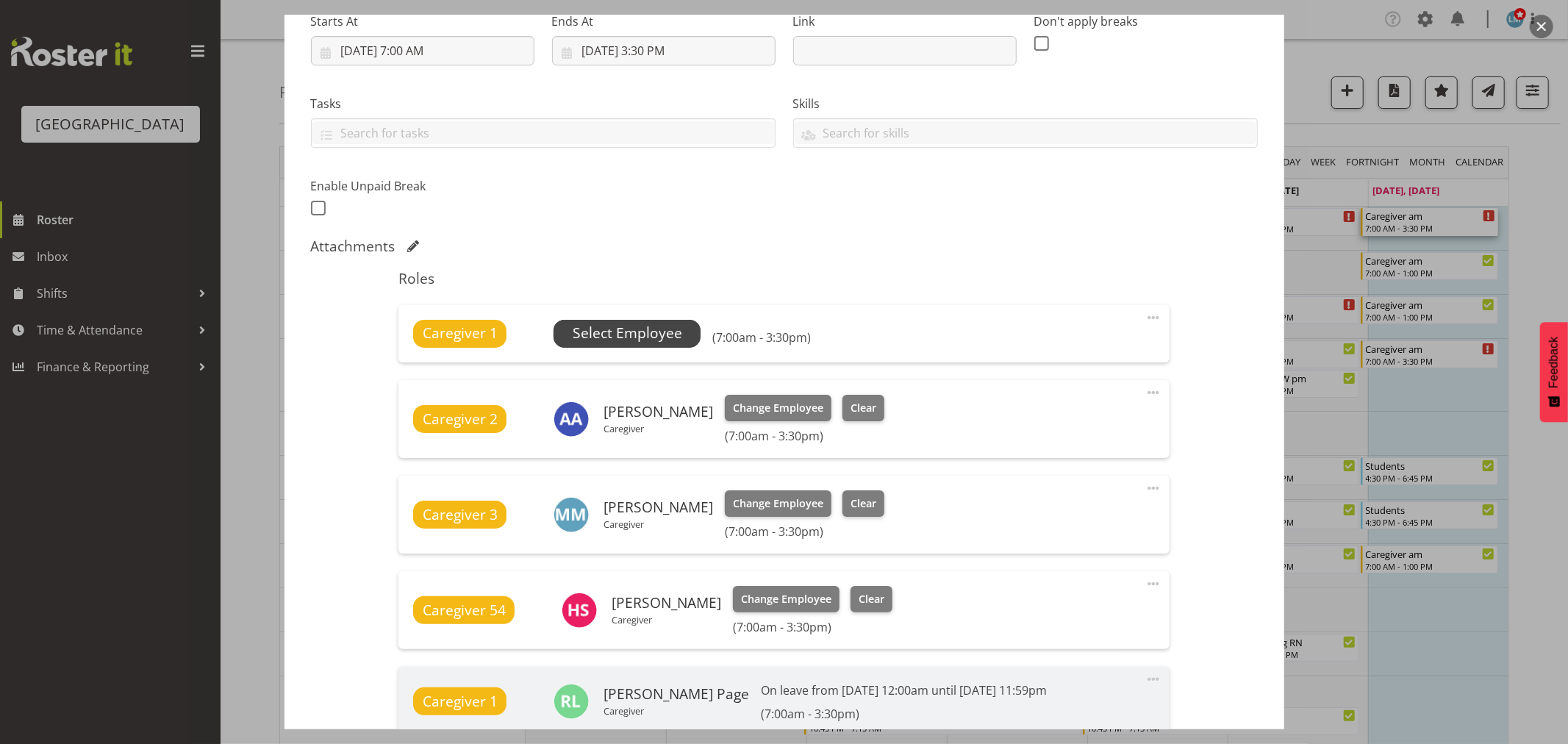
click at [625, 334] on span "Select Employee" at bounding box center [627, 334] width 110 height 21
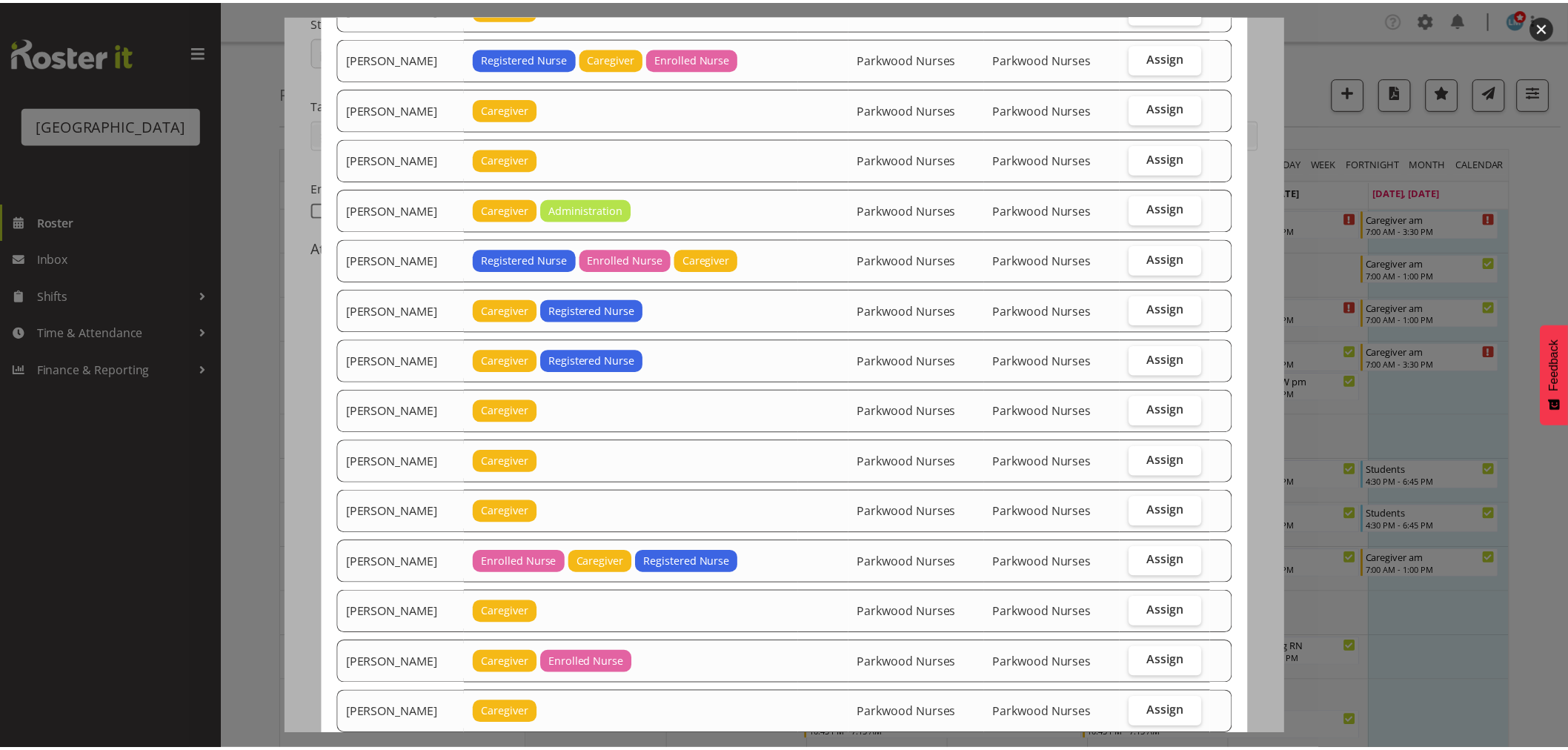
scroll to position [658, 0]
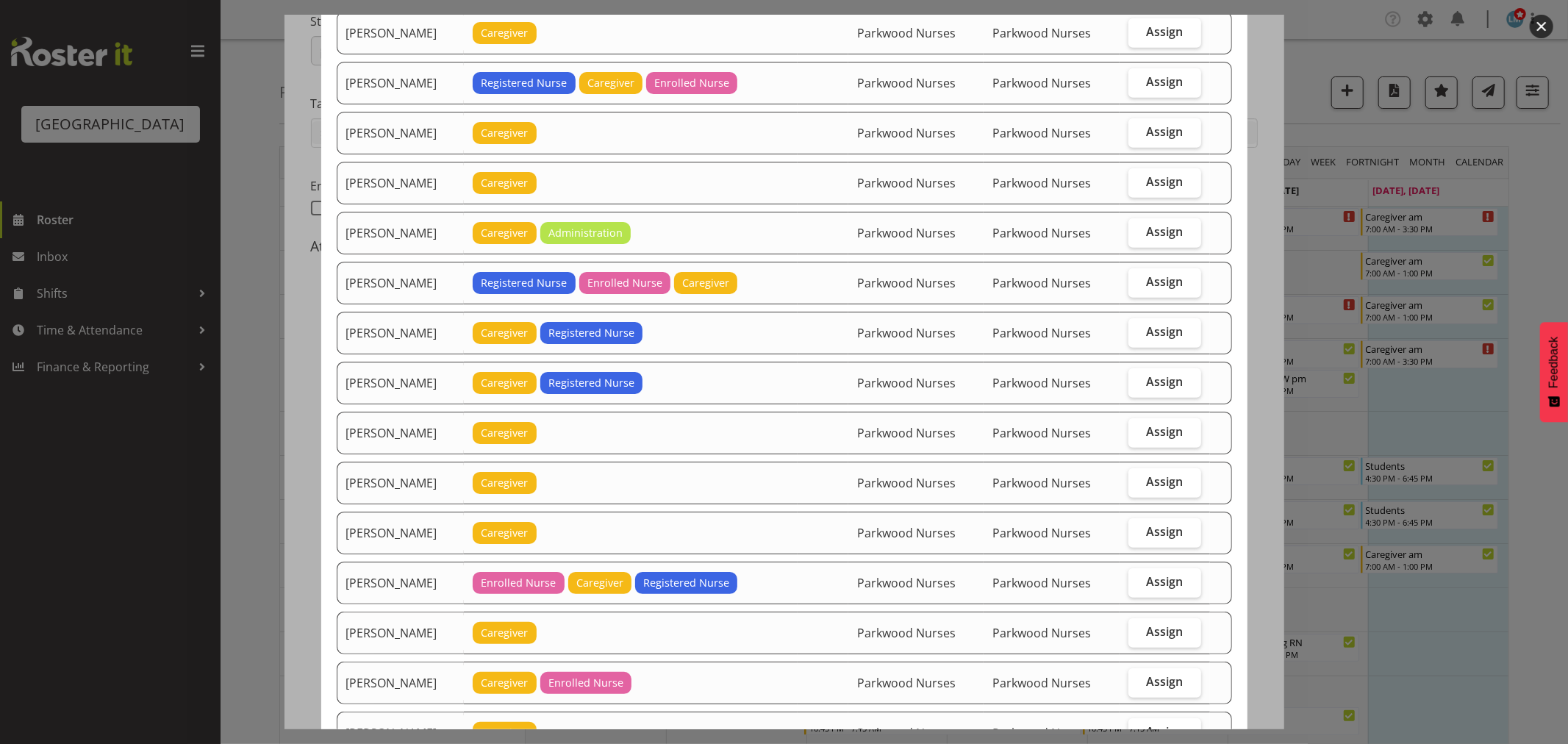
click at [1532, 288] on div at bounding box center [784, 372] width 1568 height 744
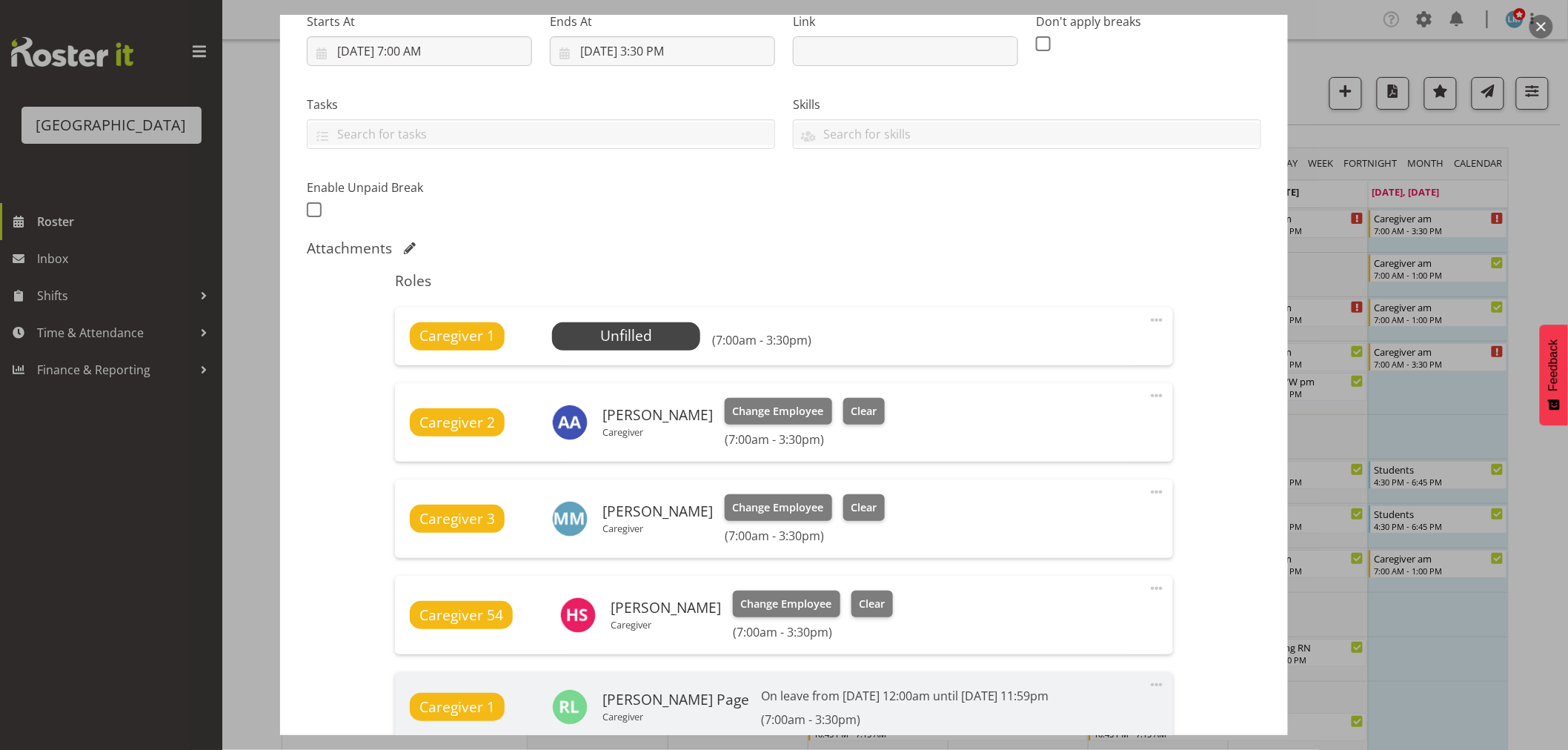
click at [1560, 171] on div at bounding box center [784, 375] width 1568 height 750
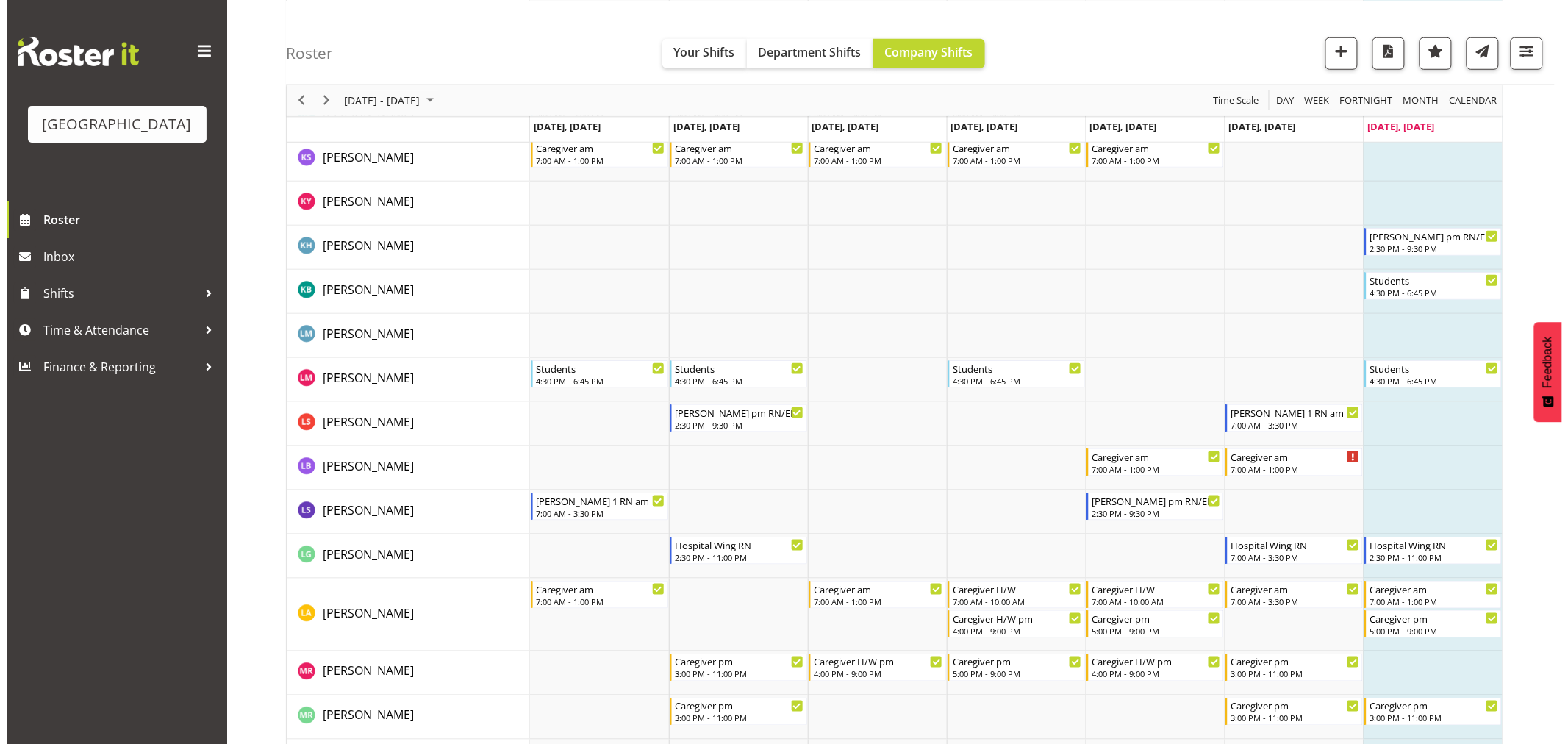
scroll to position [2859, 0]
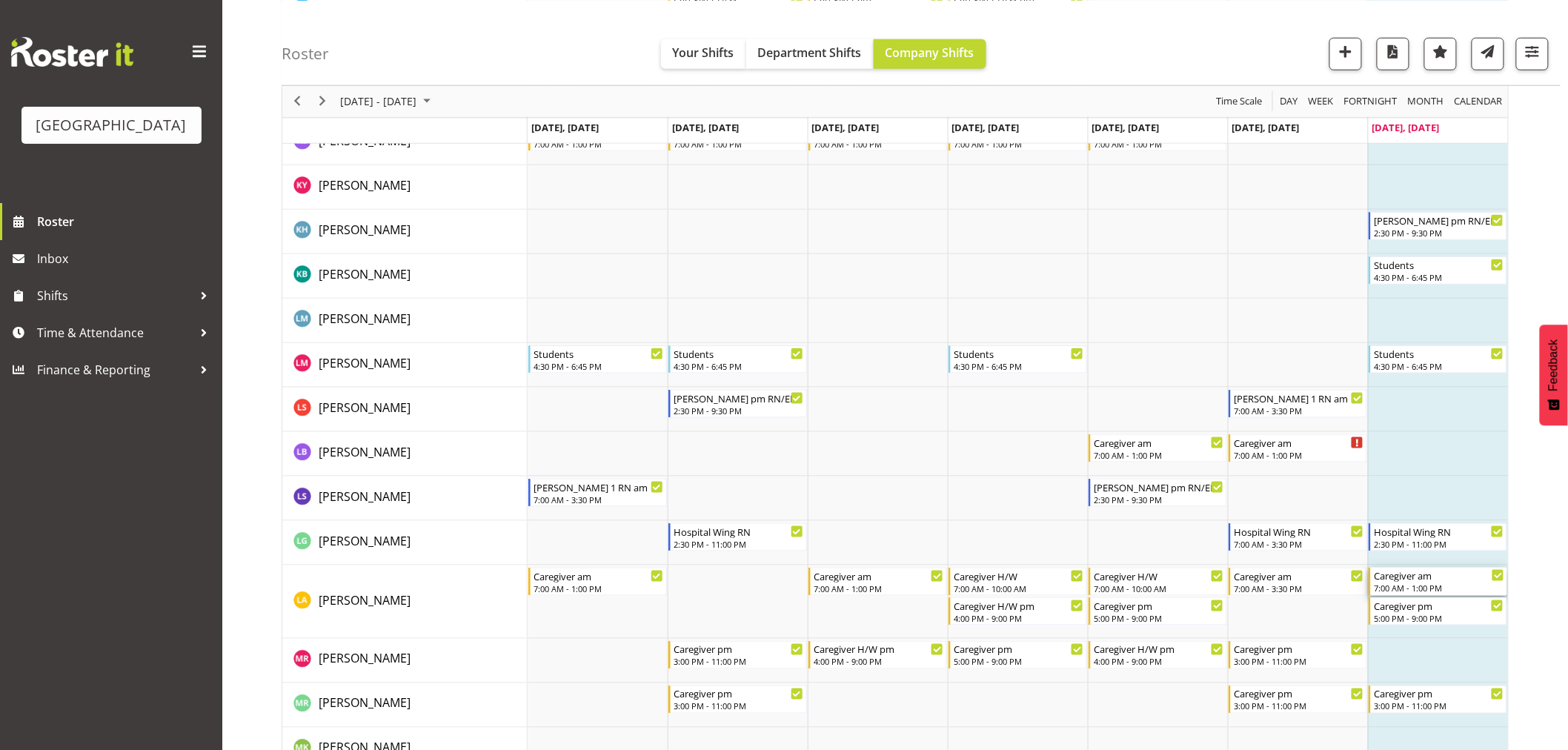
click at [1462, 575] on div "Caregiver am" at bounding box center [1439, 575] width 130 height 14
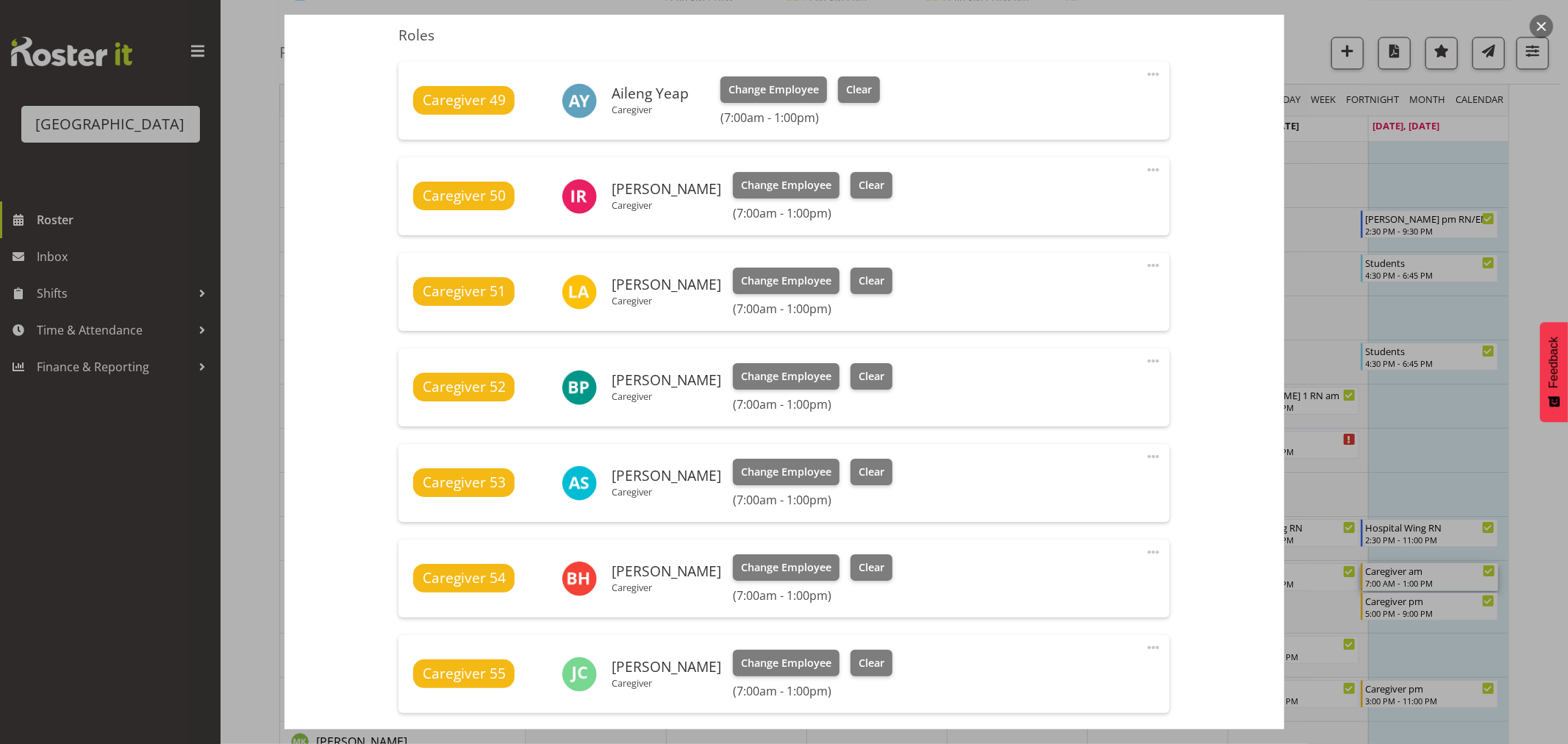
scroll to position [490, 0]
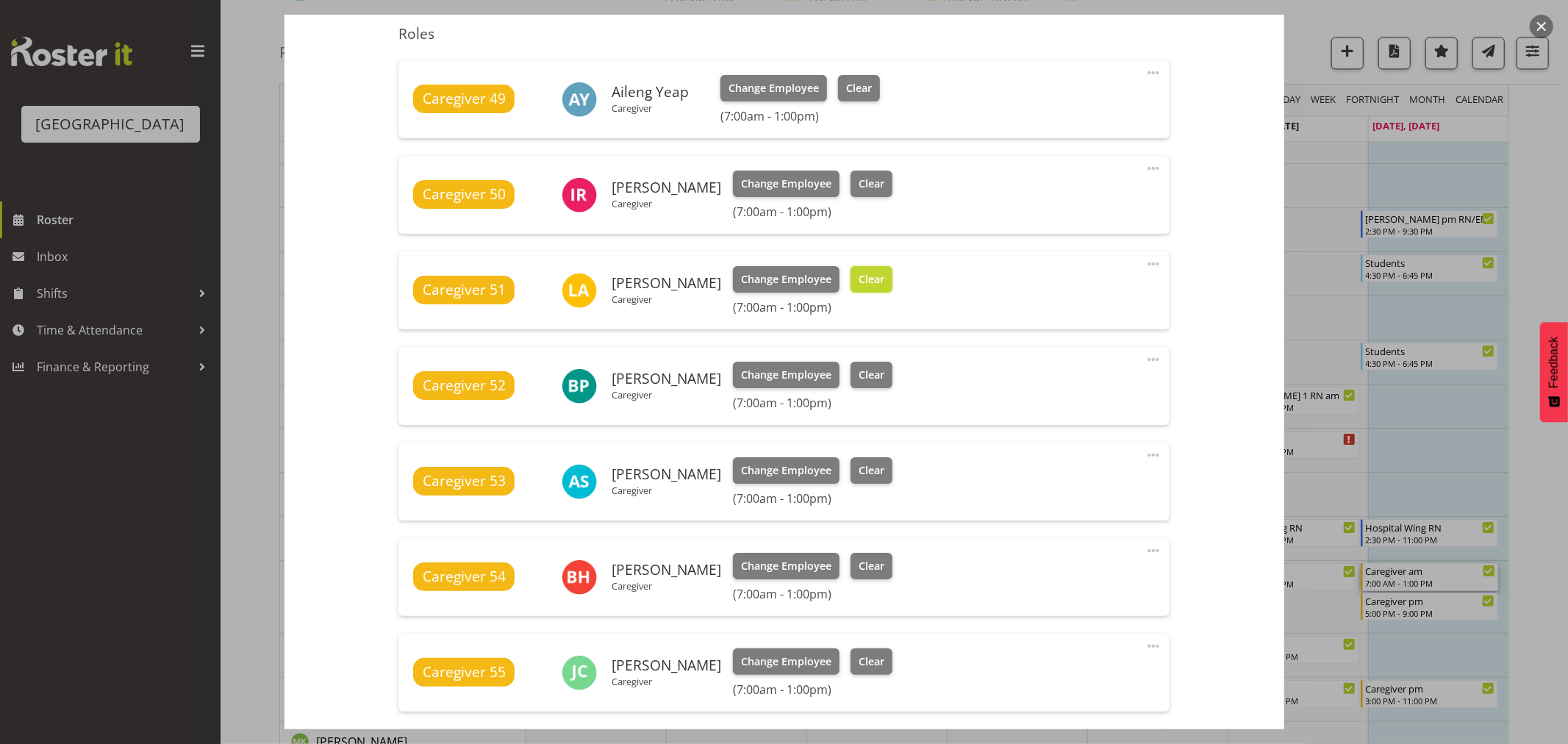
click at [859, 273] on span "Clear" at bounding box center [871, 279] width 26 height 16
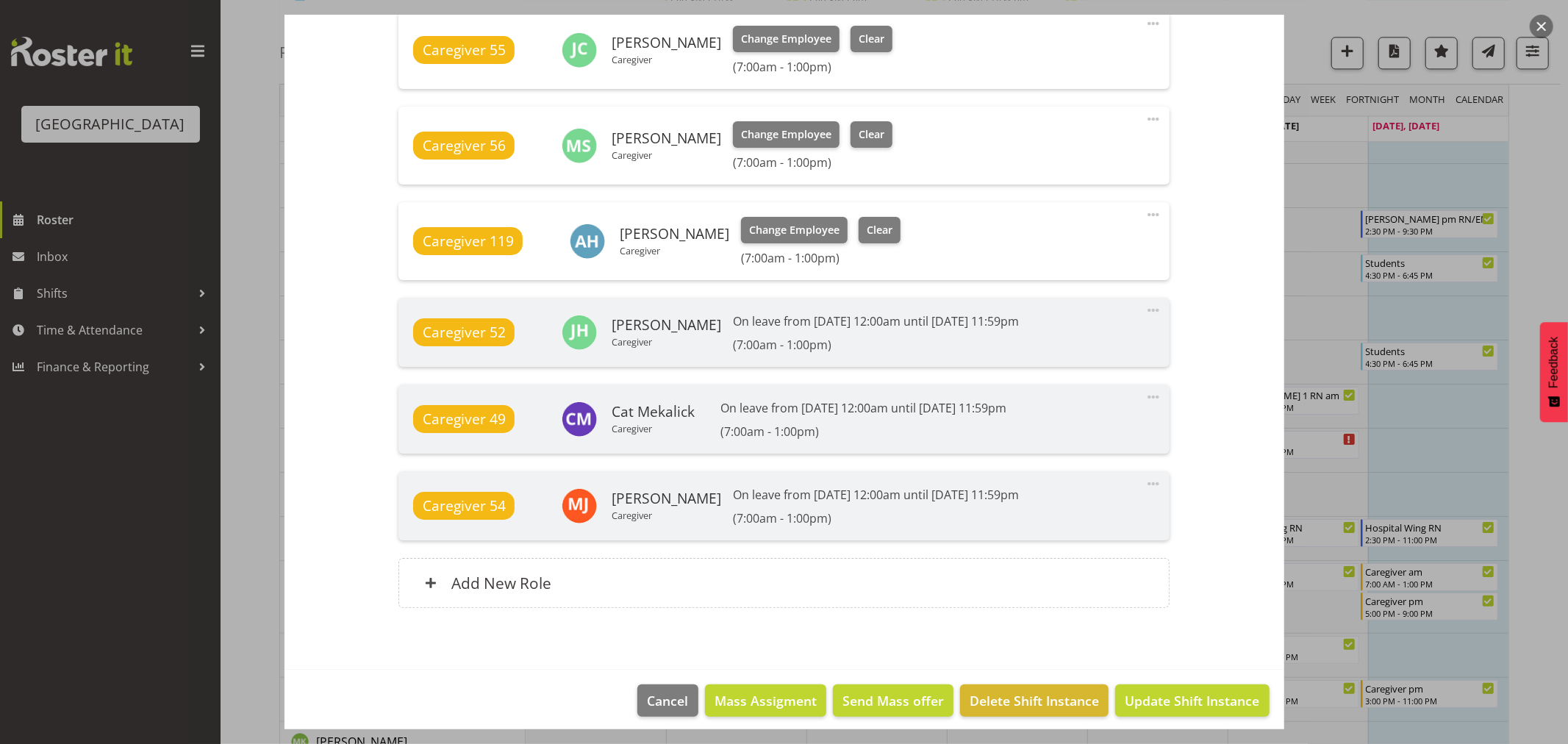
scroll to position [1101, 0]
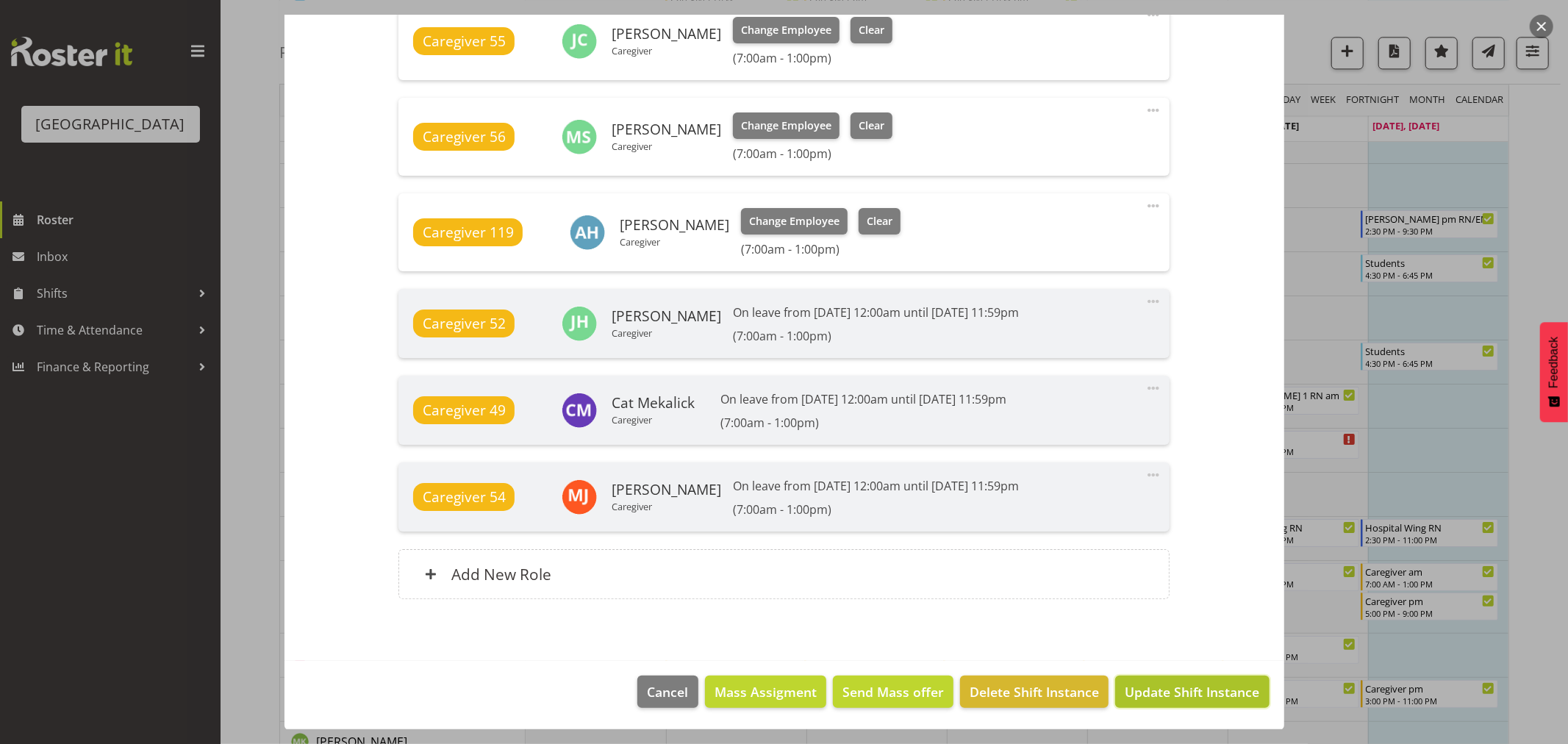
click at [1179, 690] on span "Update Shift Instance" at bounding box center [1192, 692] width 135 height 19
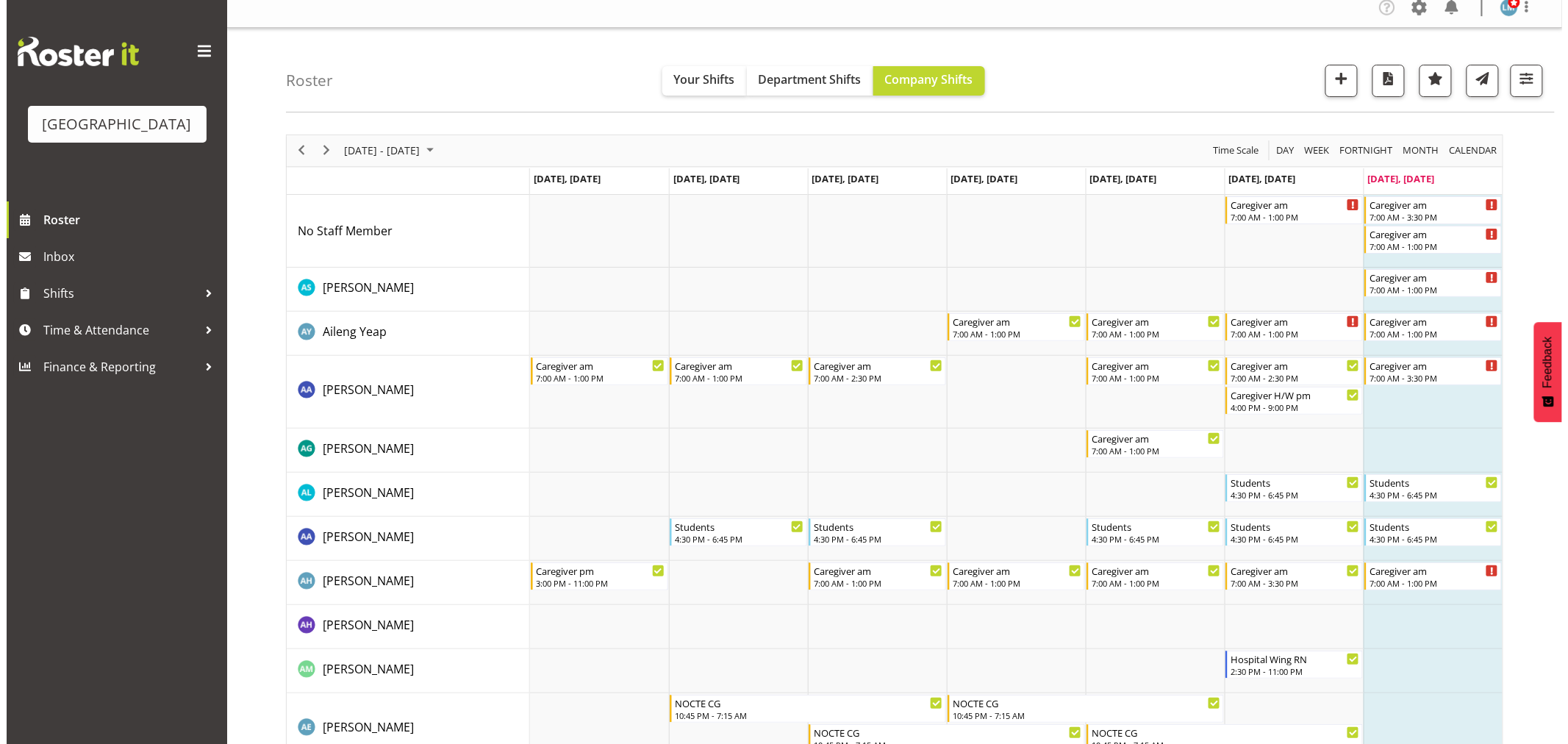
scroll to position [0, 0]
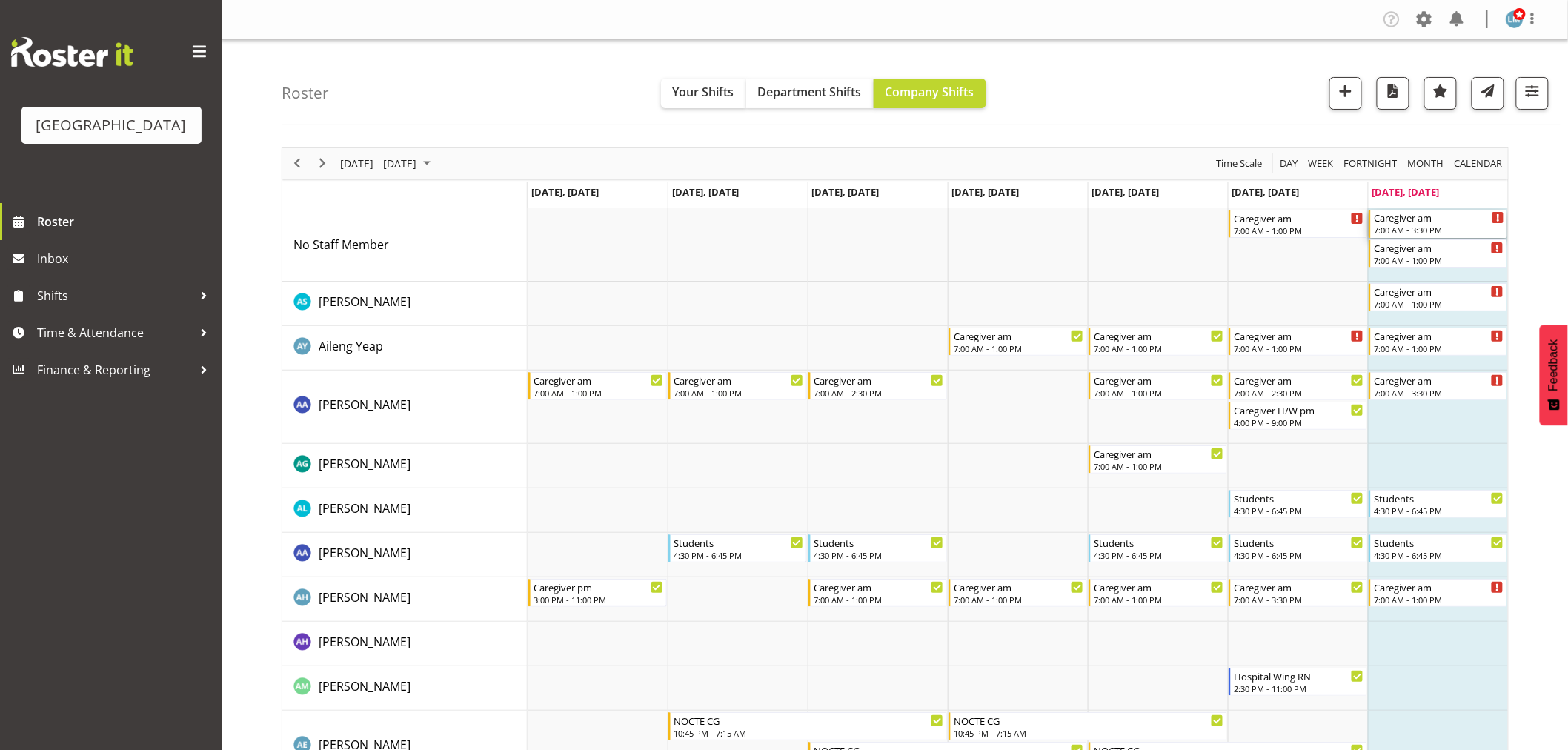
click at [1460, 228] on div "7:00 AM - 3:30 PM" at bounding box center [1439, 230] width 130 height 12
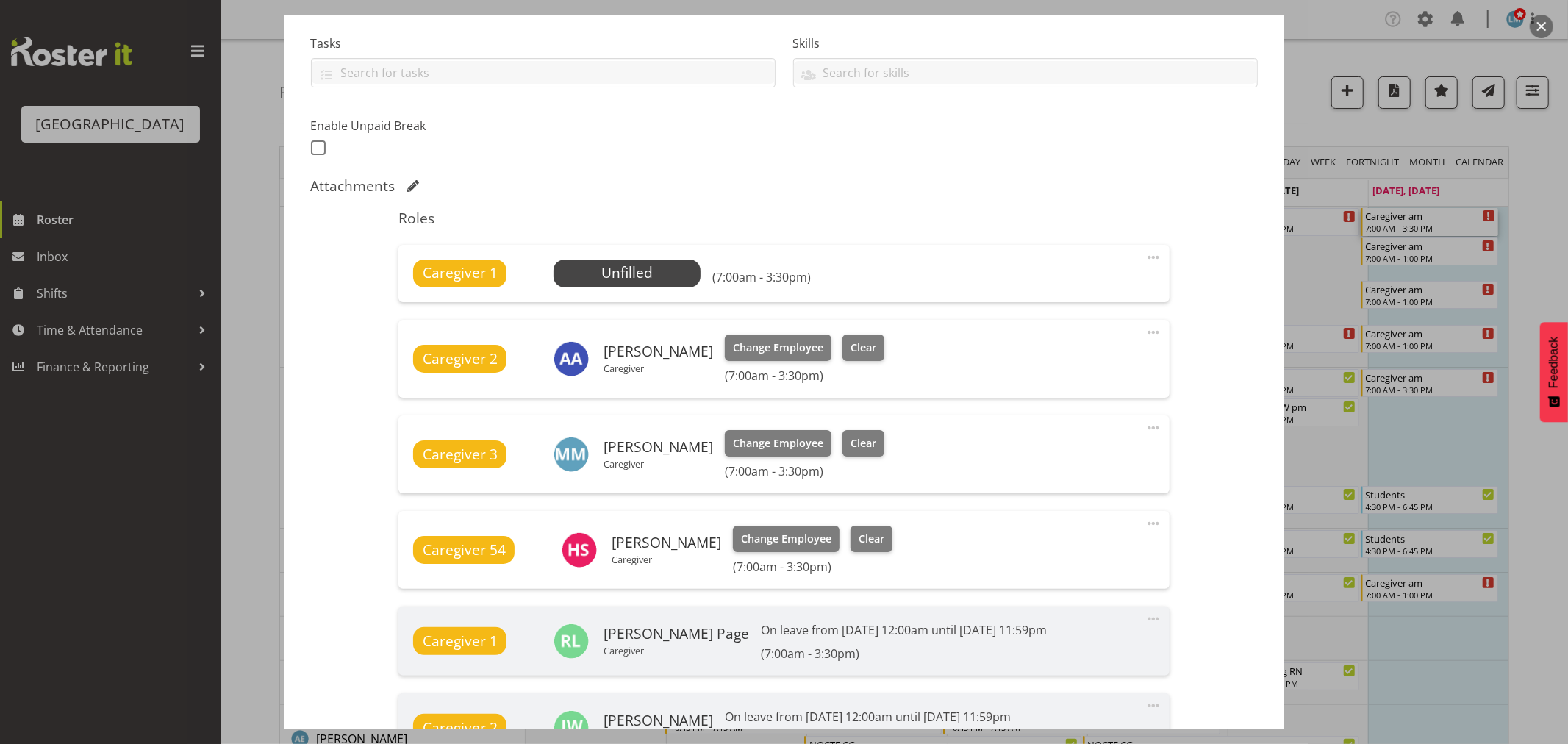
scroll to position [326, 0]
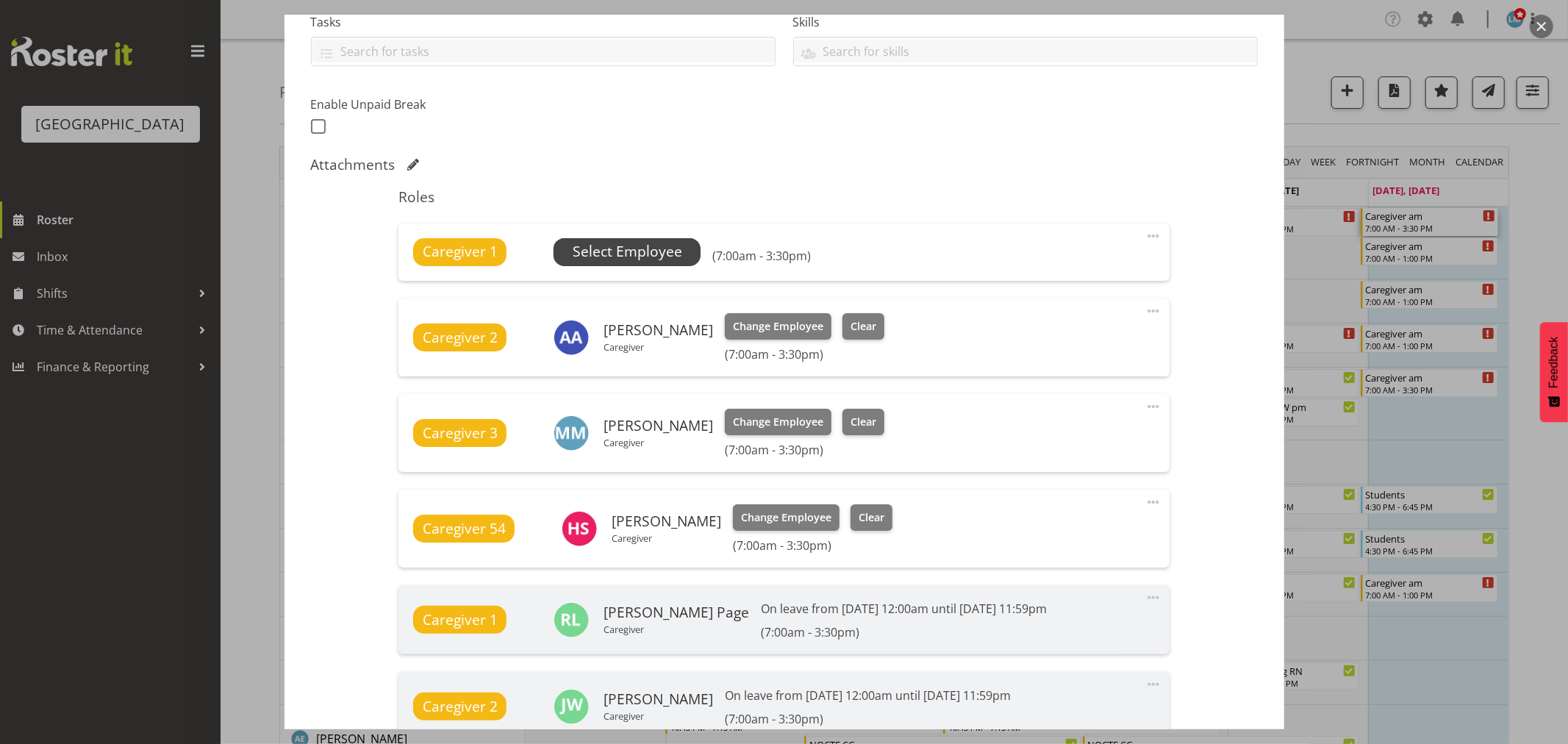
click at [601, 247] on span "Select Employee" at bounding box center [627, 252] width 110 height 21
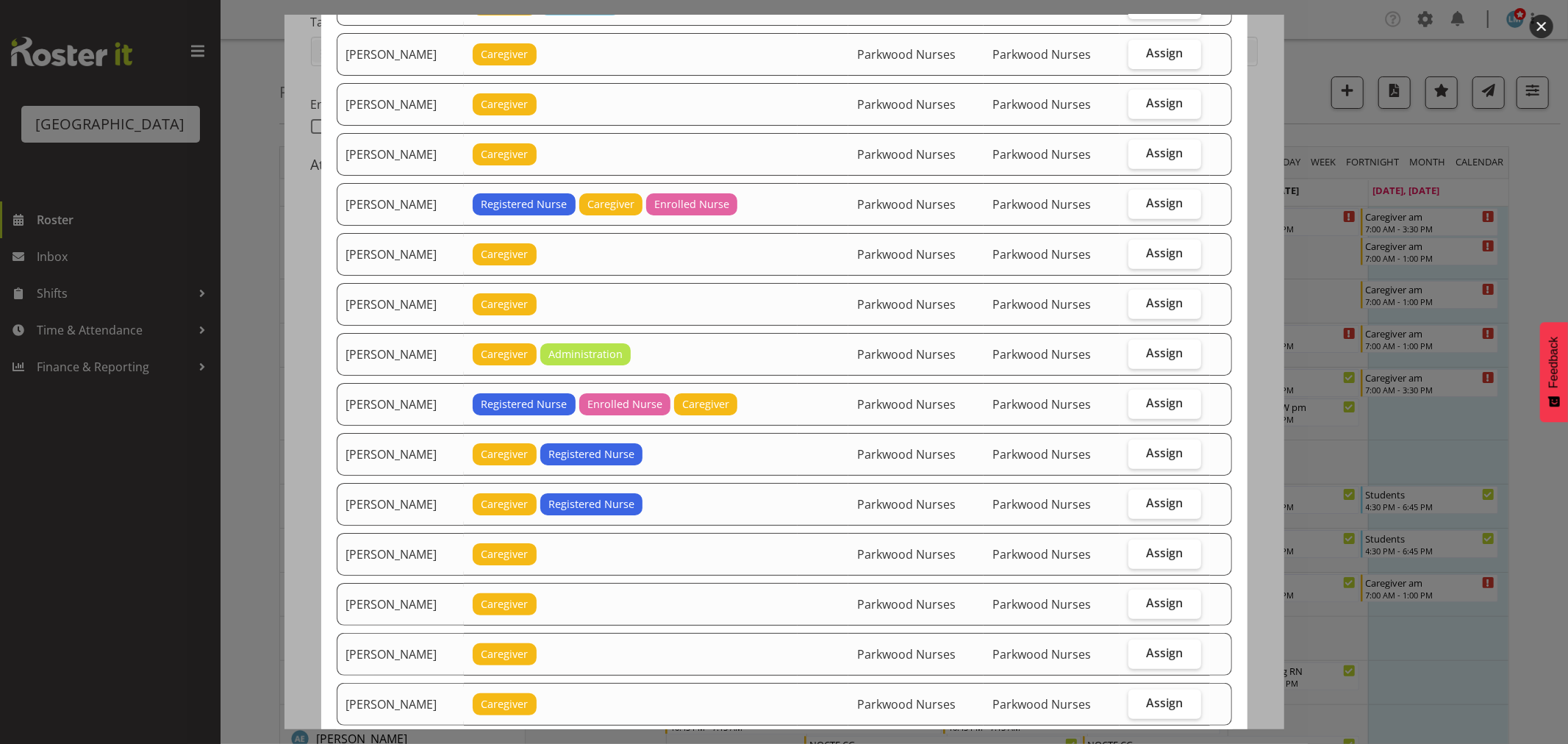
scroll to position [653, 0]
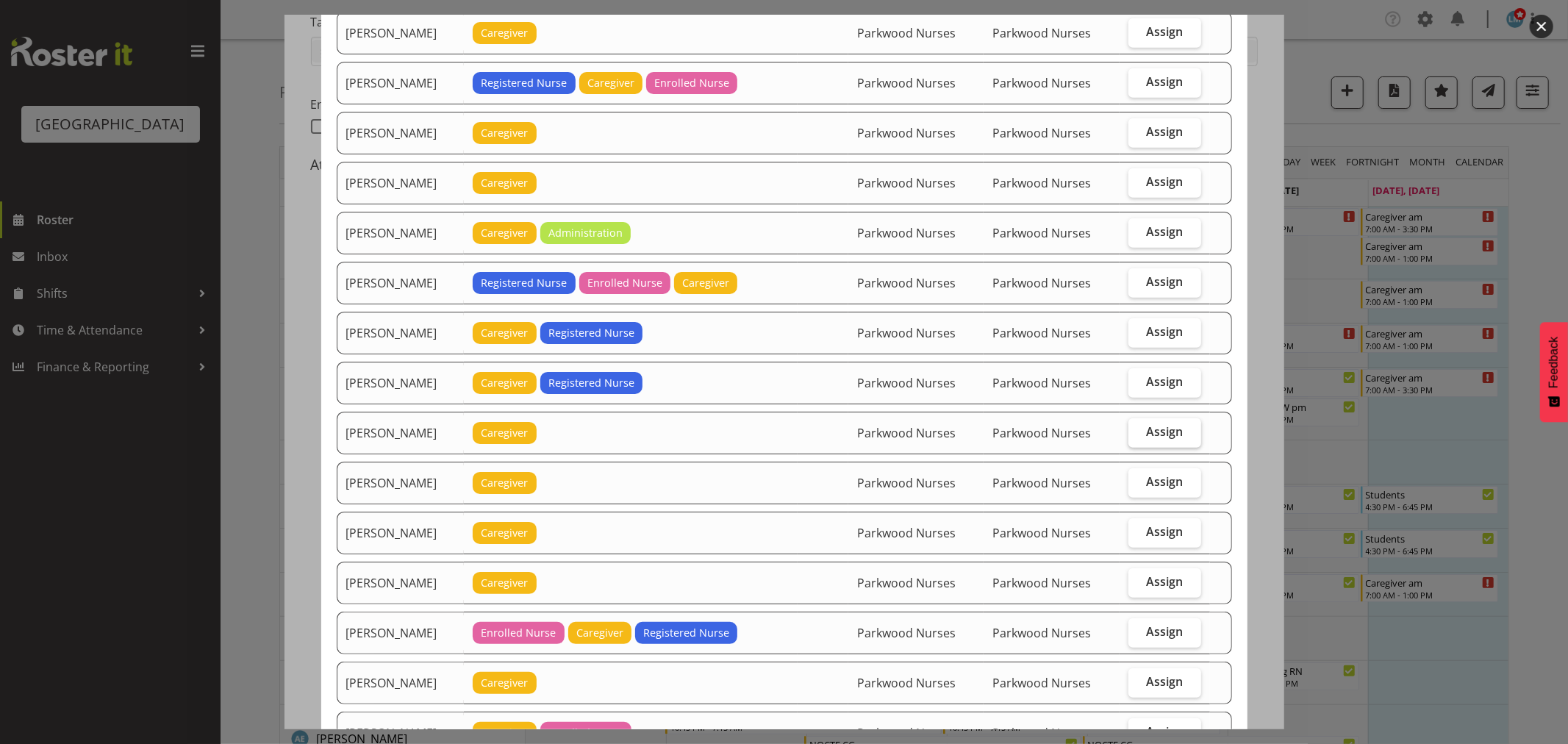
click at [1160, 428] on span "Assign" at bounding box center [1164, 431] width 37 height 14
click at [1138, 428] on input "Assign" at bounding box center [1133, 432] width 10 height 10
checkbox input "true"
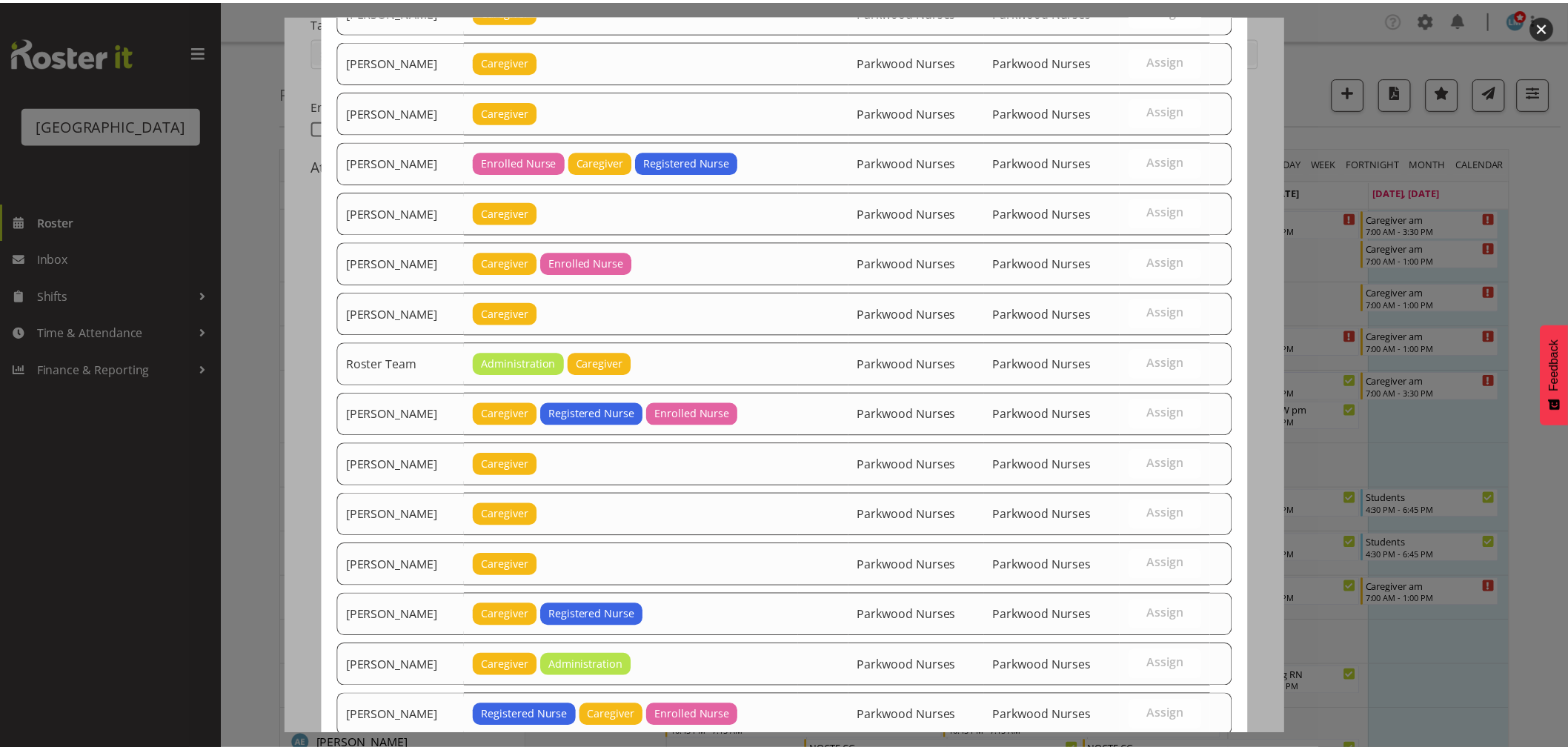
scroll to position [1234, 0]
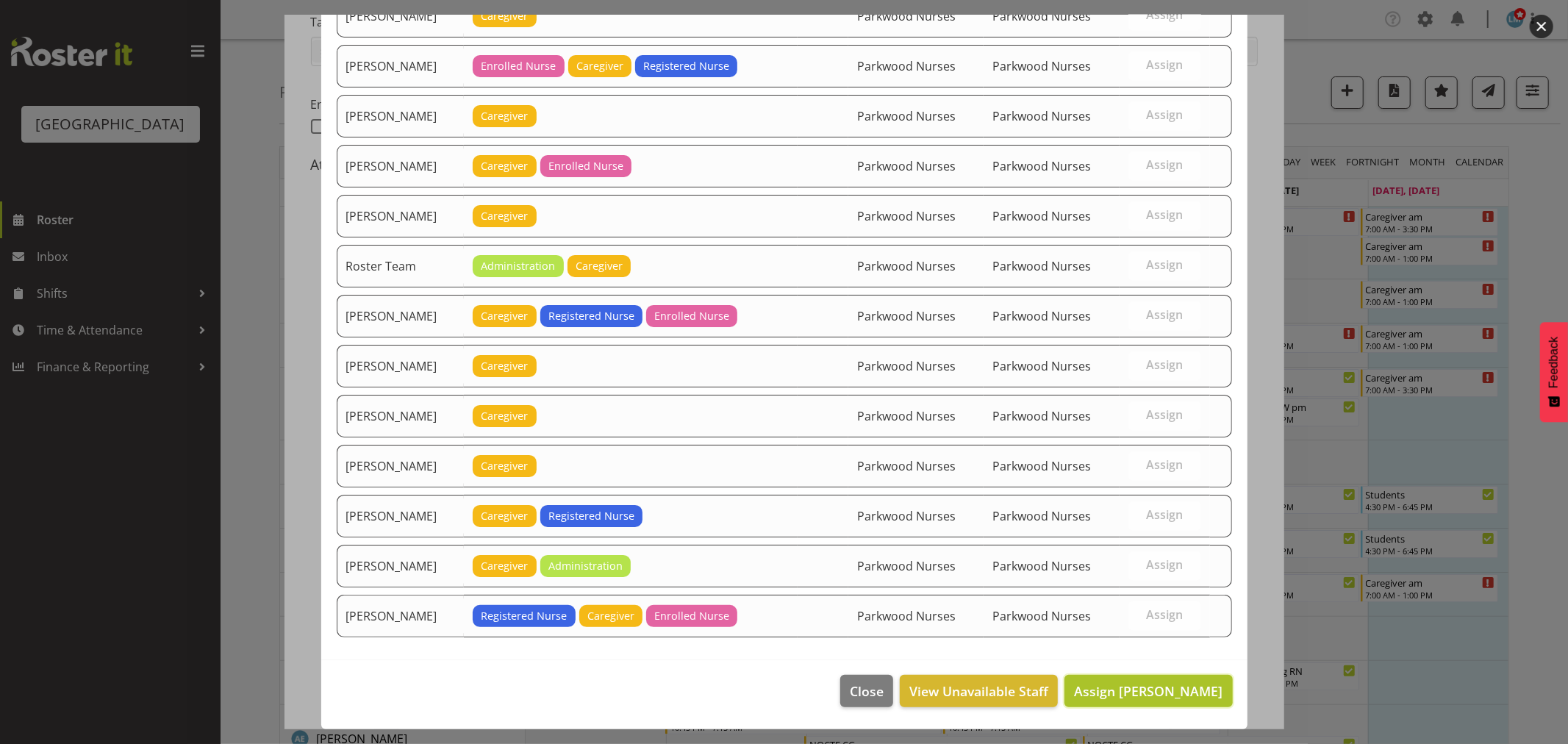
click at [1127, 685] on span "Assign Lorie Angeles" at bounding box center [1148, 691] width 148 height 17
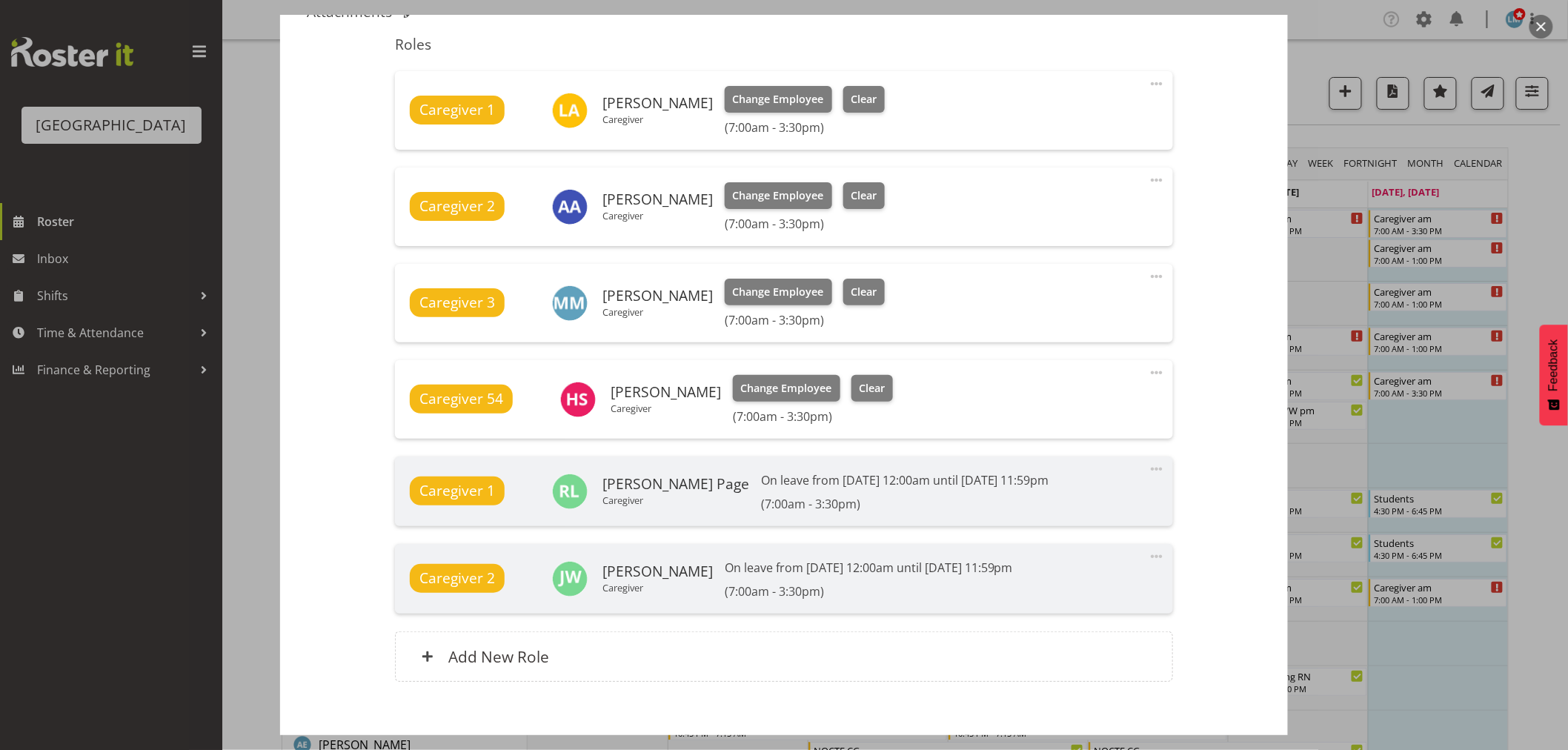
scroll to position [562, 0]
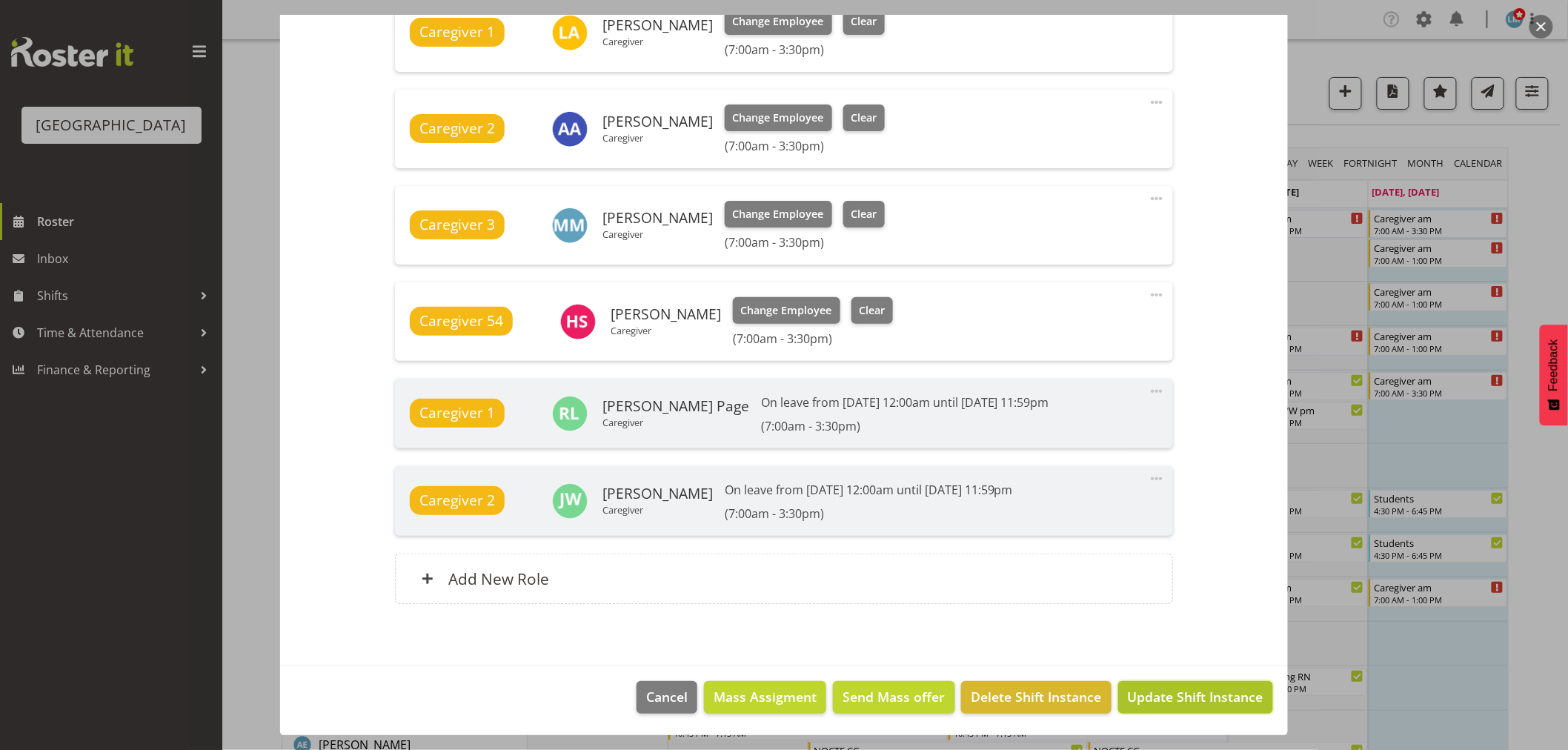
click at [1158, 691] on span "Update Shift Instance" at bounding box center [1196, 697] width 136 height 19
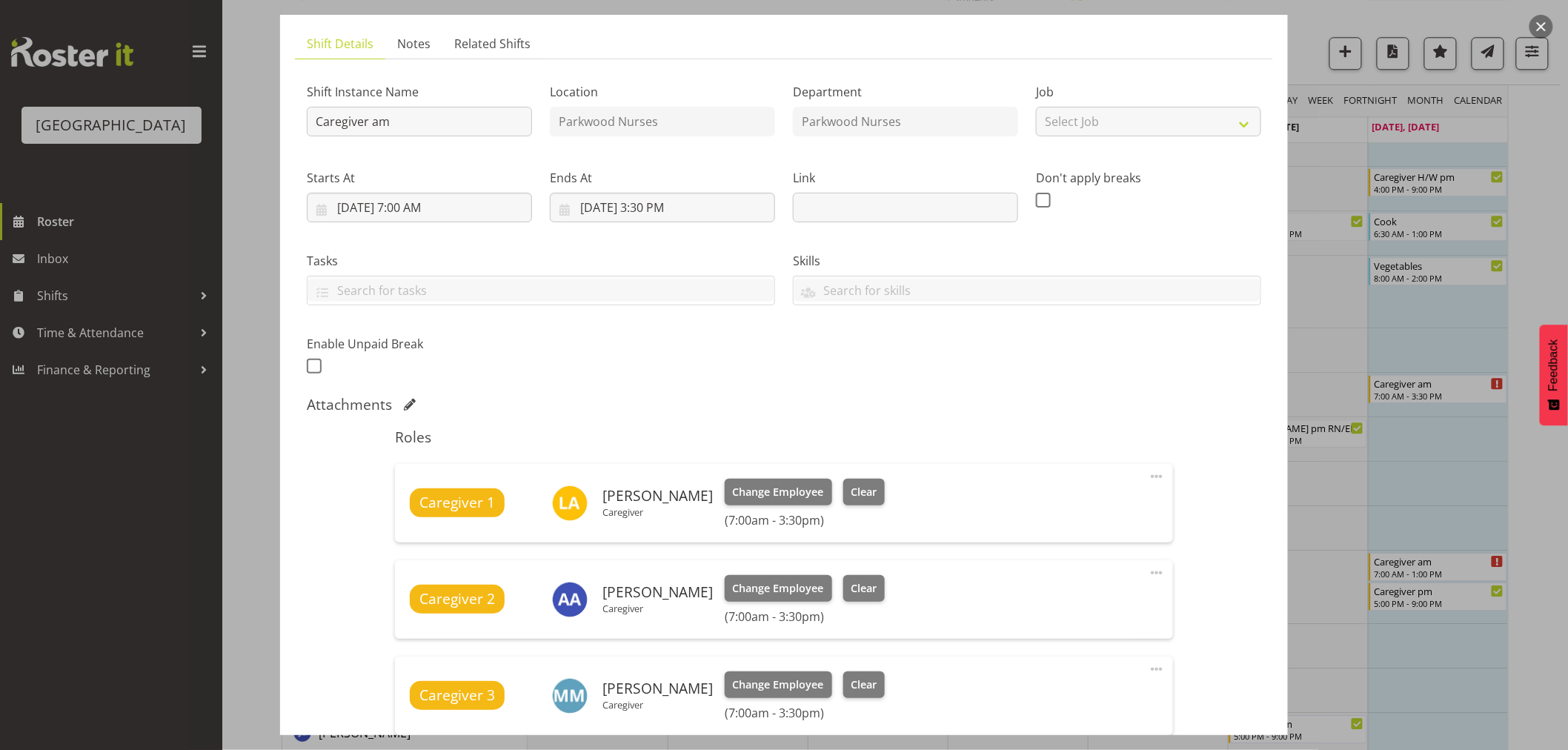
scroll to position [0, 0]
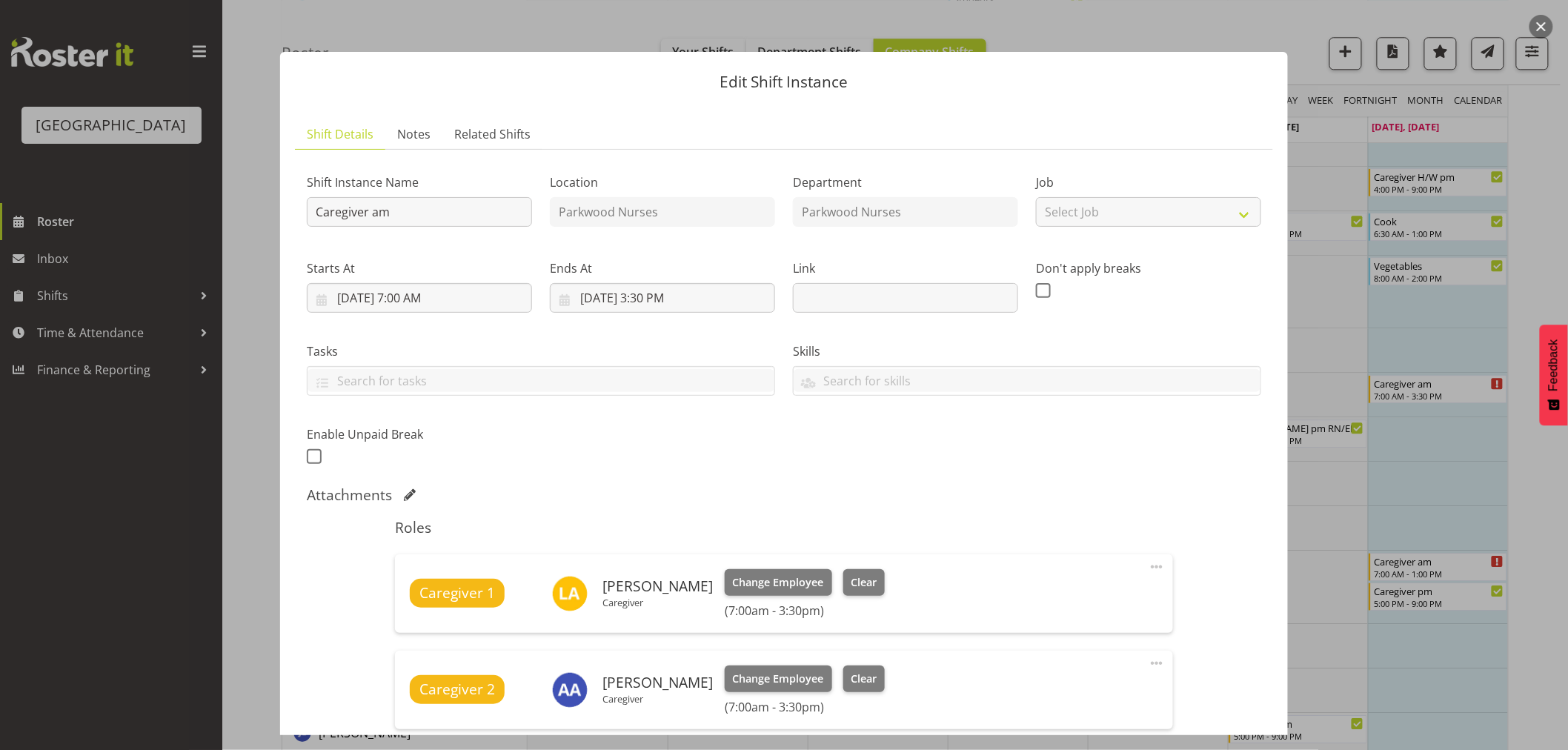
click at [1198, 41] on div "Edit Shift Instance Shift Details Notes Related Shifts Shift Instance Name Care…" at bounding box center [784, 375] width 1037 height 721
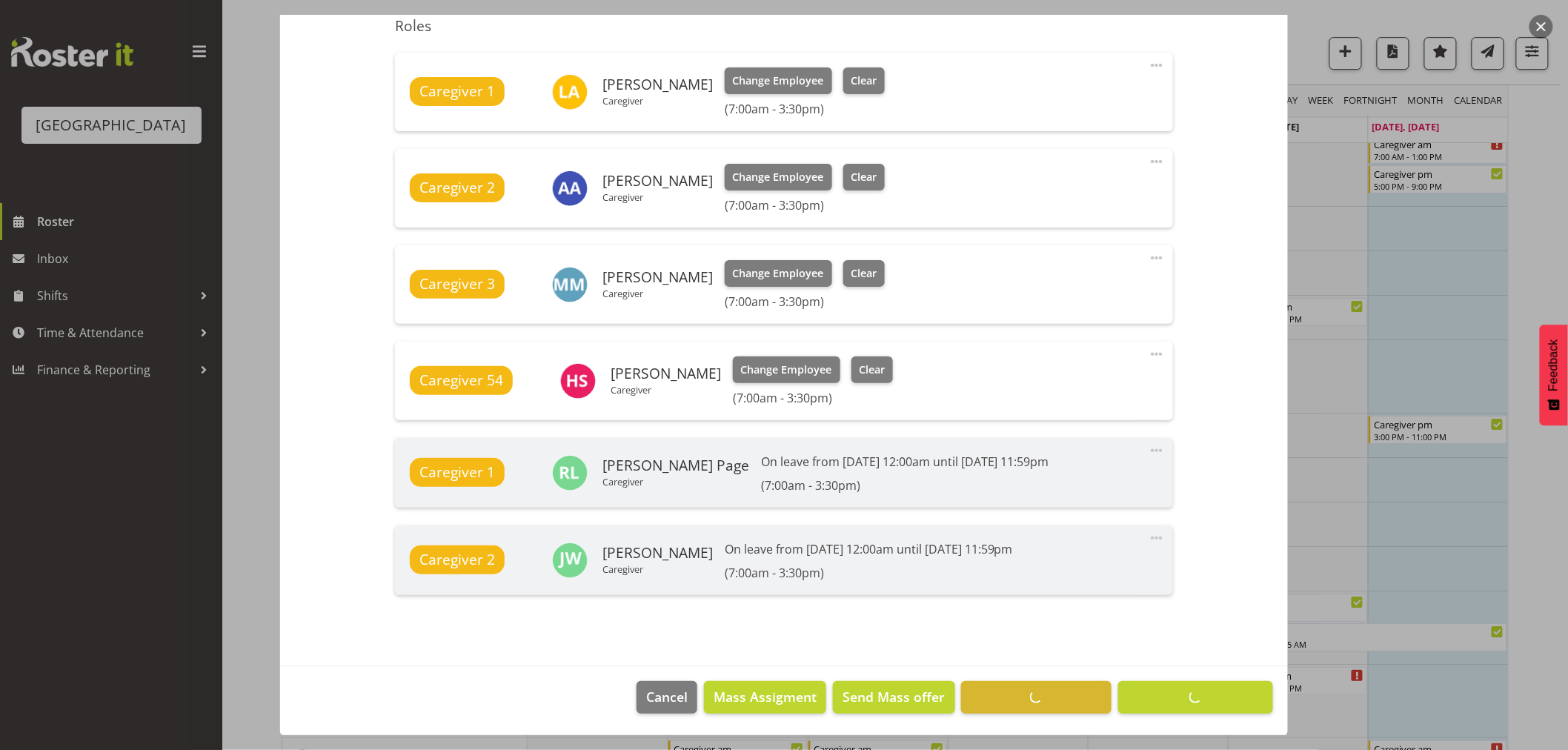
scroll to position [2059, 0]
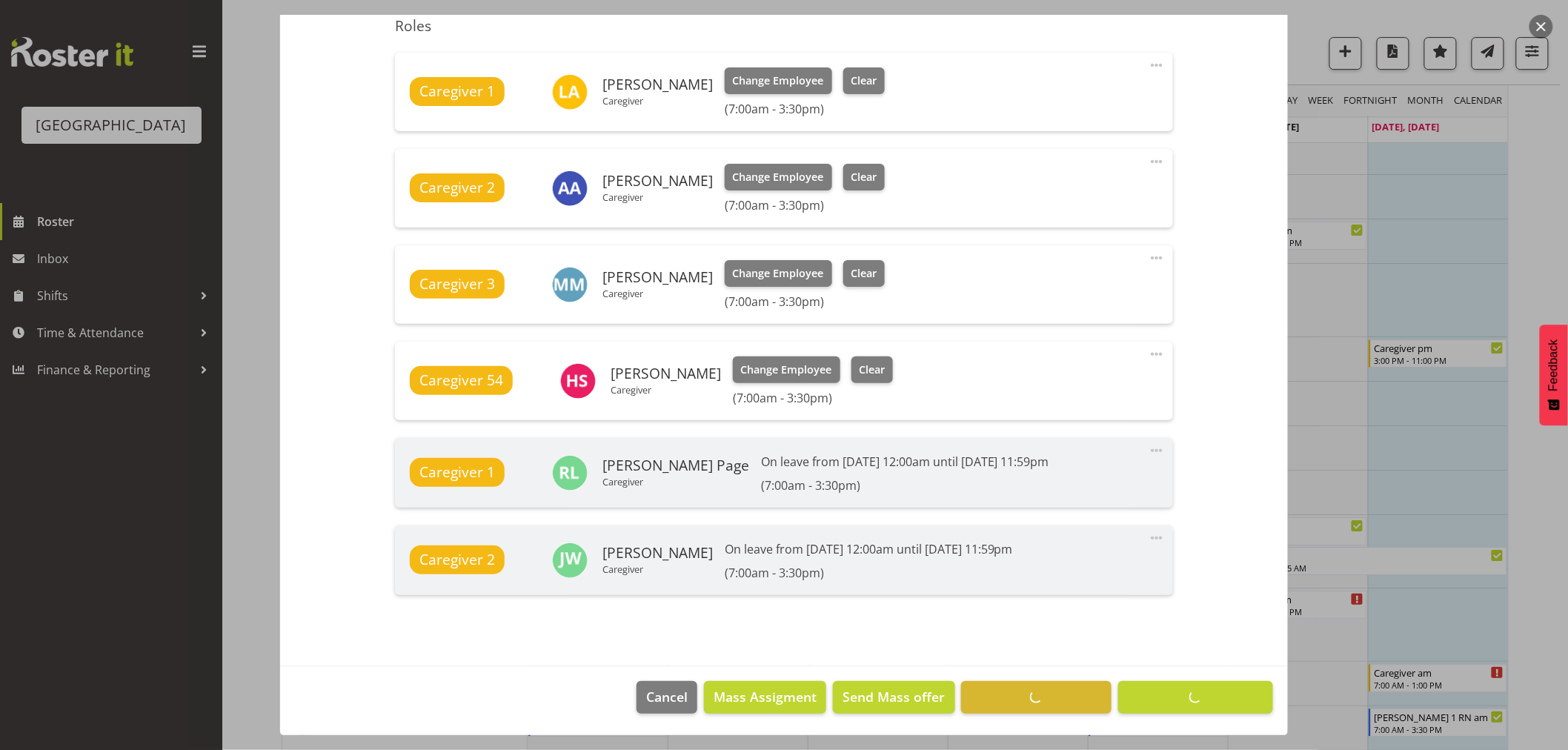
click at [1184, 694] on footer "Cancel Mass Assigment Send Mass offer Delete Shift Instance Update Shift Instan…" at bounding box center [784, 701] width 1008 height 69
click at [1187, 698] on footer "Cancel Mass Assigment Send Mass offer Delete Shift Instance Update Shift Instan…" at bounding box center [784, 701] width 1008 height 69
click at [993, 699] on footer "Cancel Mass Assigment Send Mass offer Delete Shift Instance Update Shift Instan…" at bounding box center [784, 701] width 1008 height 69
click at [1537, 191] on div at bounding box center [784, 375] width 1568 height 750
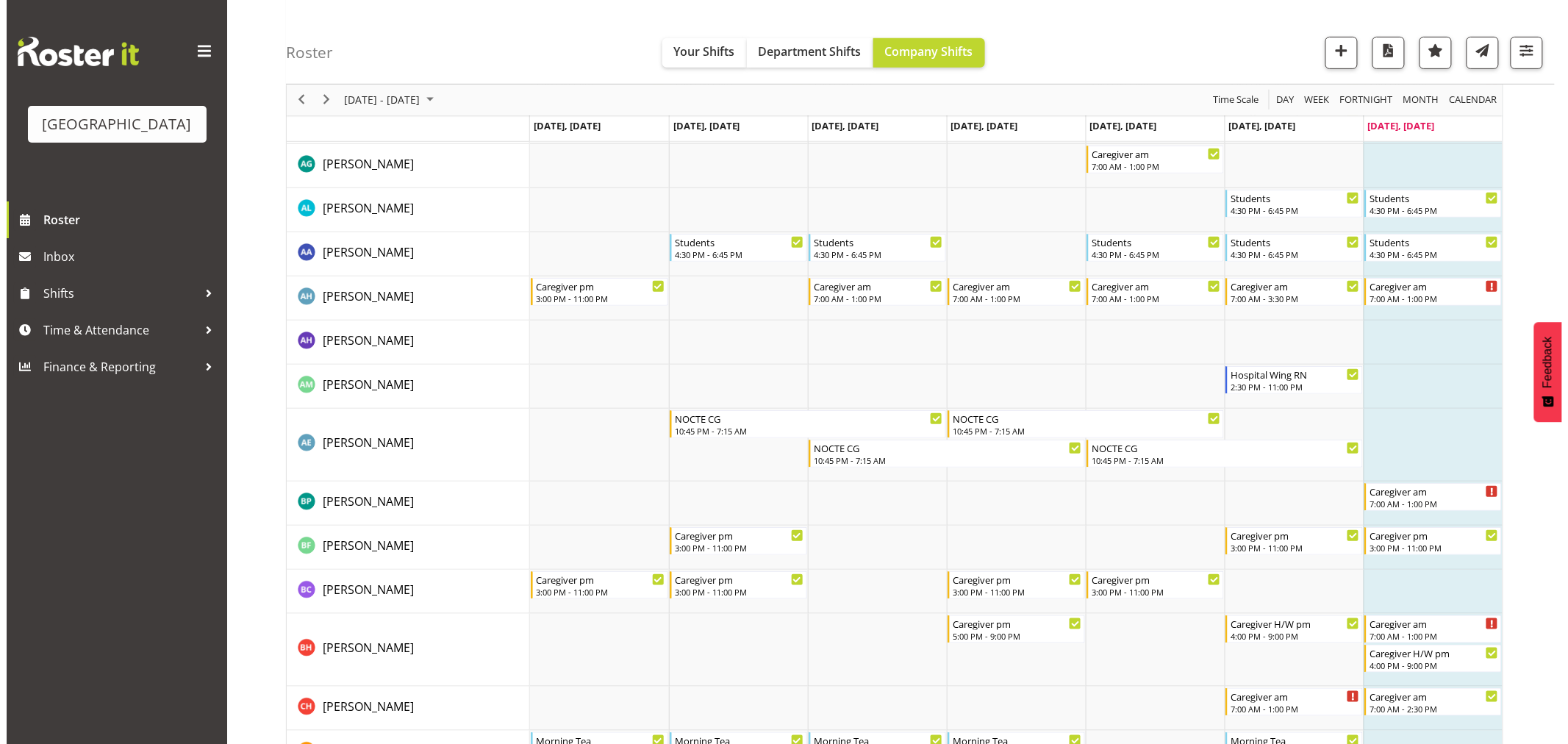
scroll to position [0, 0]
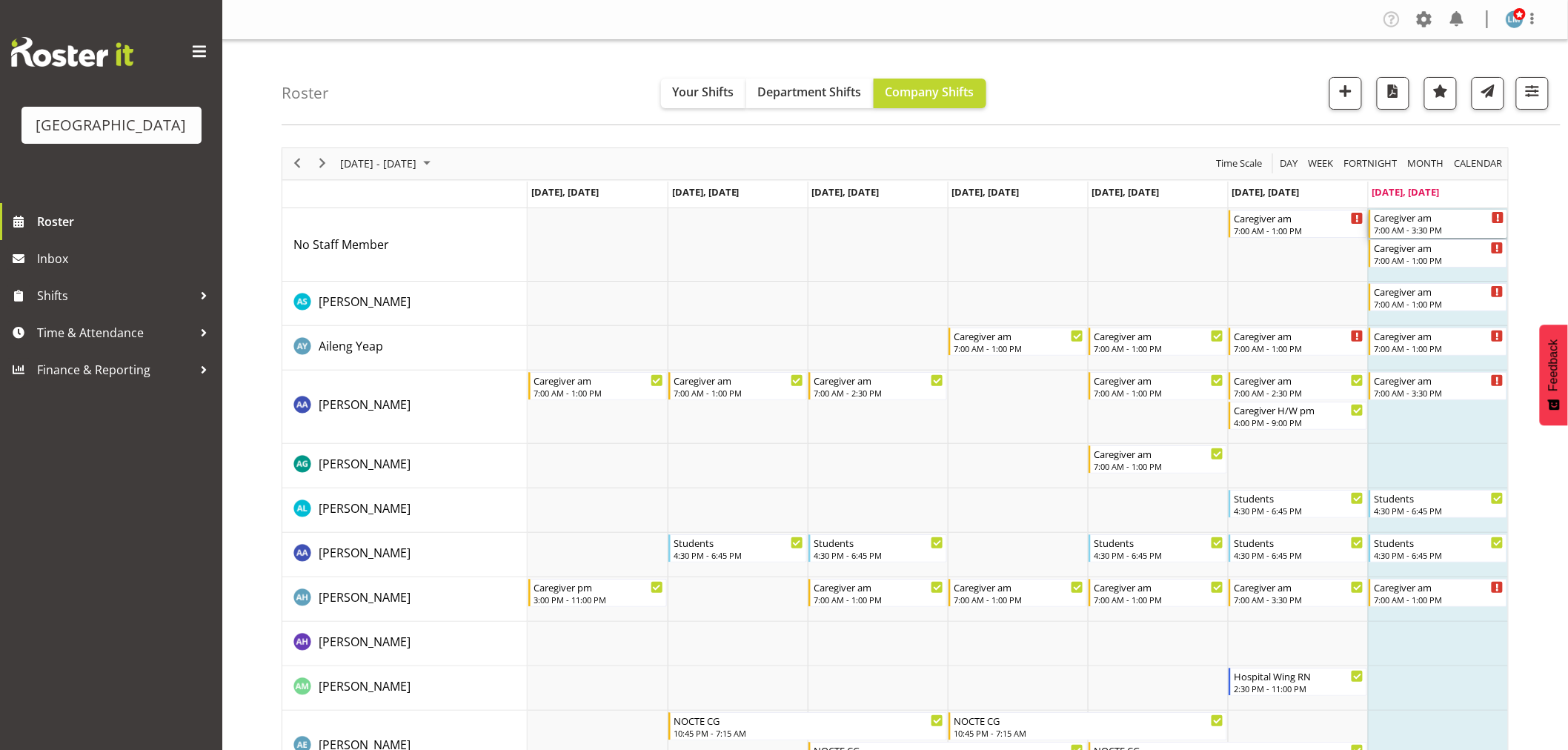
click at [1444, 223] on div "Caregiver am" at bounding box center [1439, 217] width 130 height 14
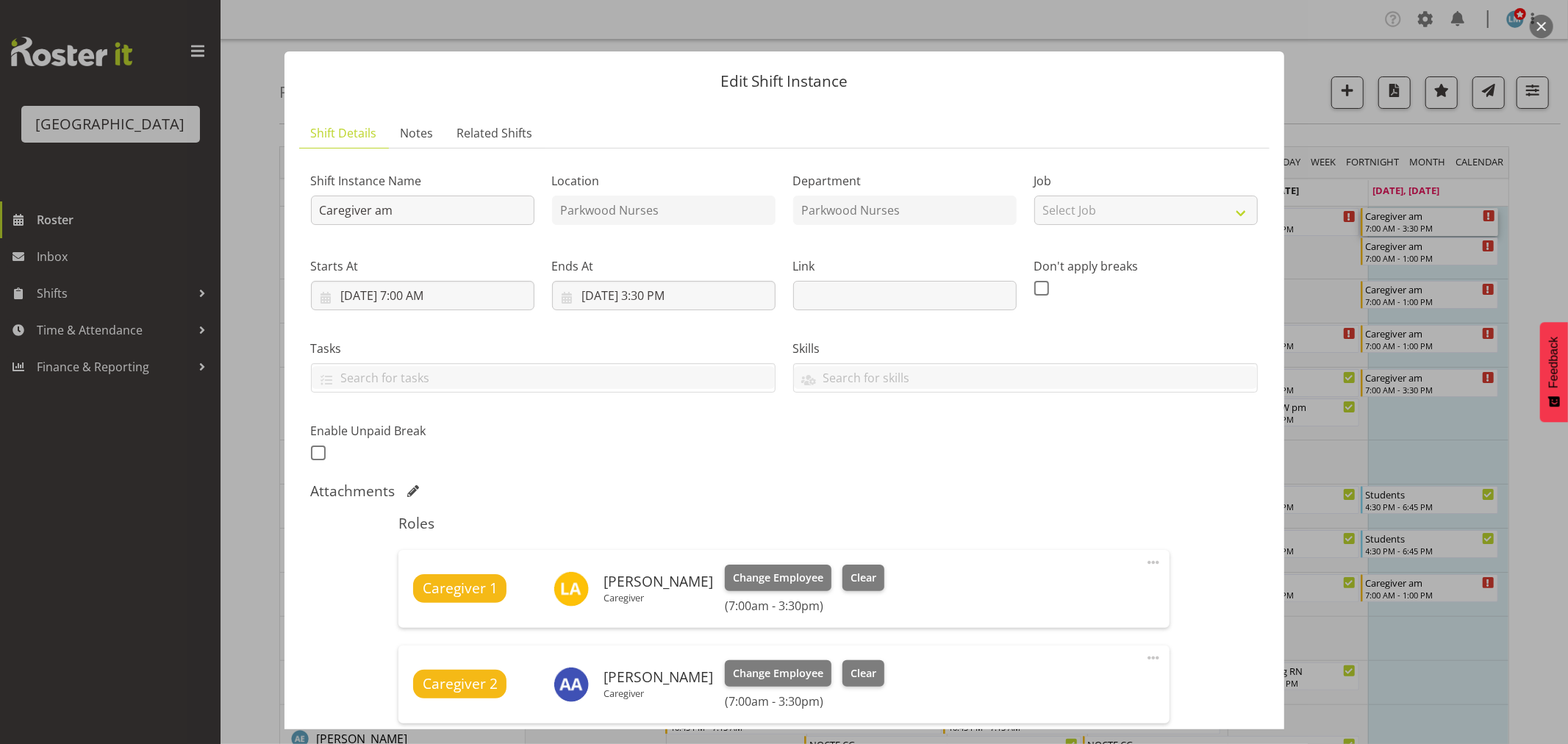
click at [1548, 222] on div at bounding box center [784, 372] width 1568 height 744
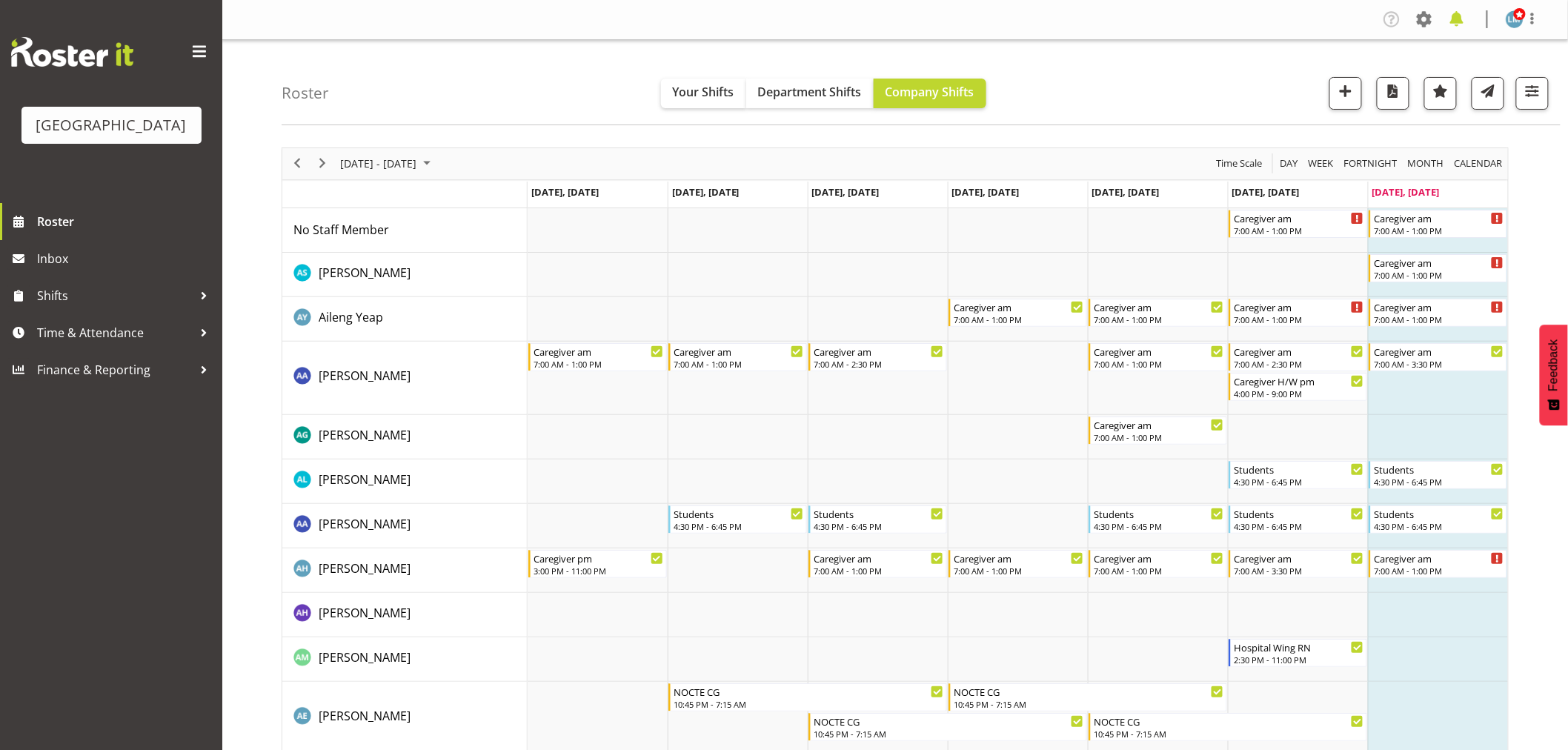
click at [1460, 19] on span at bounding box center [1457, 19] width 24 height 24
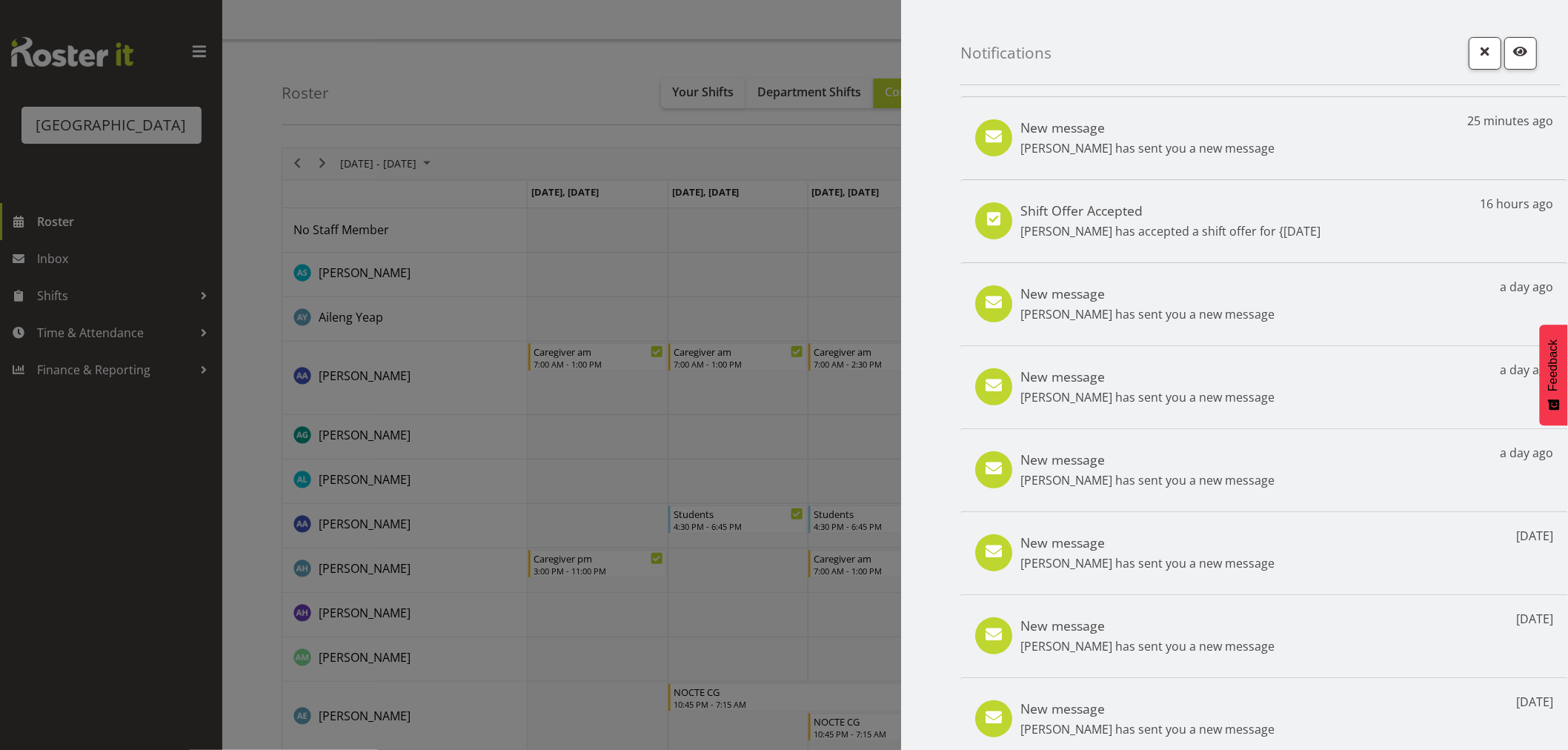
click at [575, 71] on div at bounding box center [784, 375] width 1568 height 750
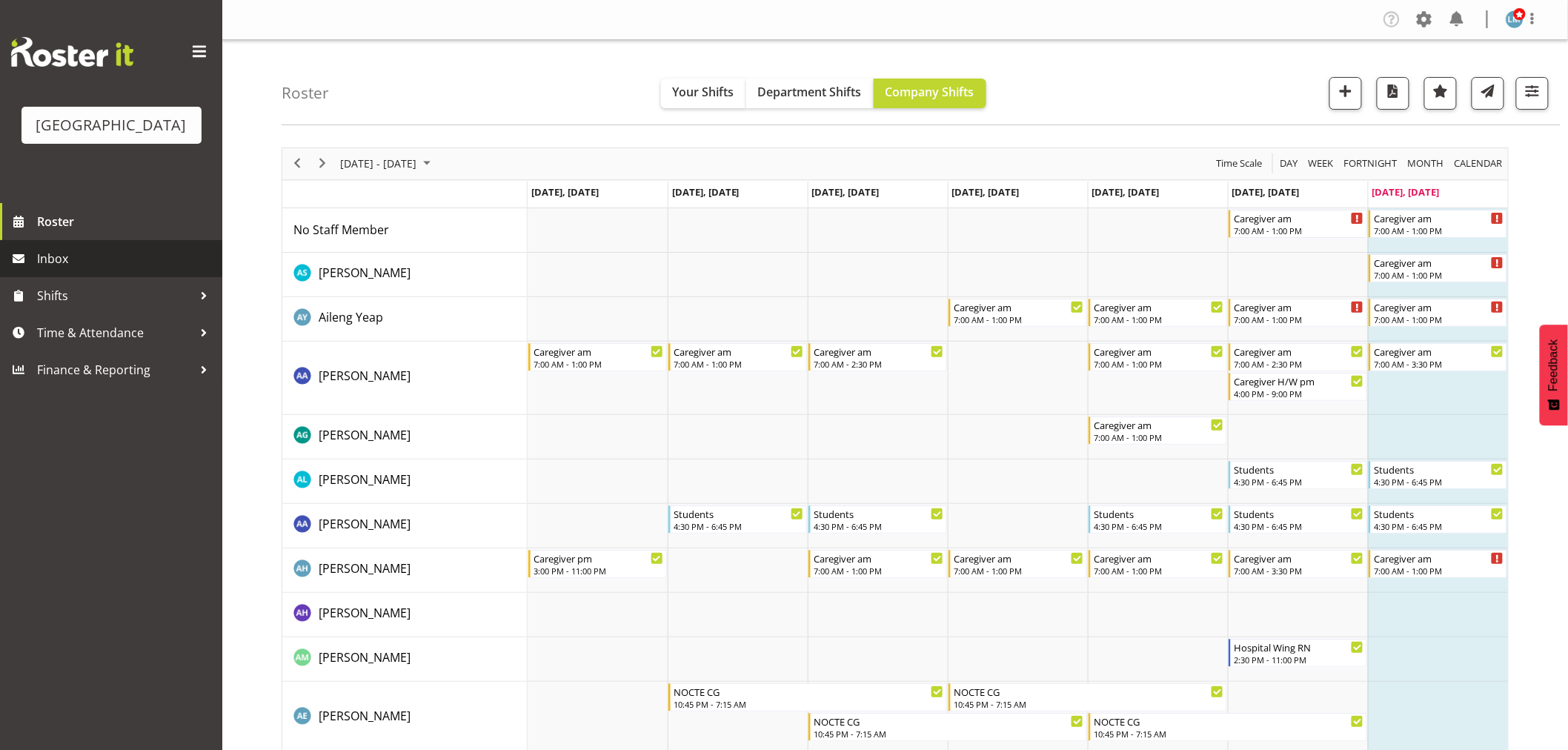
drag, startPoint x: 108, startPoint y: 280, endPoint x: 120, endPoint y: 275, distance: 13.0
click at [108, 270] on span "Inbox" at bounding box center [126, 259] width 178 height 22
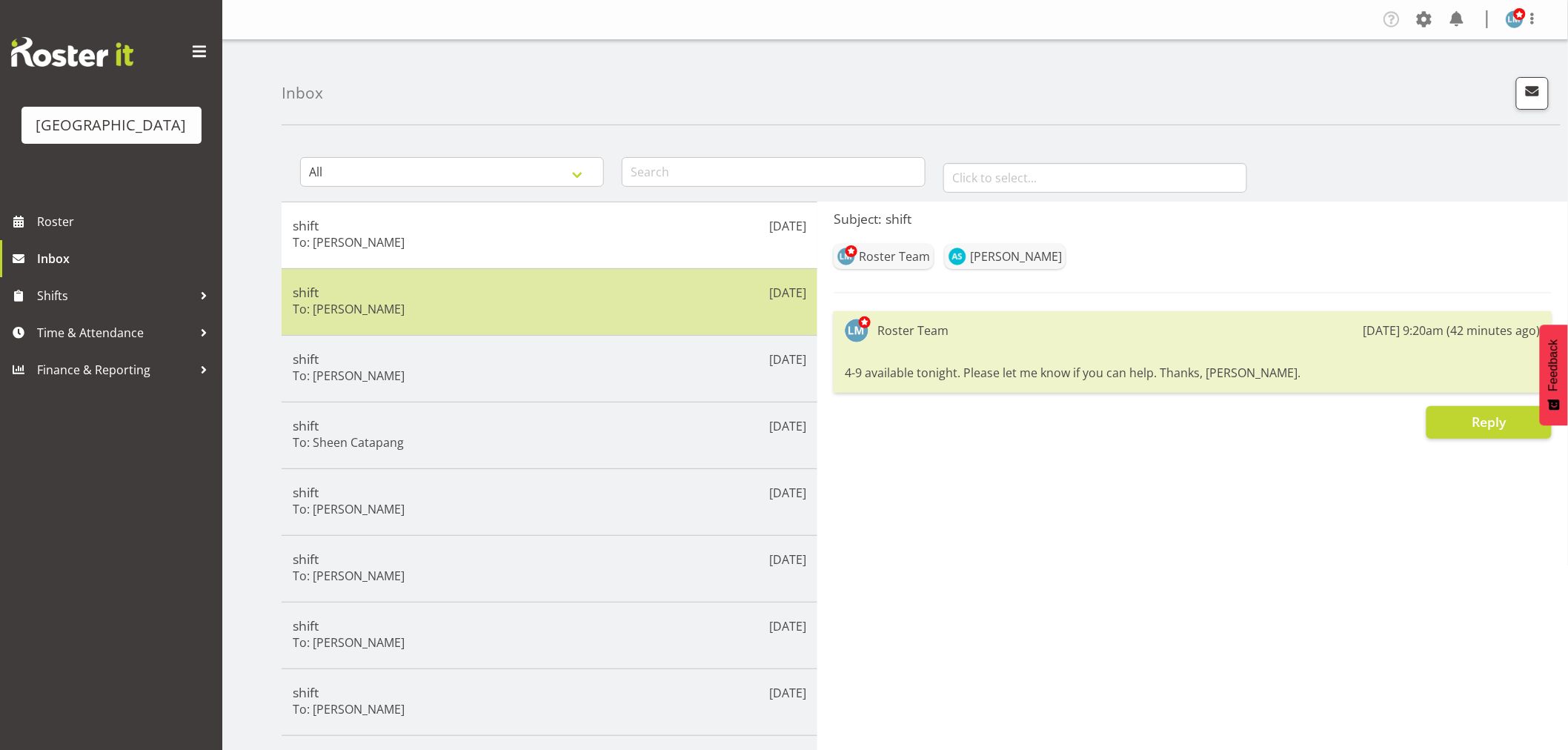
click at [614, 292] on h5 "shift" at bounding box center [549, 291] width 513 height 16
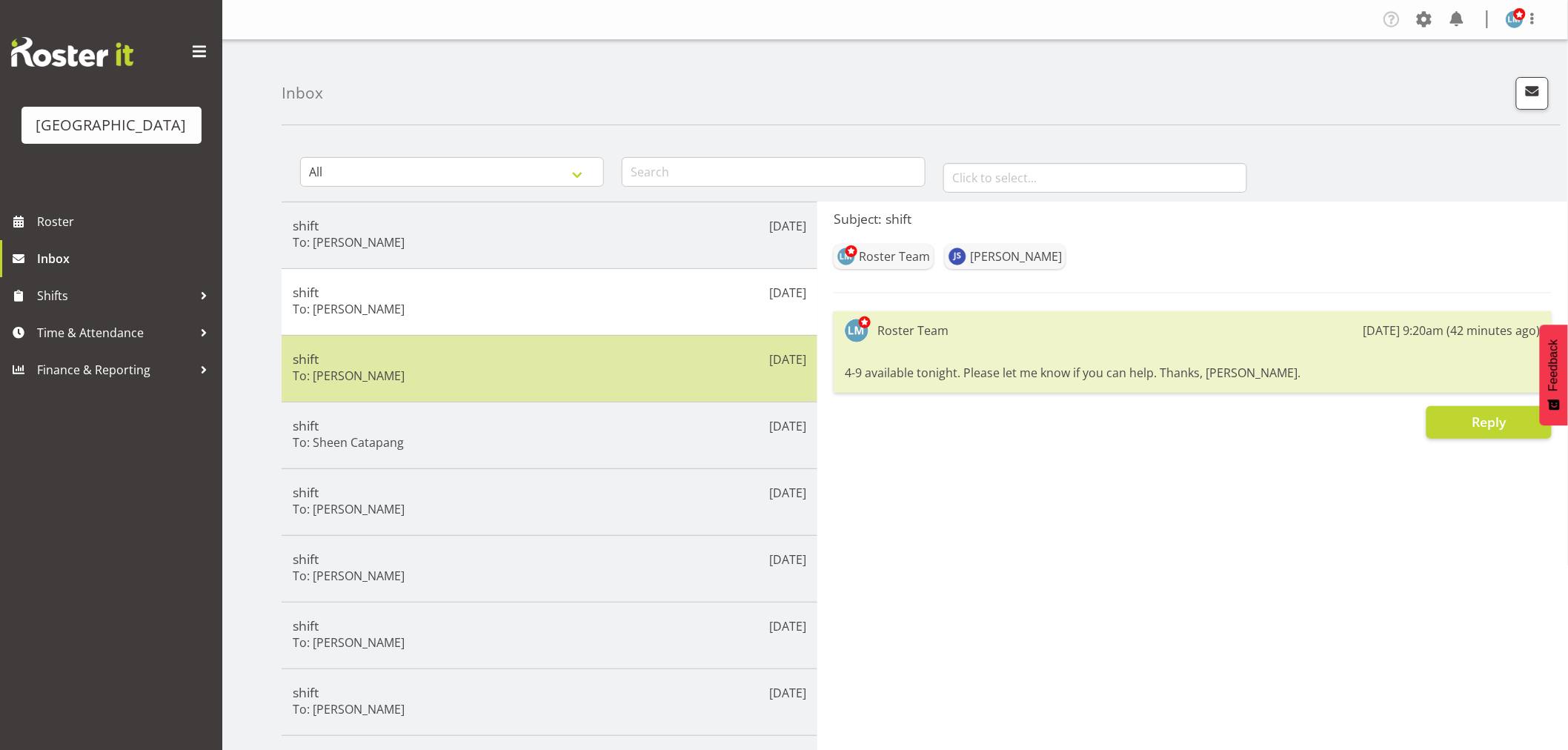
click at [596, 349] on div "[DATE] shift To: [PERSON_NAME]" at bounding box center [549, 368] width 536 height 66
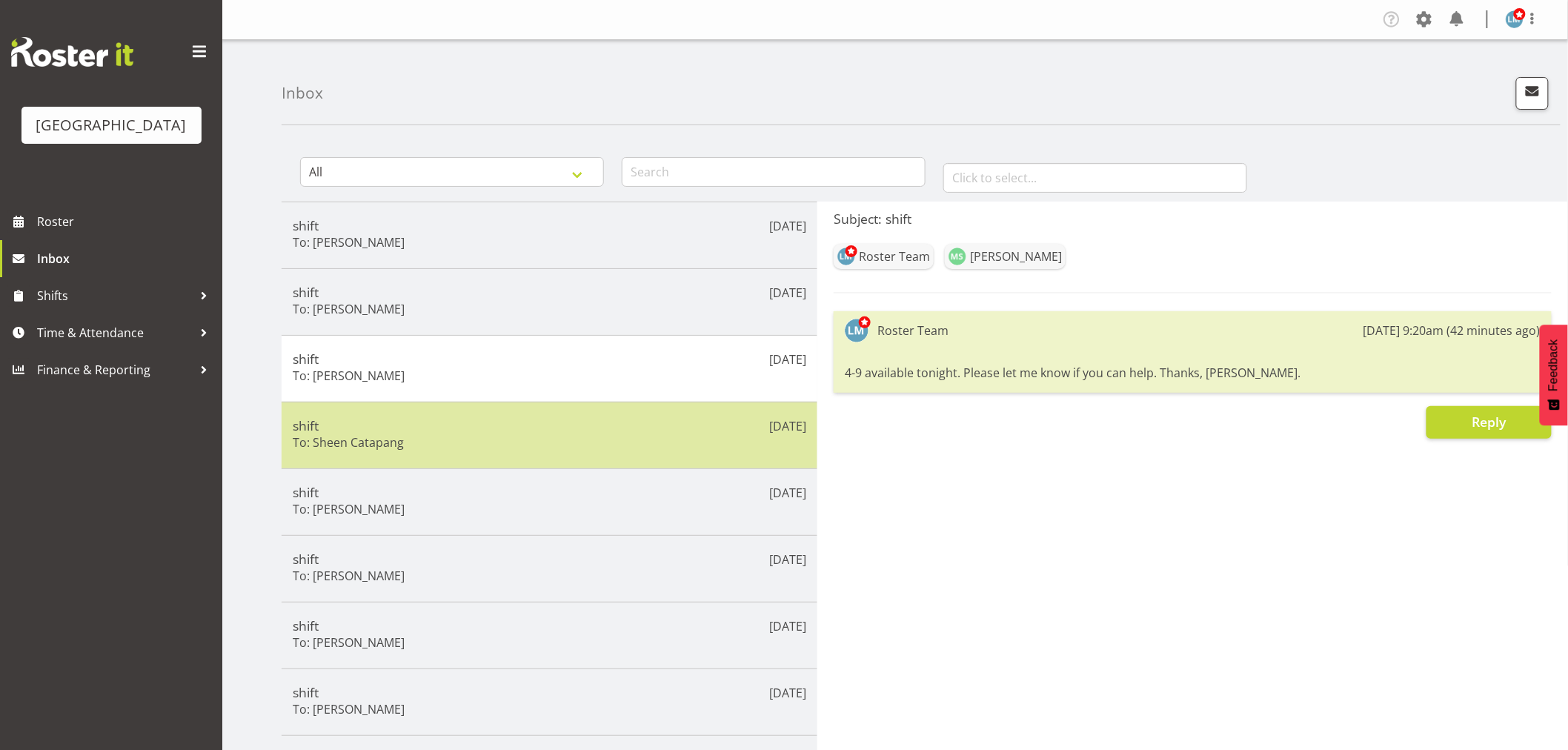
click at [572, 407] on div "[DATE] shift To: Sheen Catapang" at bounding box center [549, 435] width 536 height 66
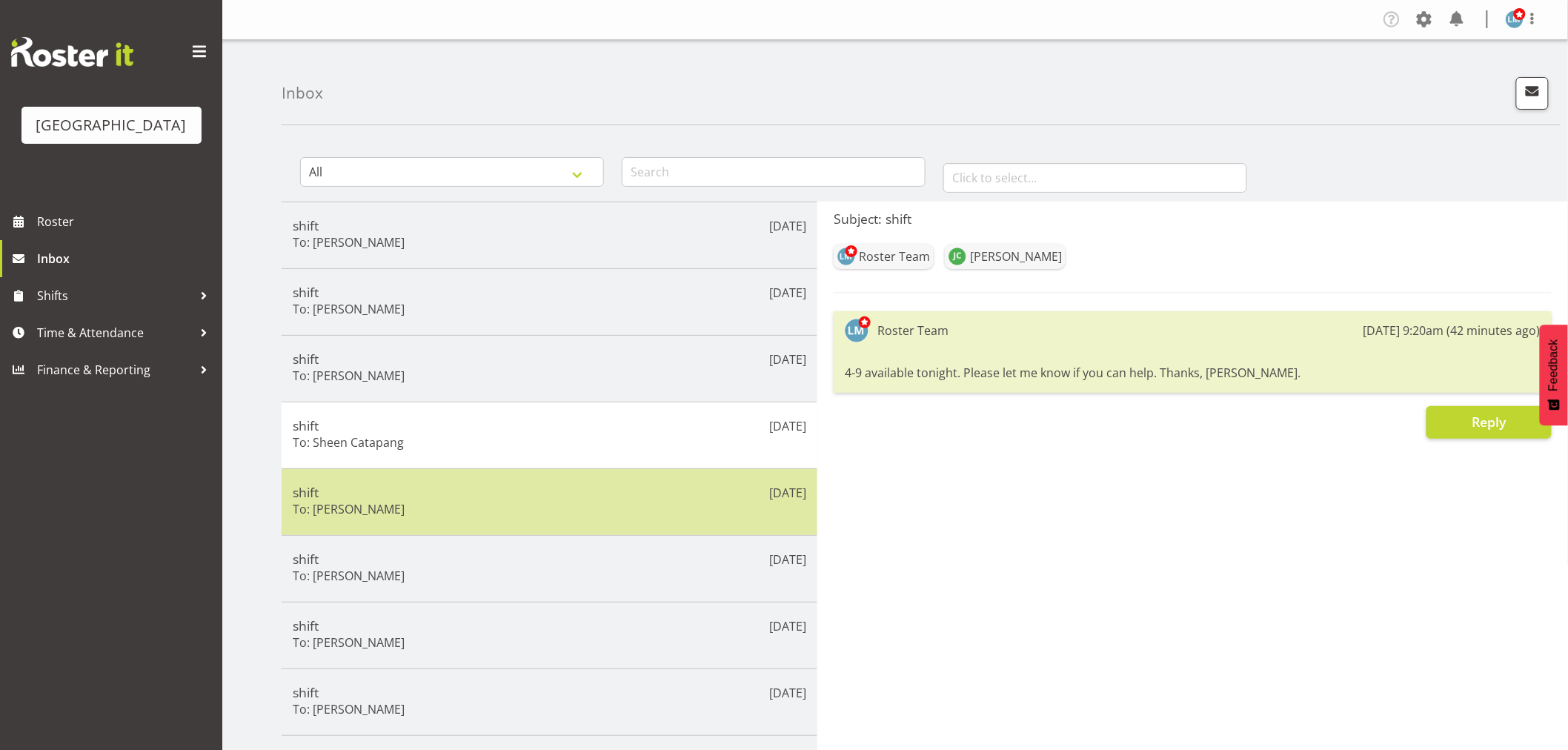
click at [572, 494] on h5 "shift" at bounding box center [549, 492] width 513 height 16
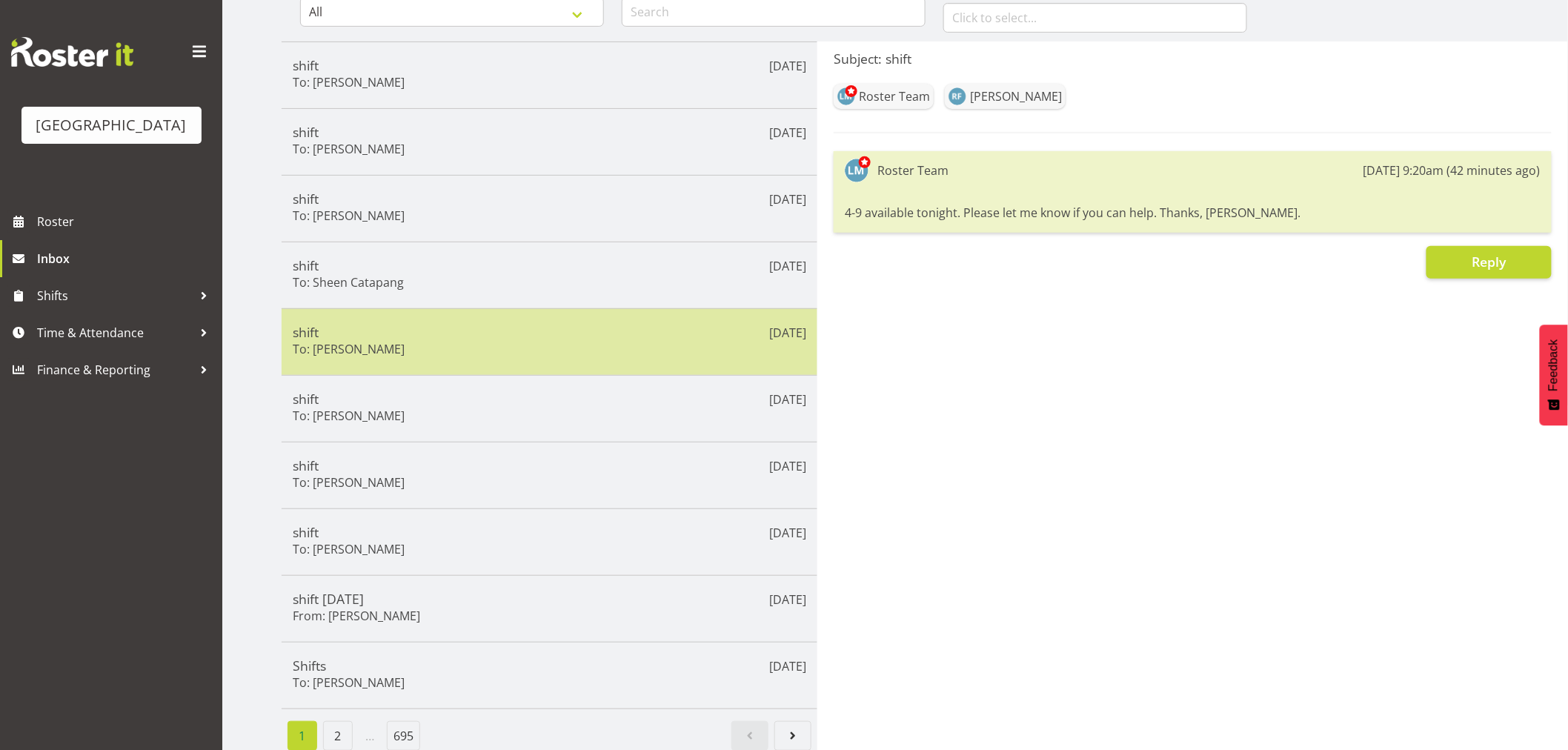
scroll to position [181, 0]
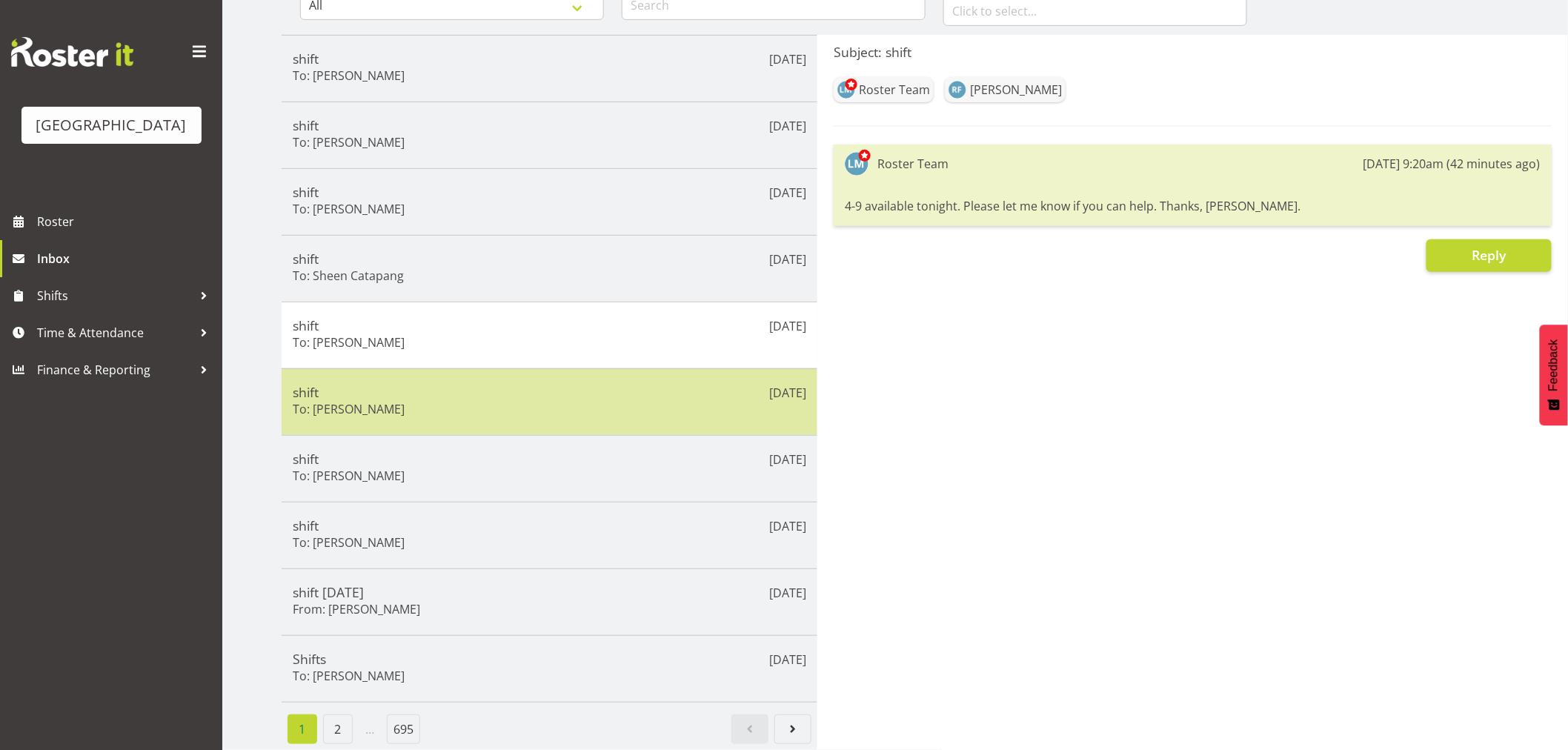
click at [587, 417] on div "[DATE] shift To: [PERSON_NAME]" at bounding box center [549, 401] width 536 height 66
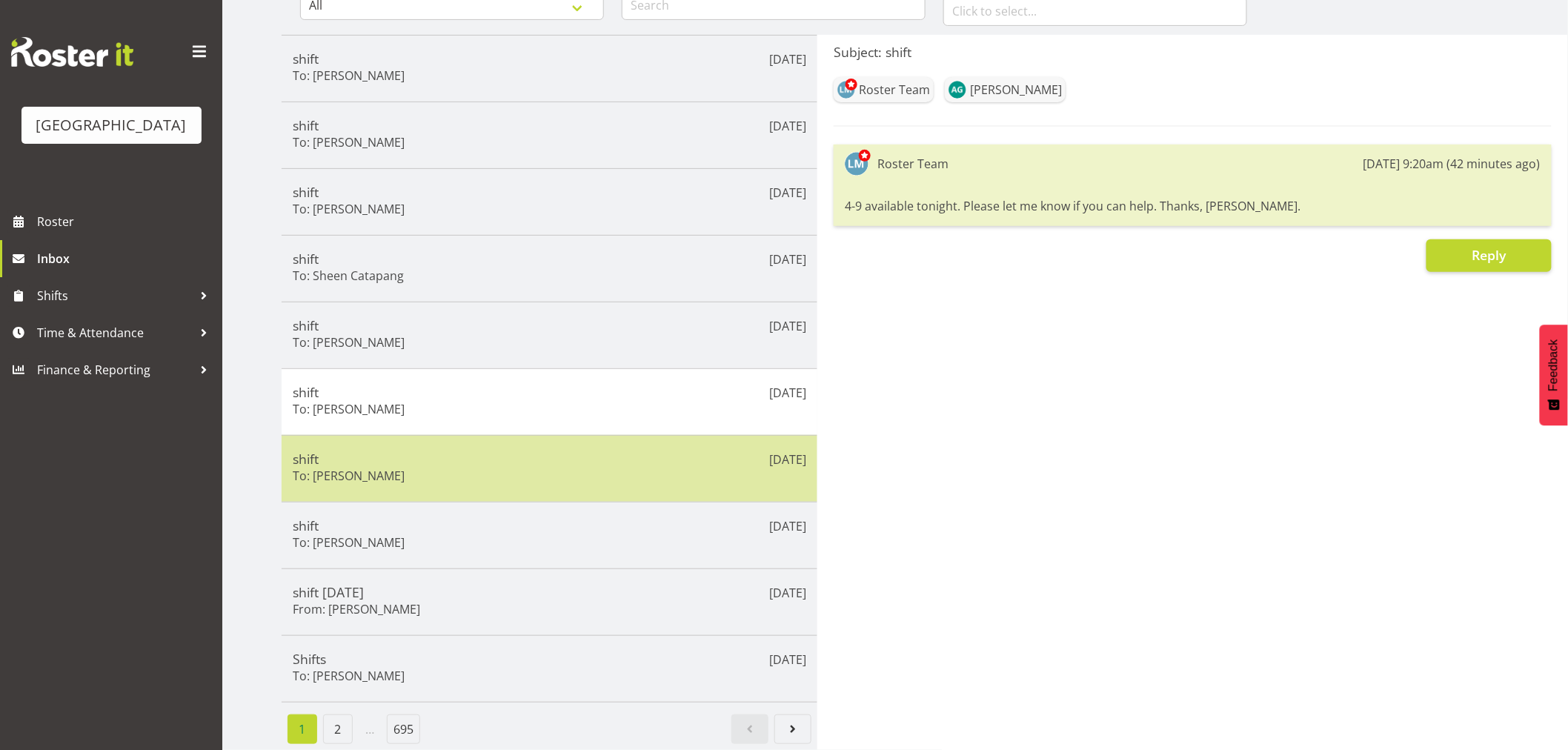
click at [582, 455] on div "shift To: [PERSON_NAME]" at bounding box center [549, 469] width 513 height 37
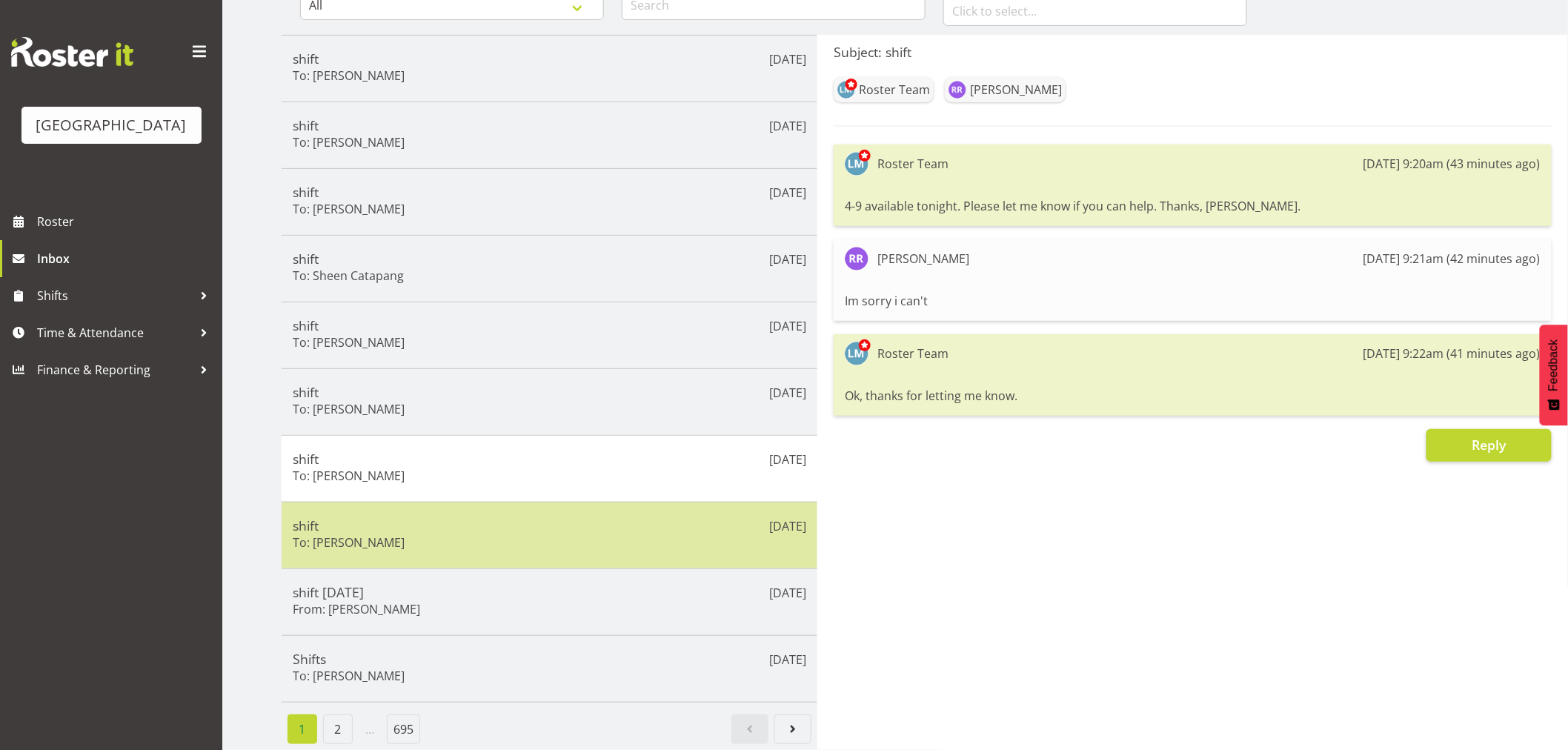
click at [556, 520] on div "shift To: [PERSON_NAME]" at bounding box center [549, 536] width 513 height 37
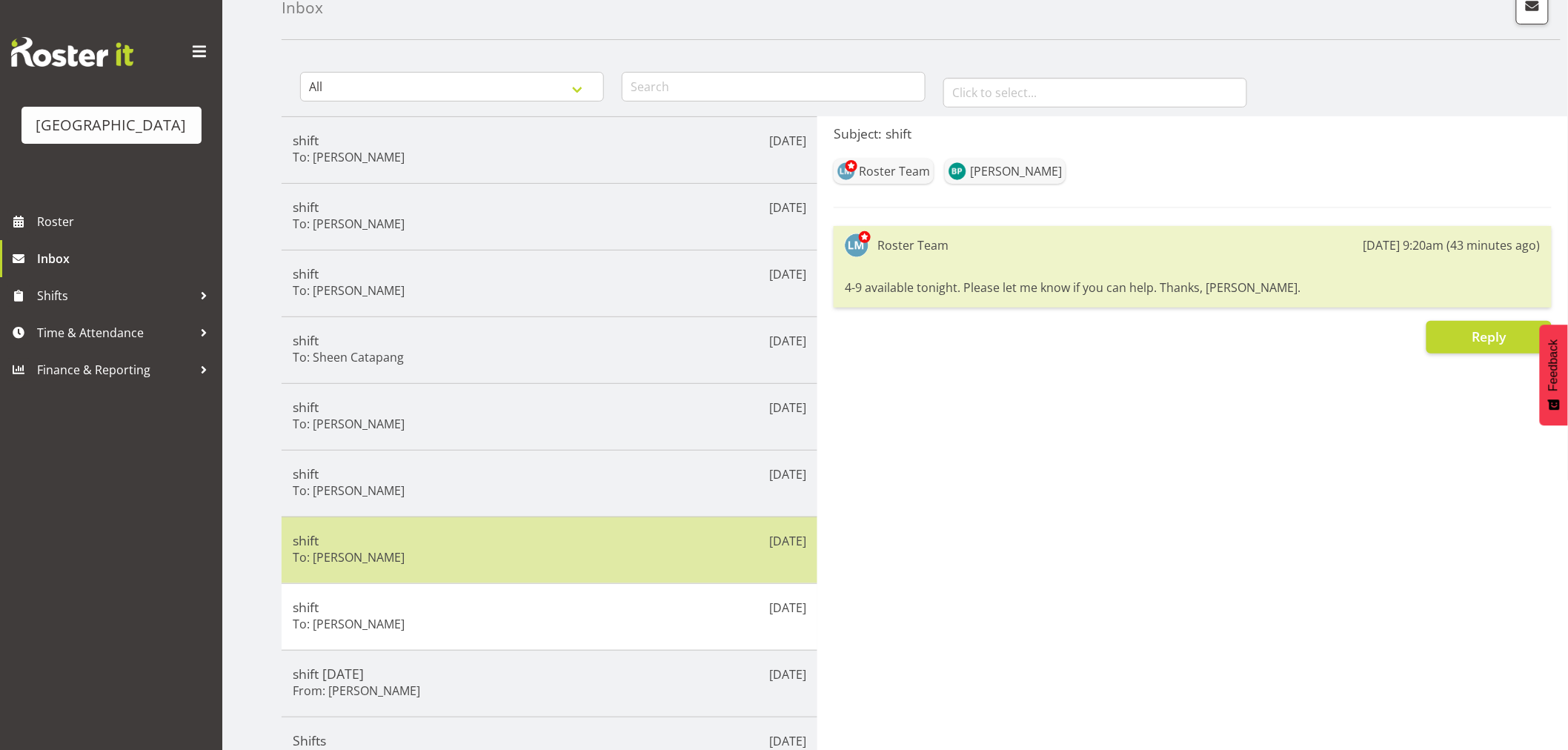
scroll to position [0, 0]
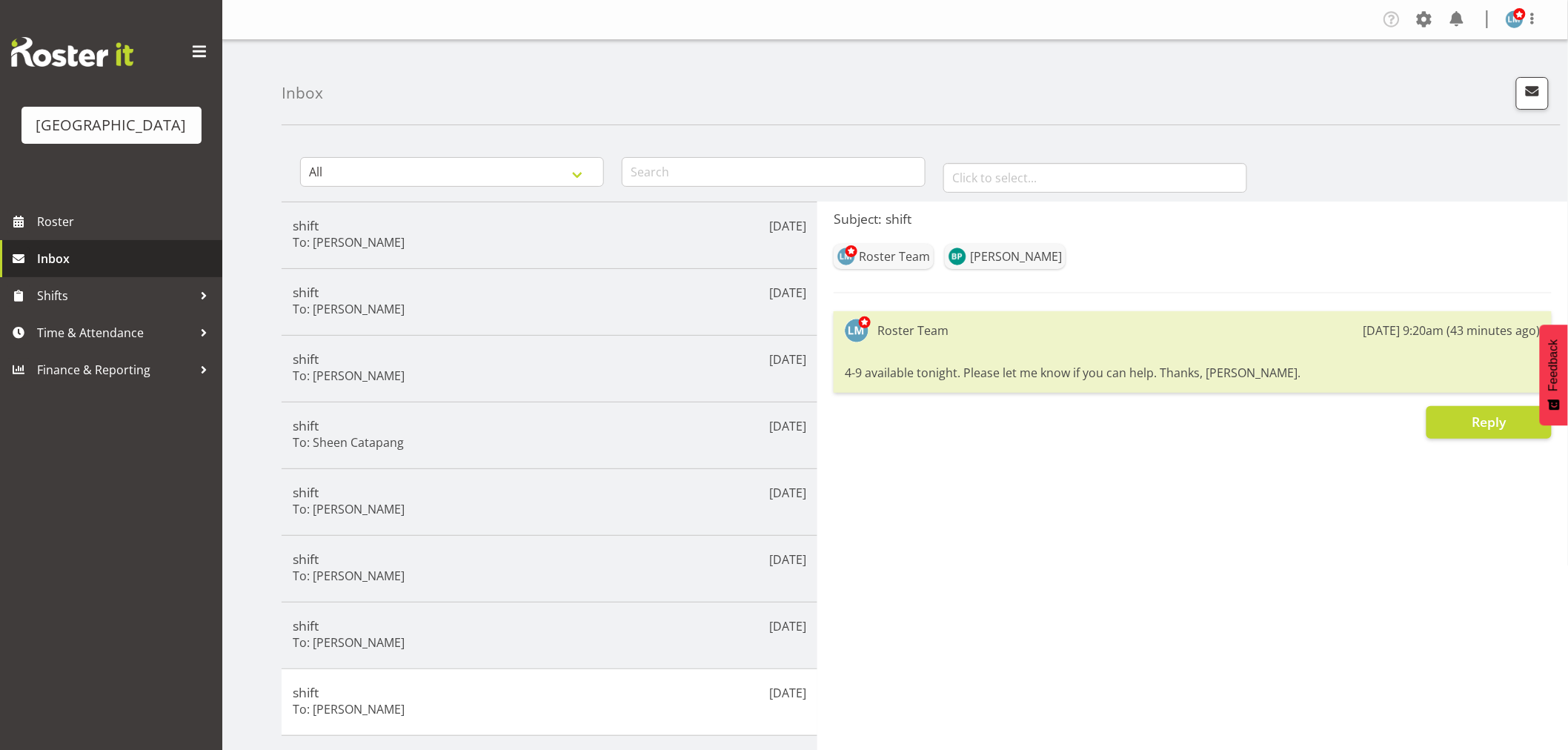
click at [123, 270] on span "Inbox" at bounding box center [126, 259] width 178 height 22
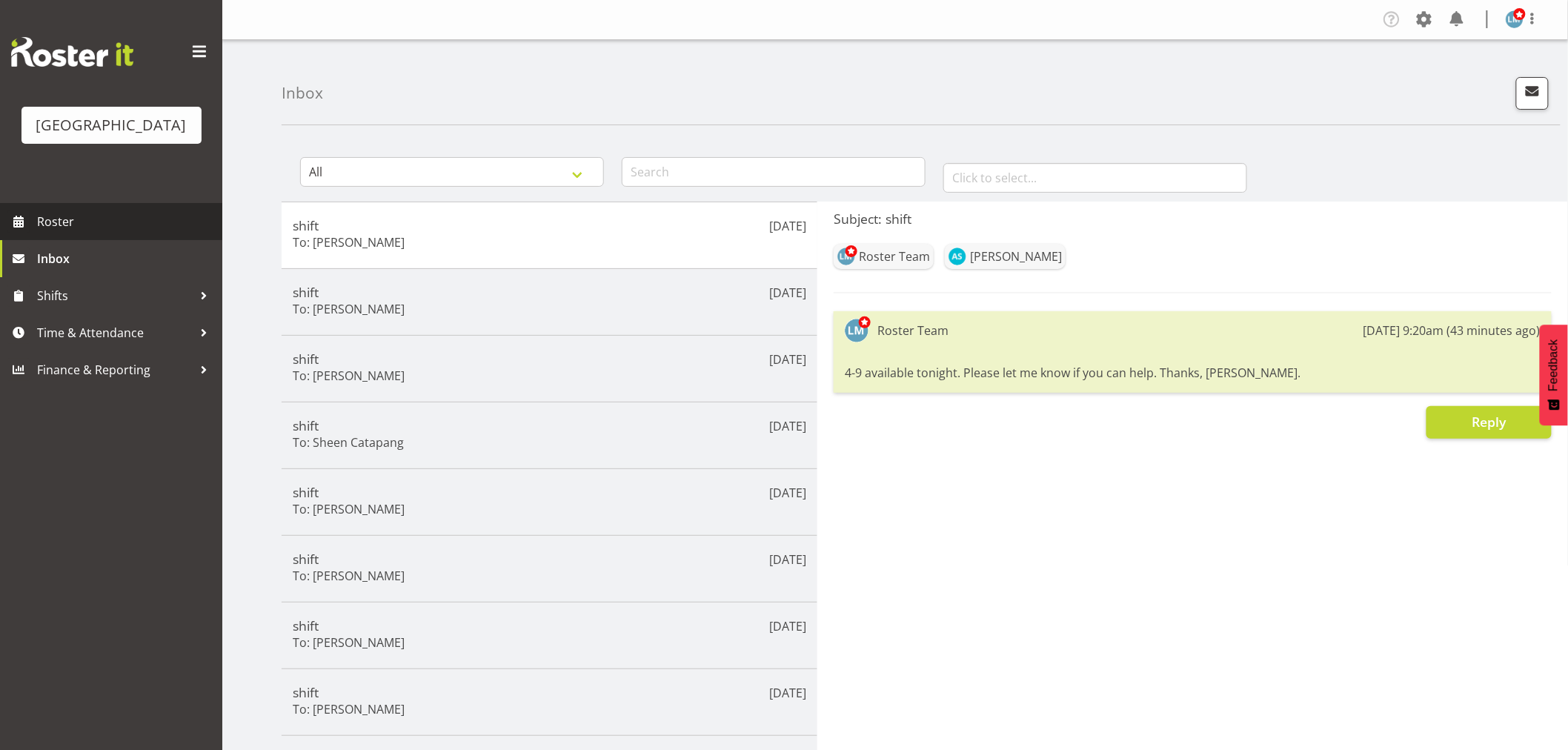
click at [117, 233] on span "Roster" at bounding box center [126, 221] width 178 height 22
